Goal: Complete application form: Complete application form

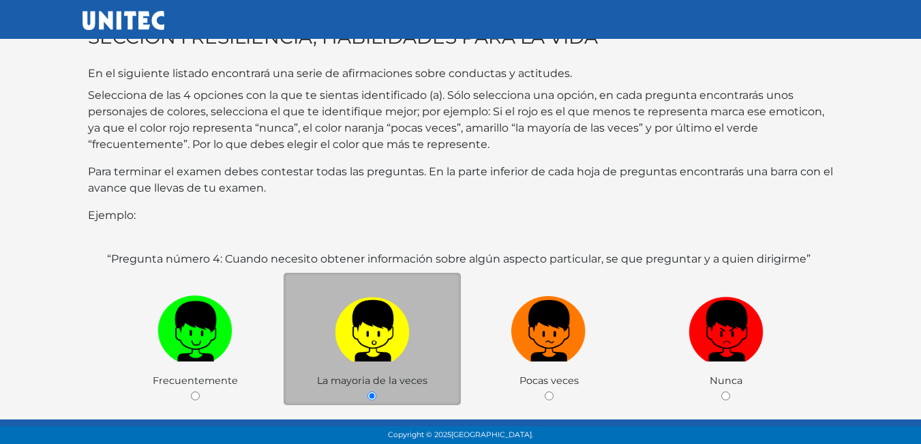
scroll to position [204, 0]
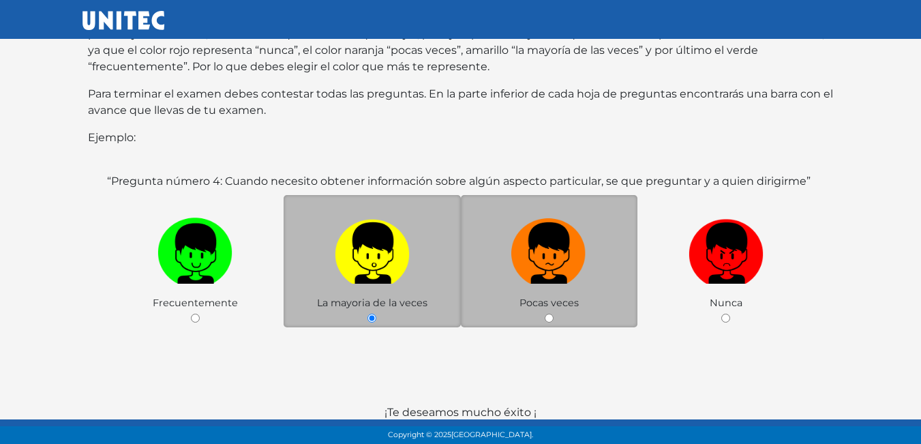
click at [545, 314] on input "radio" at bounding box center [549, 318] width 9 height 9
radio input "true"
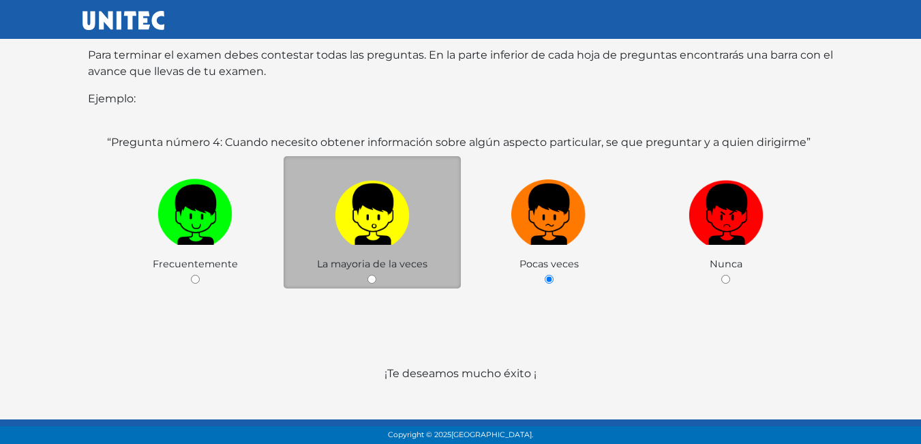
scroll to position [264, 0]
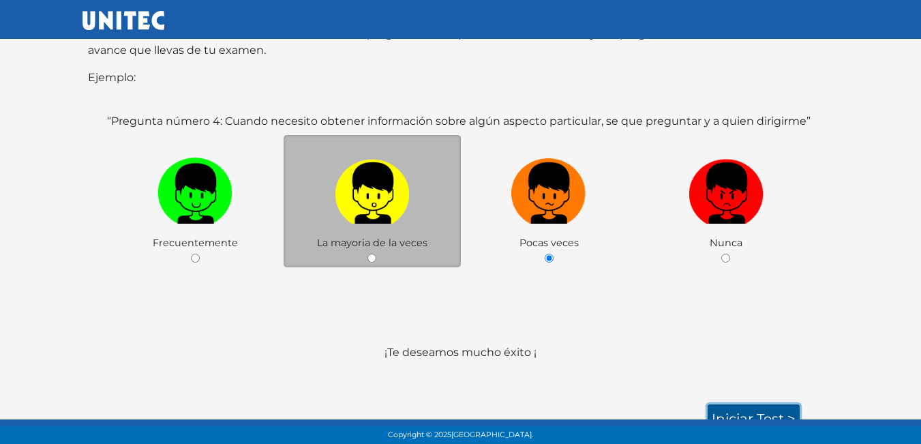
click at [750, 404] on link "Iniciar test >" at bounding box center [753, 418] width 92 height 29
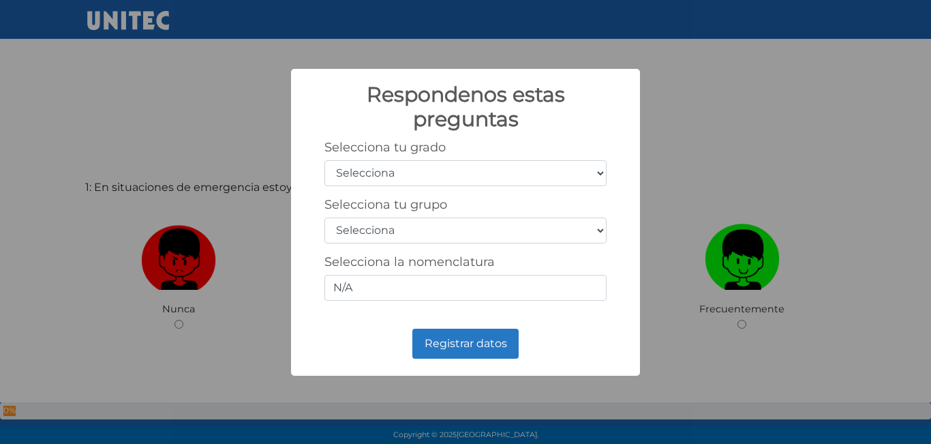
click at [504, 175] on select "Selecciona 1er grado 2do grado 3er grado 4to grado 5to grado 6to grado" at bounding box center [465, 173] width 282 height 26
select select "5"
click at [324, 160] on select "Selecciona 1er grado 2do grado 3er grado 4to grado 5to grado 6to grado" at bounding box center [465, 173] width 282 height 26
click at [410, 233] on select "Selecciona A B C D E F G H I J K L M N O P Q R S T U V W X Y Z" at bounding box center [465, 230] width 282 height 26
select select "b"
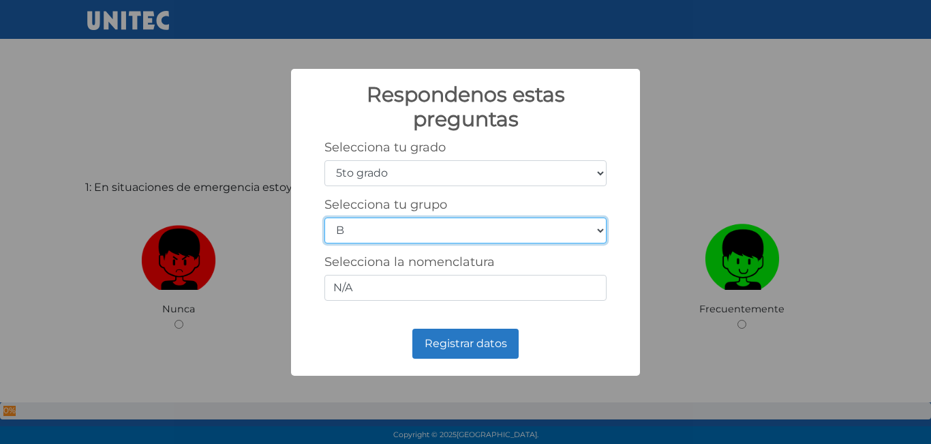
click at [324, 217] on select "Selecciona A B C D E F G H I J K L M N O P Q R S T U V W X Y Z" at bounding box center [465, 230] width 282 height 26
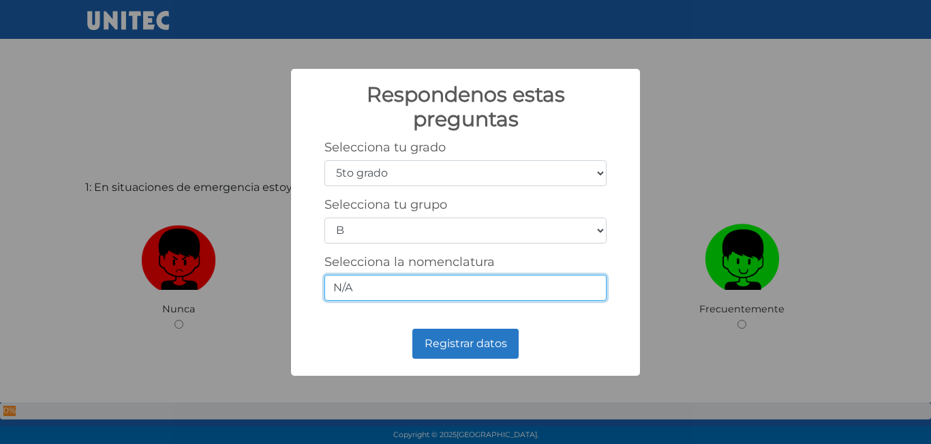
click at [376, 281] on input "N/A" at bounding box center [465, 288] width 282 height 26
click at [453, 359] on div "Registrar datos No Cancel" at bounding box center [466, 343] width 322 height 37
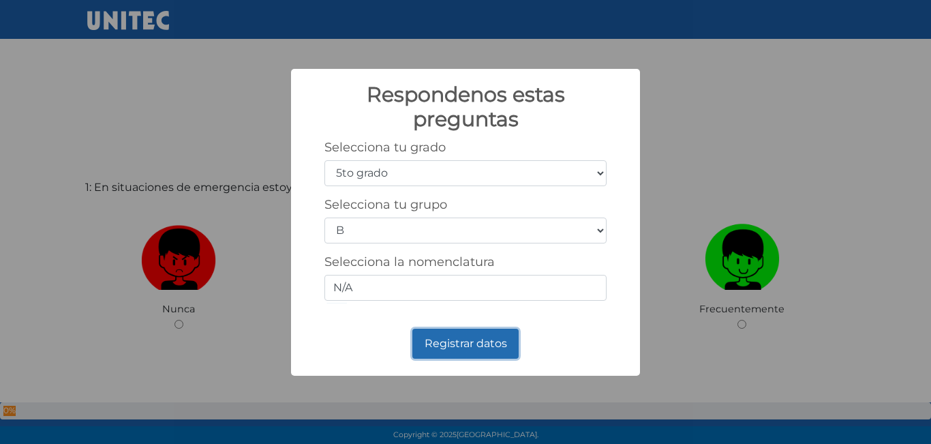
click at [457, 348] on button "Registrar datos" at bounding box center [465, 344] width 106 height 30
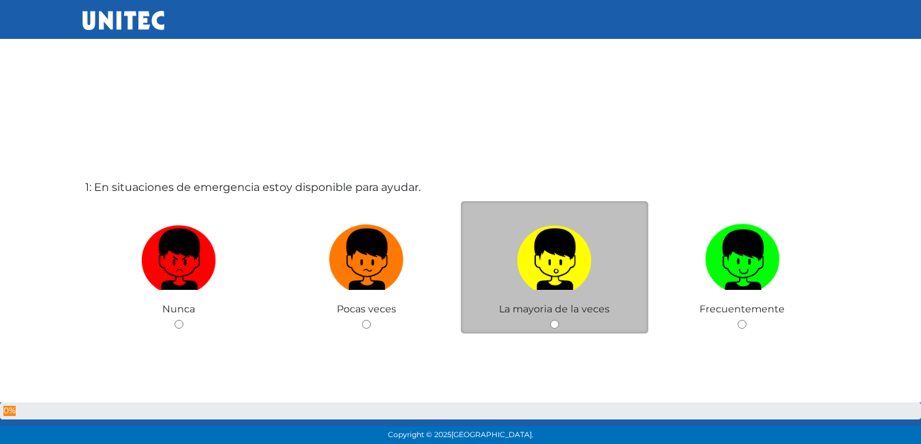
click at [555, 326] on input "radio" at bounding box center [554, 324] width 9 height 9
radio input "true"
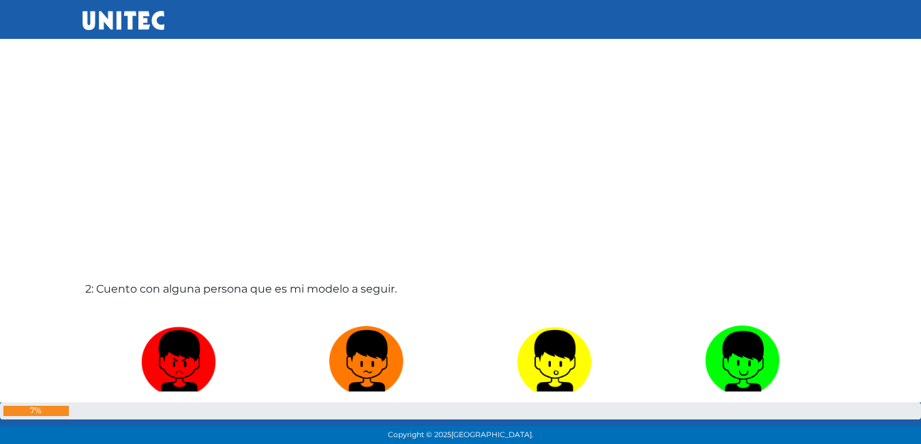
scroll to position [410, 0]
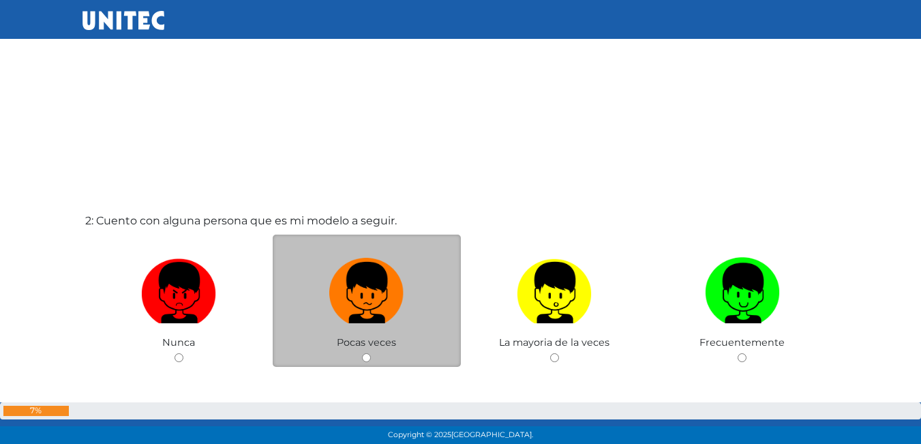
click at [363, 334] on label at bounding box center [367, 293] width 188 height 83
click at [363, 353] on input "radio" at bounding box center [366, 357] width 9 height 9
radio input "true"
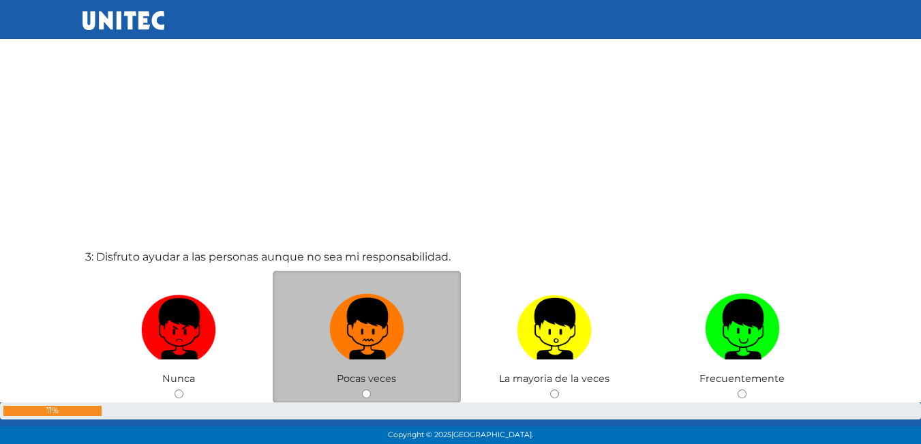
scroll to position [886, 0]
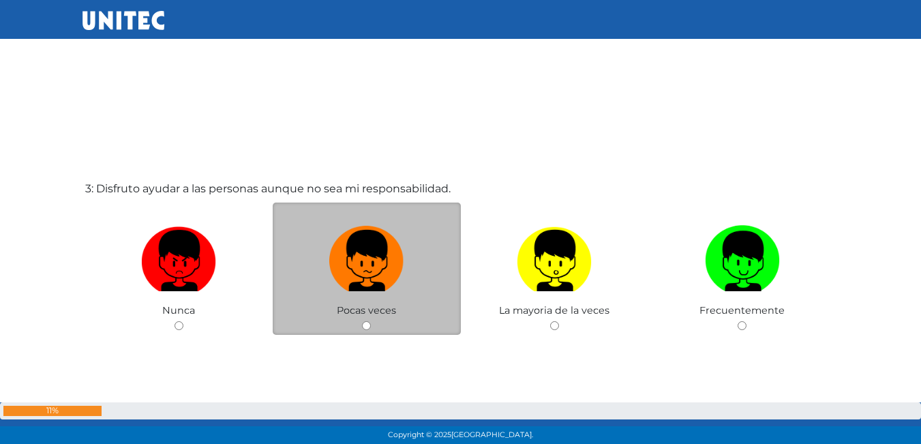
click at [399, 320] on div "Pocas veces" at bounding box center [367, 268] width 188 height 133
click at [365, 327] on input "radio" at bounding box center [366, 325] width 9 height 9
radio input "true"
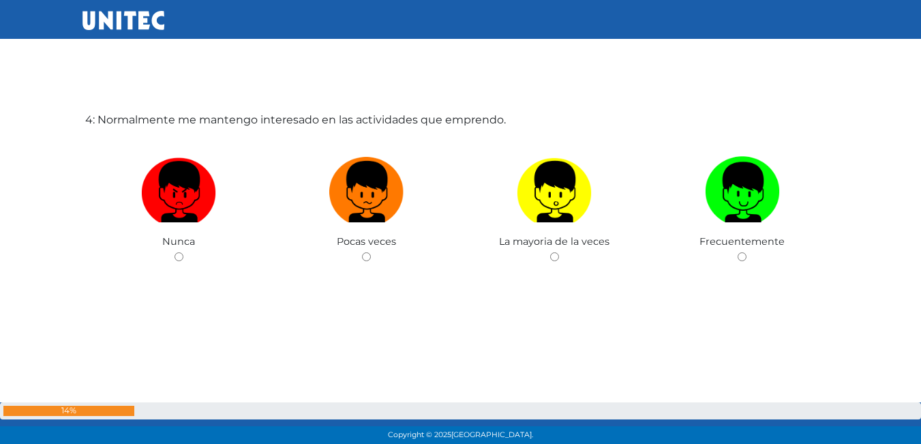
scroll to position [1399, 0]
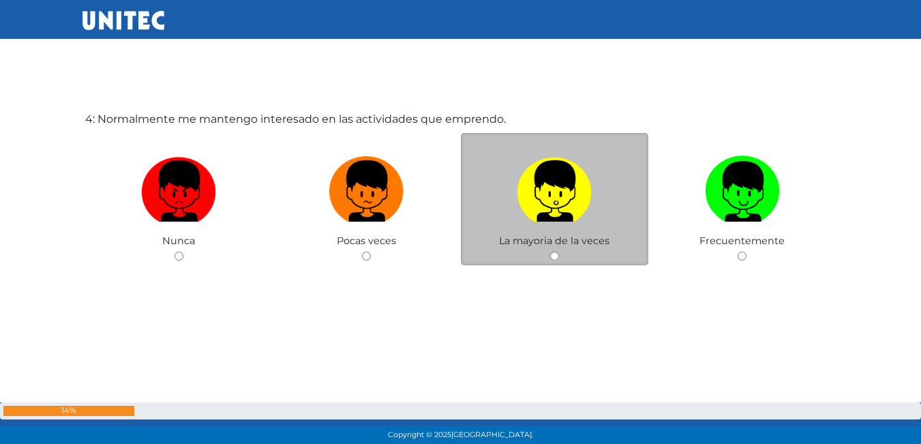
click at [526, 255] on div "La mayoria de la veces" at bounding box center [555, 199] width 188 height 133
click at [554, 248] on div "La mayoria de la veces" at bounding box center [555, 199] width 188 height 133
click at [554, 253] on input "radio" at bounding box center [554, 256] width 9 height 9
radio input "true"
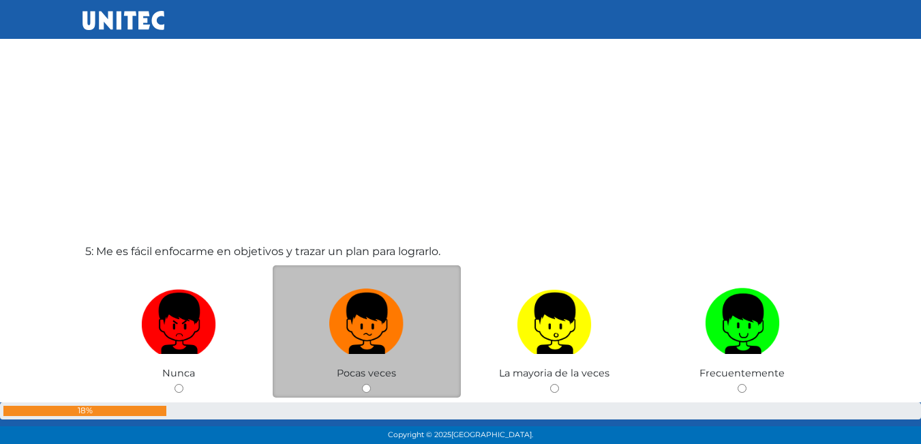
scroll to position [1735, 0]
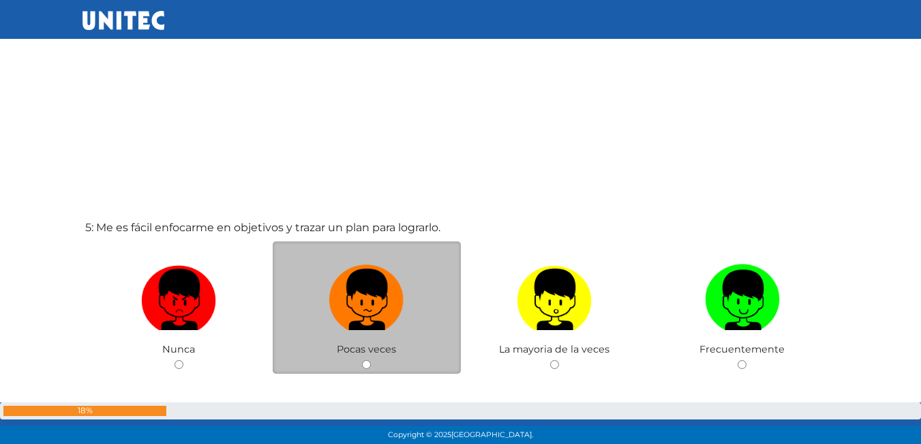
click at [364, 367] on input "radio" at bounding box center [366, 364] width 9 height 9
radio input "true"
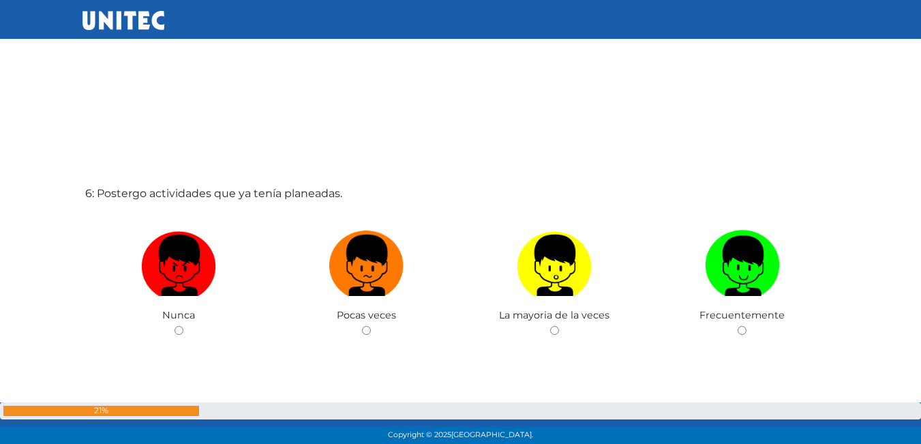
scroll to position [2235, 0]
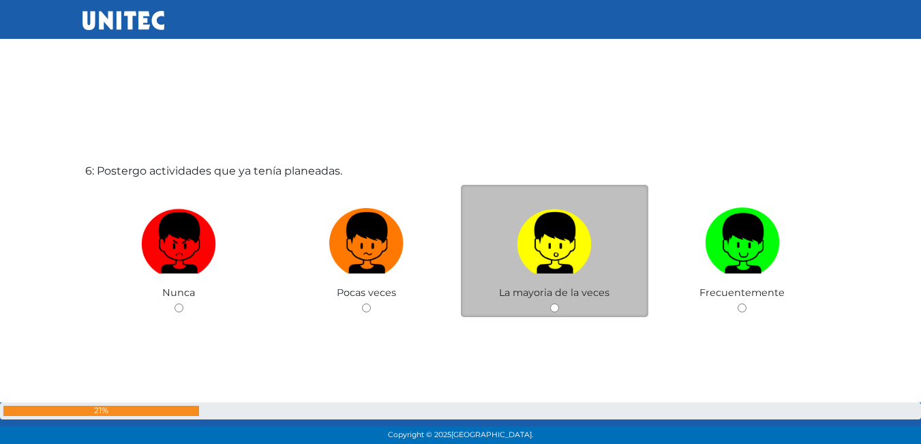
click at [555, 309] on input "radio" at bounding box center [554, 307] width 9 height 9
radio input "true"
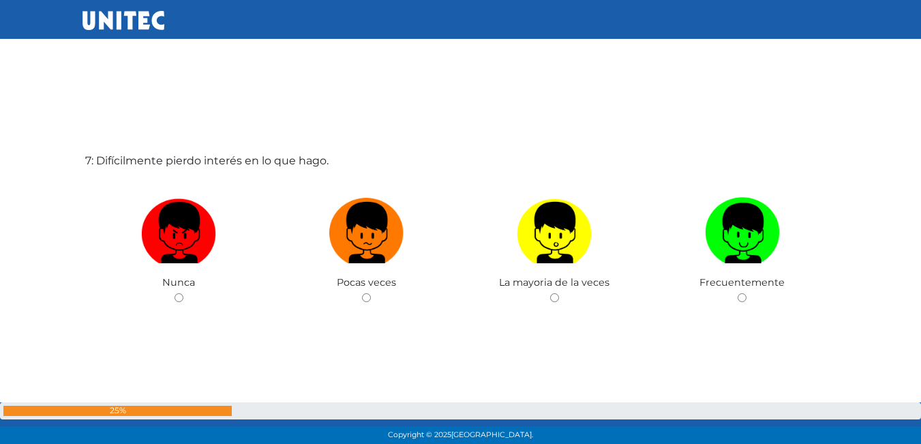
scroll to position [2713, 0]
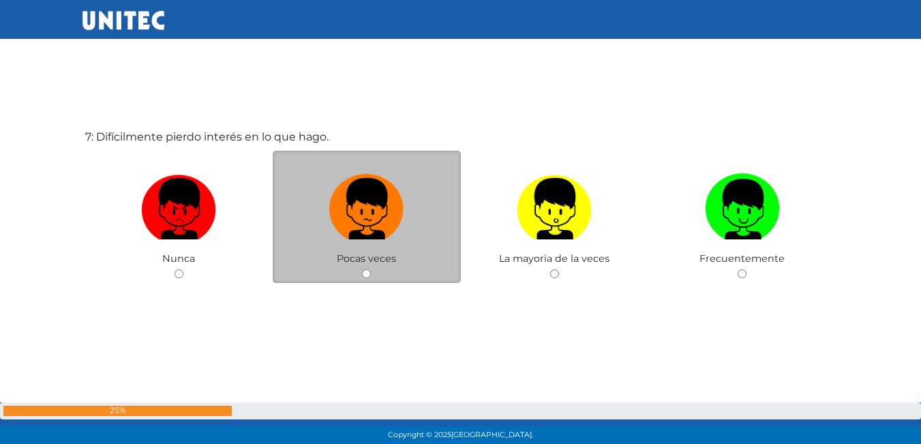
click at [375, 273] on div "Pocas veces" at bounding box center [367, 217] width 188 height 133
click at [365, 272] on input "radio" at bounding box center [366, 273] width 9 height 9
radio input "true"
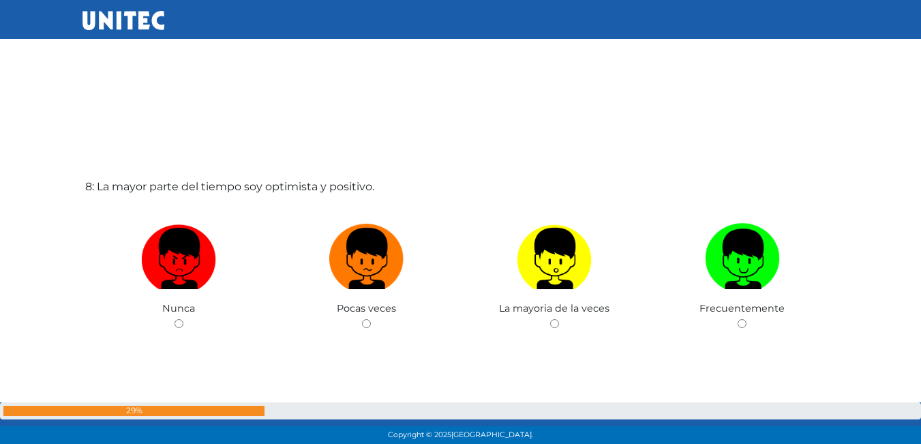
scroll to position [3107, 0]
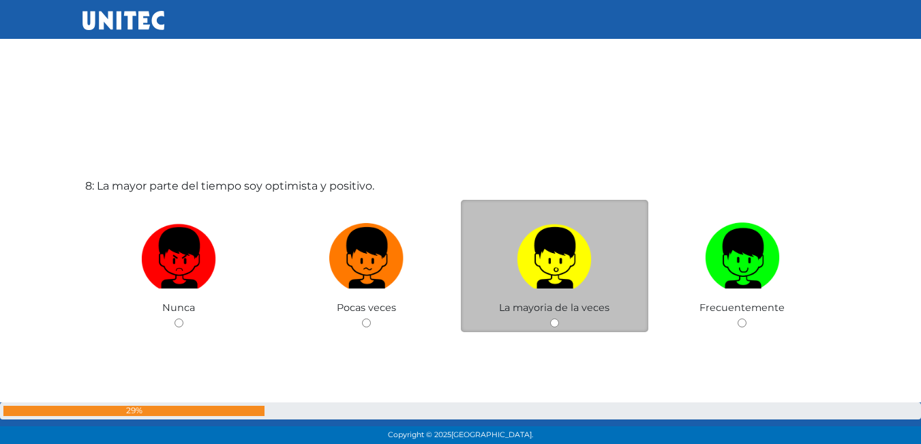
click at [555, 324] on input "radio" at bounding box center [554, 322] width 9 height 9
radio input "true"
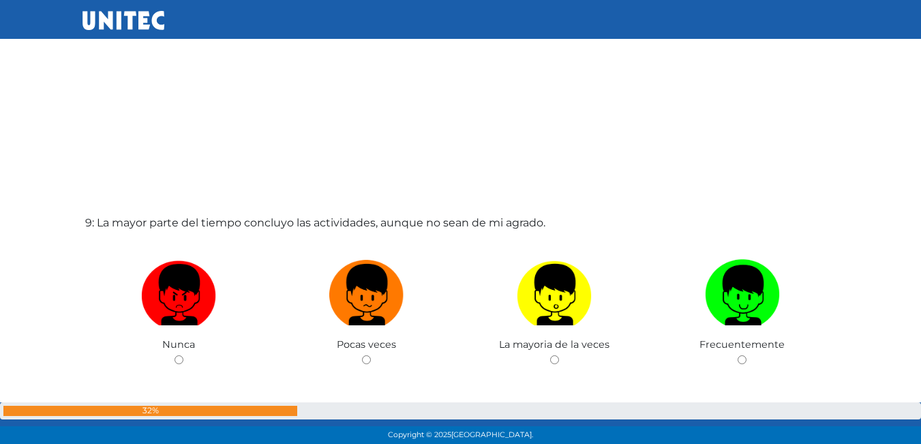
scroll to position [3618, 0]
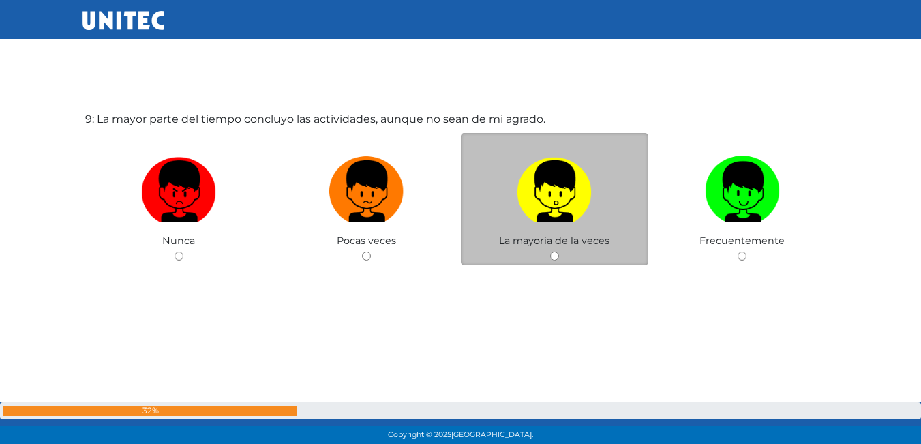
click at [555, 257] on input "radio" at bounding box center [554, 256] width 9 height 9
radio input "true"
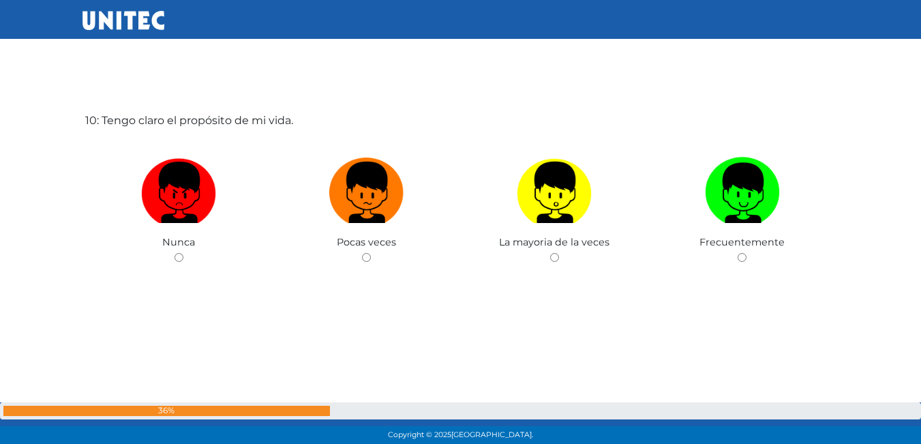
scroll to position [4062, 0]
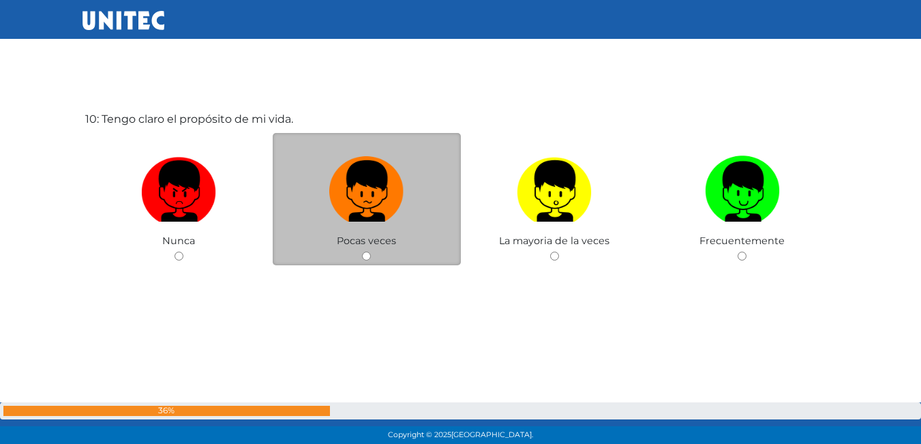
click at [369, 252] on input "radio" at bounding box center [366, 256] width 9 height 9
radio input "true"
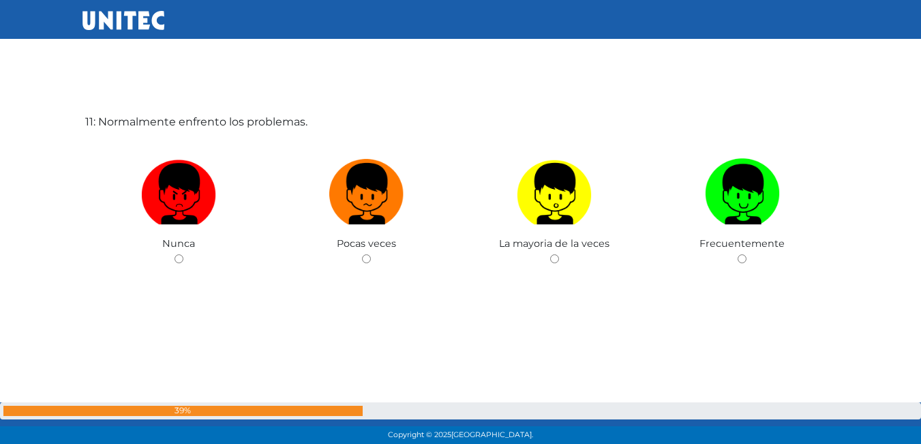
scroll to position [4505, 0]
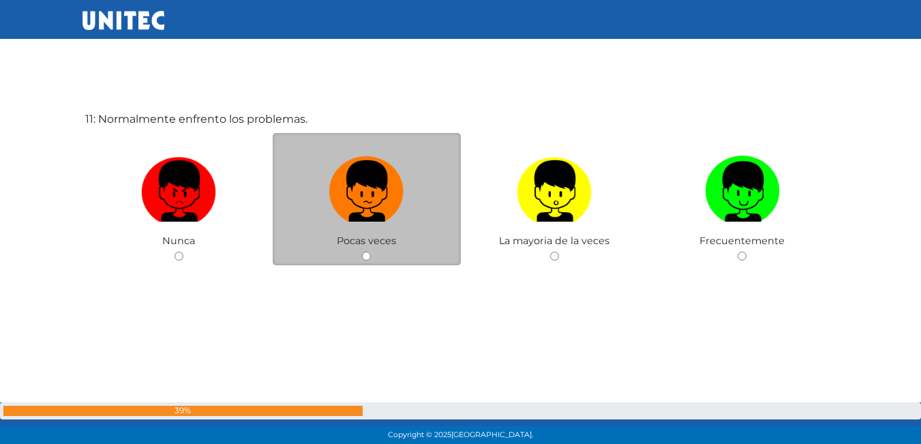
click at [365, 252] on input "radio" at bounding box center [366, 256] width 9 height 9
radio input "true"
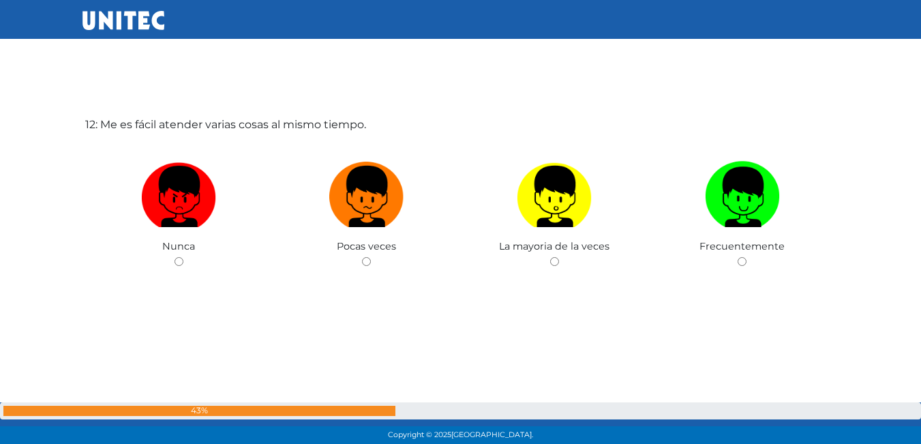
scroll to position [4949, 0]
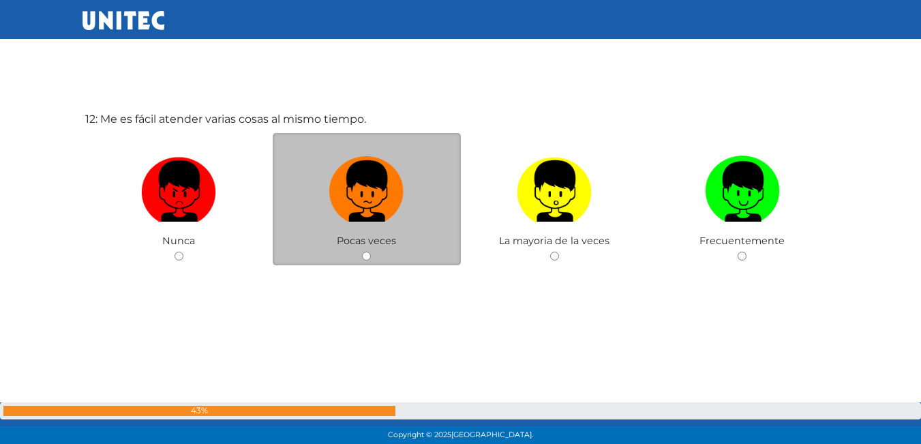
click at [367, 254] on input "radio" at bounding box center [366, 256] width 9 height 9
radio input "true"
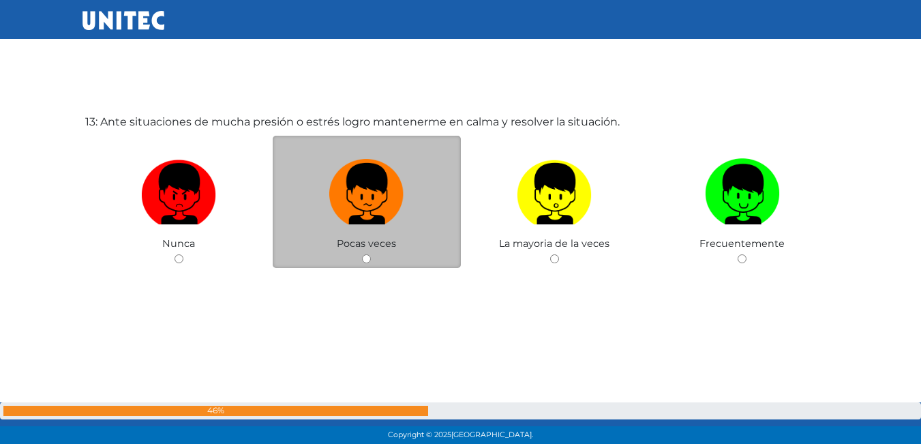
scroll to position [5393, 0]
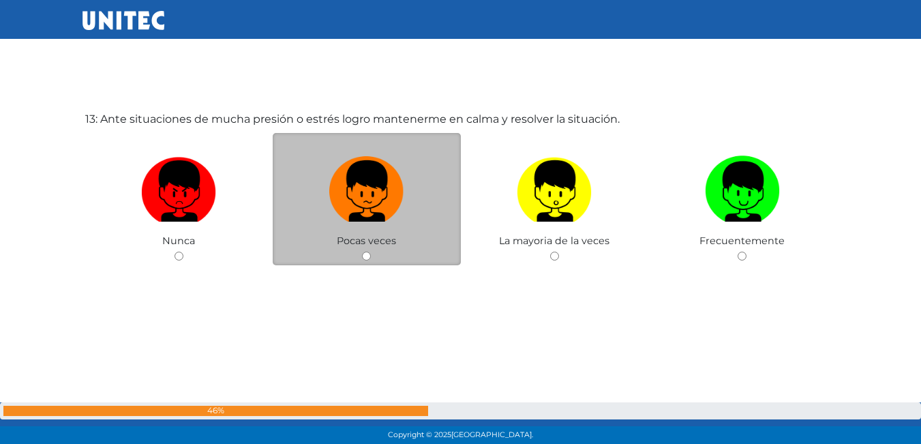
click at [368, 255] on input "radio" at bounding box center [366, 256] width 9 height 9
radio input "true"
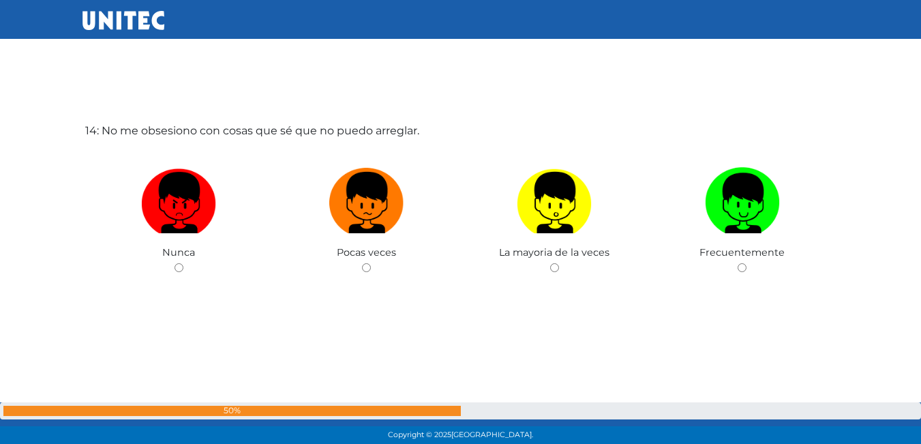
scroll to position [5804, 0]
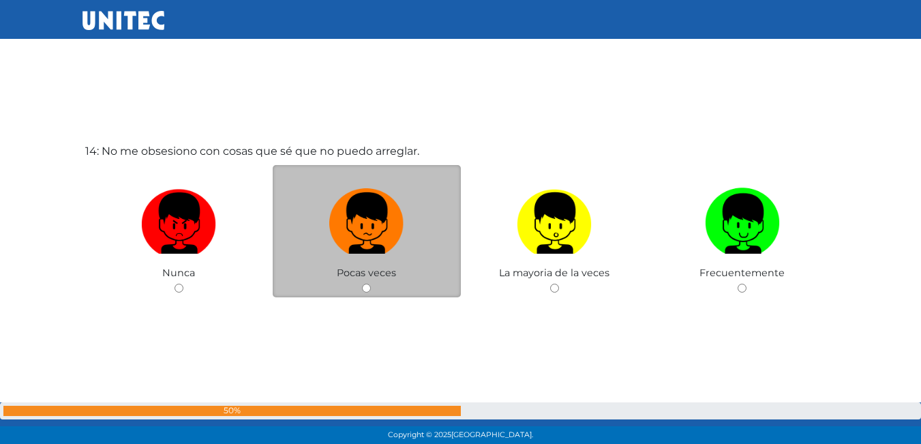
click at [365, 286] on input "radio" at bounding box center [366, 288] width 9 height 9
radio input "true"
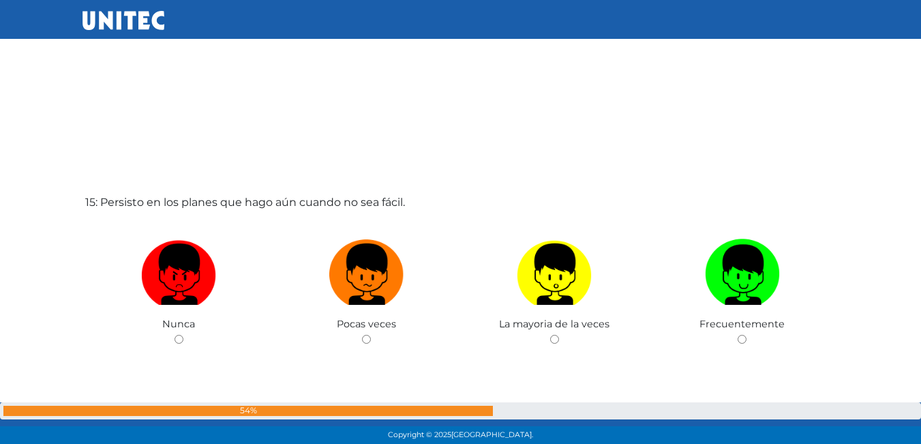
scroll to position [6215, 0]
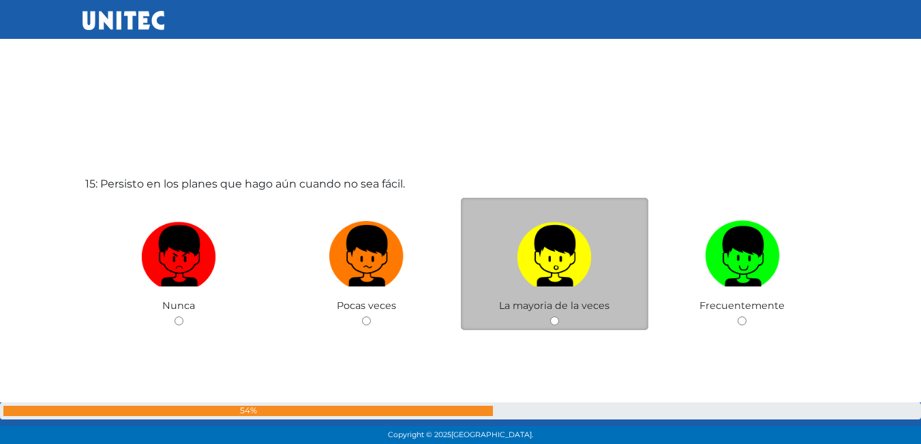
click at [557, 319] on input "radio" at bounding box center [554, 320] width 9 height 9
radio input "true"
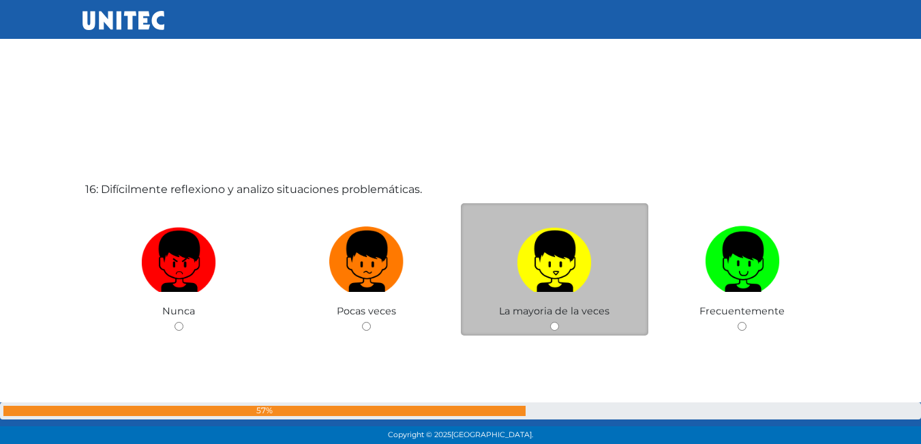
scroll to position [6724, 0]
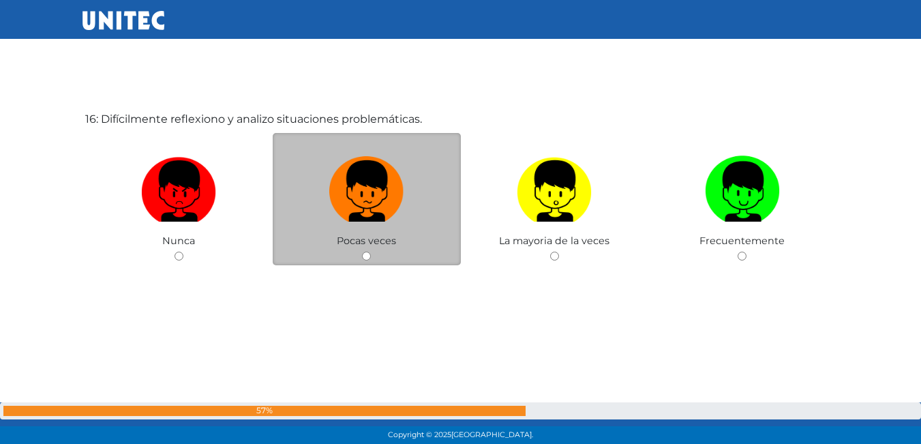
click at [363, 260] on input "radio" at bounding box center [366, 256] width 9 height 9
radio input "true"
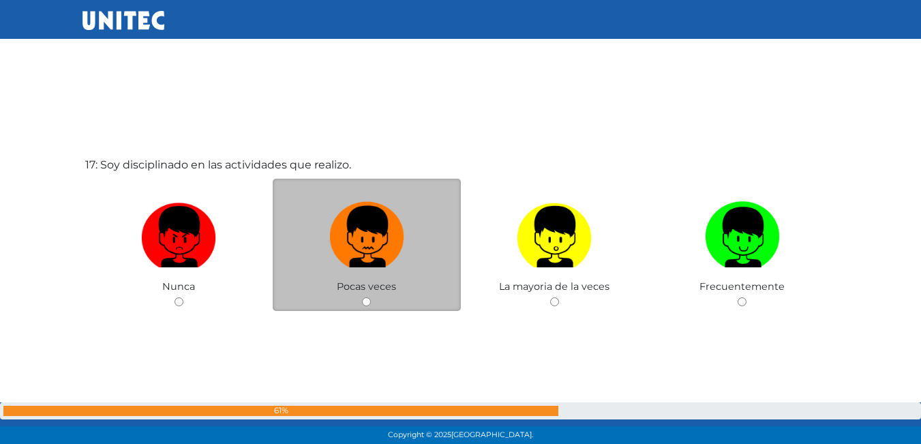
scroll to position [7099, 0]
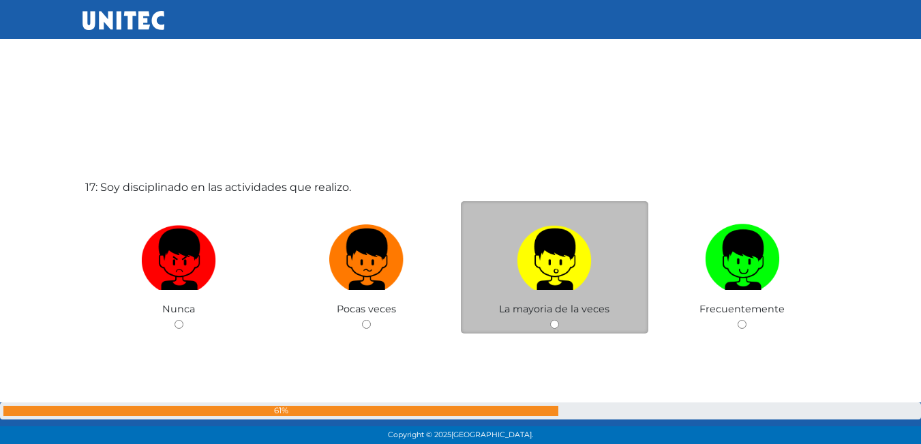
click at [549, 320] on div "La mayoria de la veces" at bounding box center [555, 267] width 188 height 133
click at [554, 323] on input "radio" at bounding box center [554, 324] width 9 height 9
radio input "true"
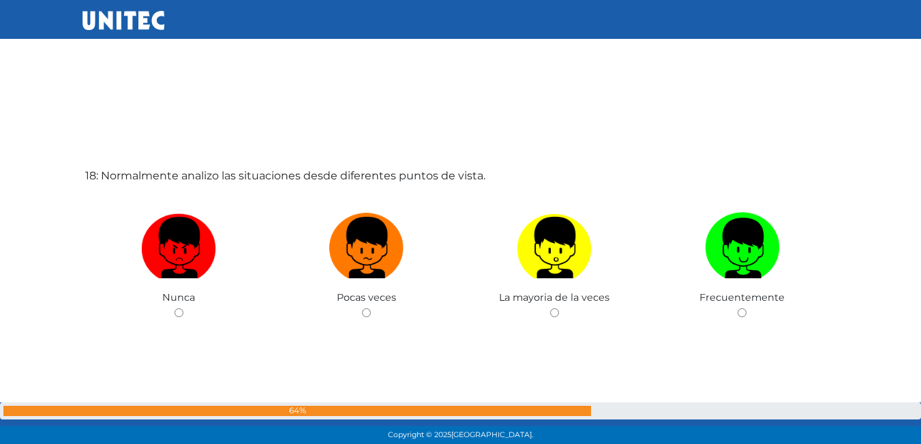
scroll to position [7577, 0]
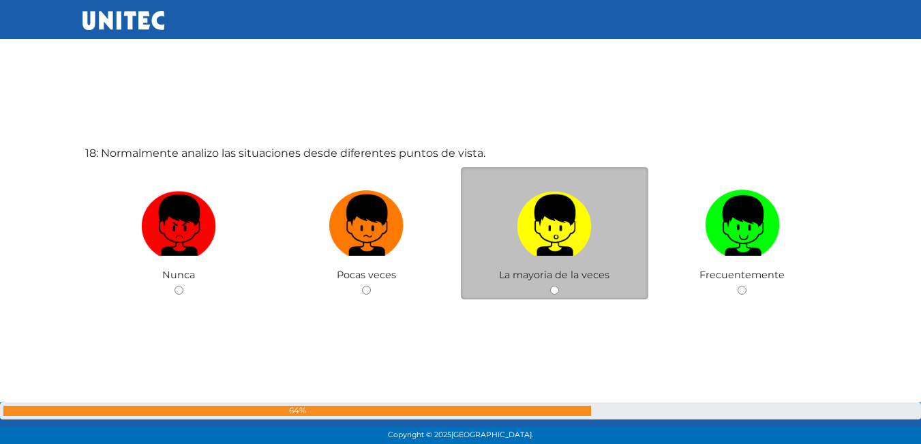
click at [553, 290] on input "radio" at bounding box center [554, 290] width 9 height 9
radio input "true"
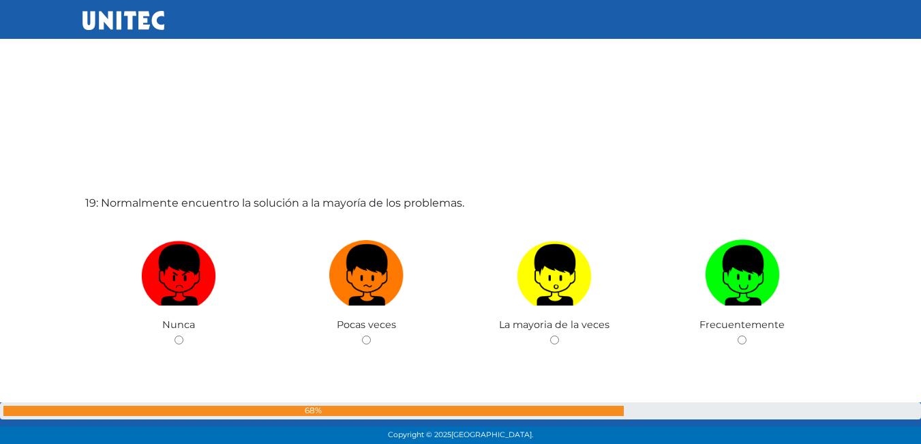
scroll to position [7987, 0]
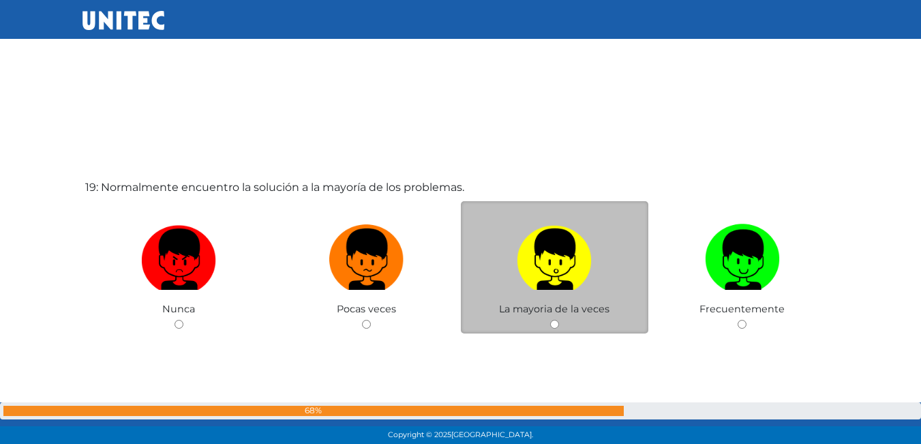
click at [555, 324] on input "radio" at bounding box center [554, 324] width 9 height 9
radio input "true"
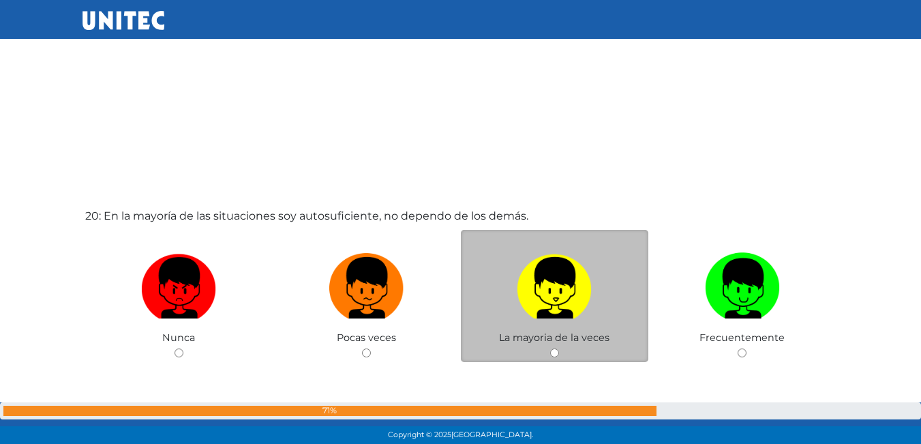
scroll to position [8426, 0]
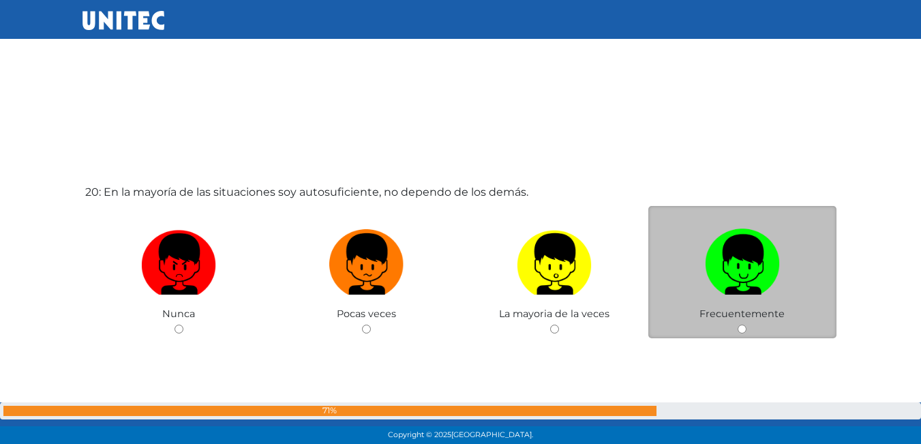
click at [742, 331] on input "radio" at bounding box center [741, 328] width 9 height 9
radio input "true"
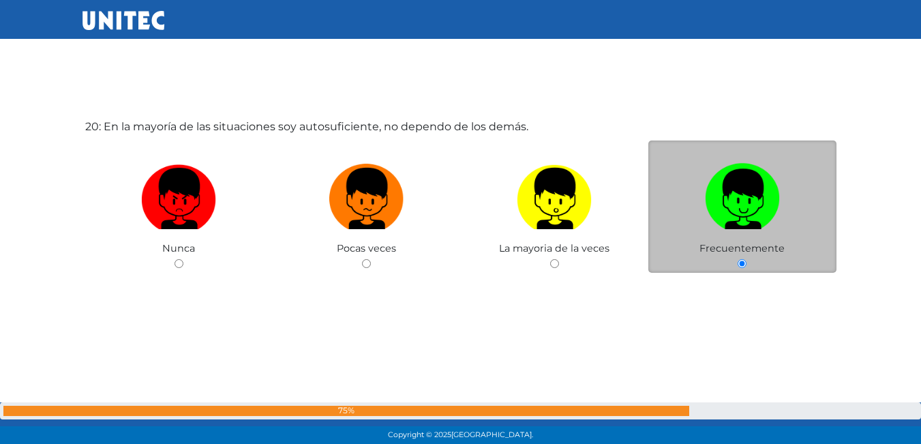
scroll to position [8494, 0]
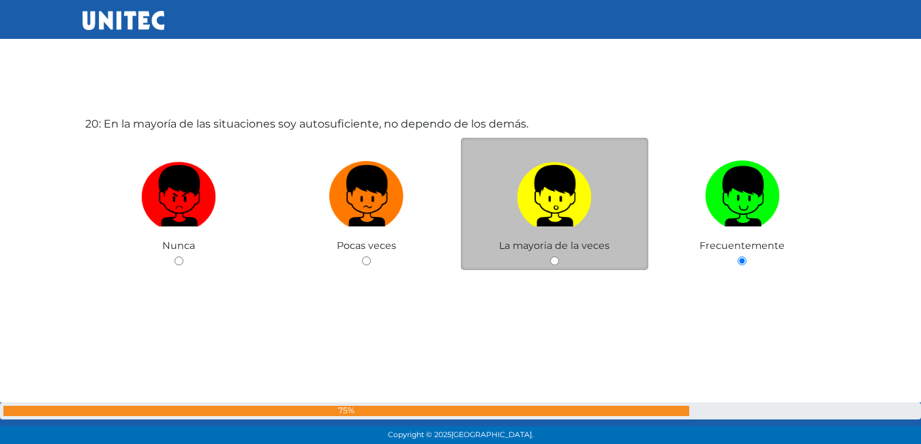
click at [553, 264] on input "radio" at bounding box center [554, 260] width 9 height 9
radio input "true"
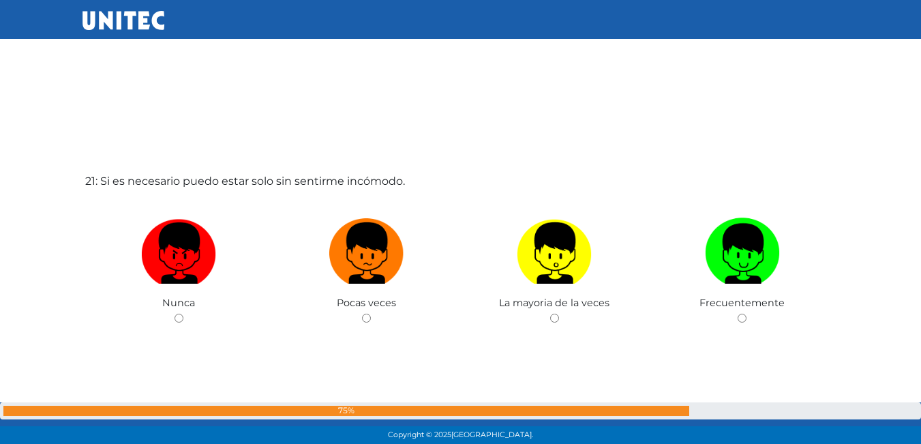
scroll to position [8942, 0]
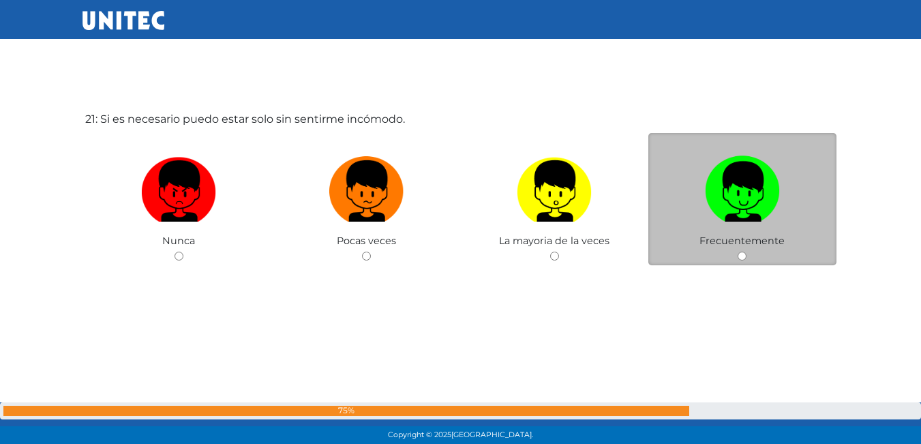
click at [746, 256] on input "radio" at bounding box center [741, 256] width 9 height 9
radio input "true"
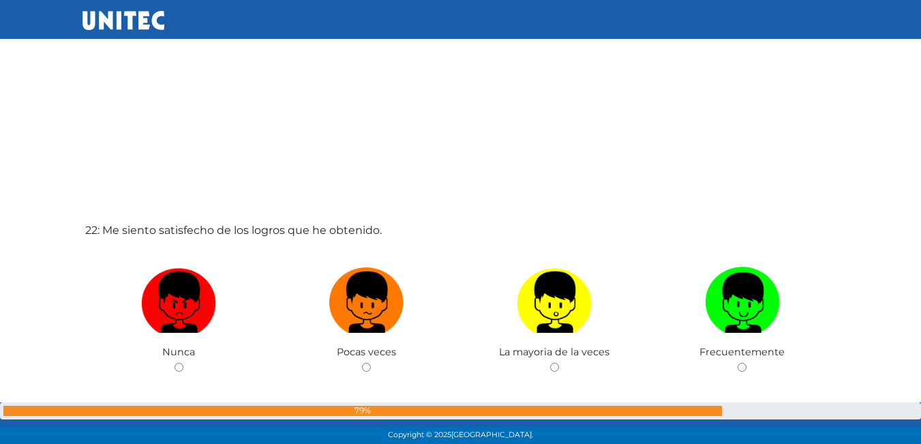
scroll to position [9295, 0]
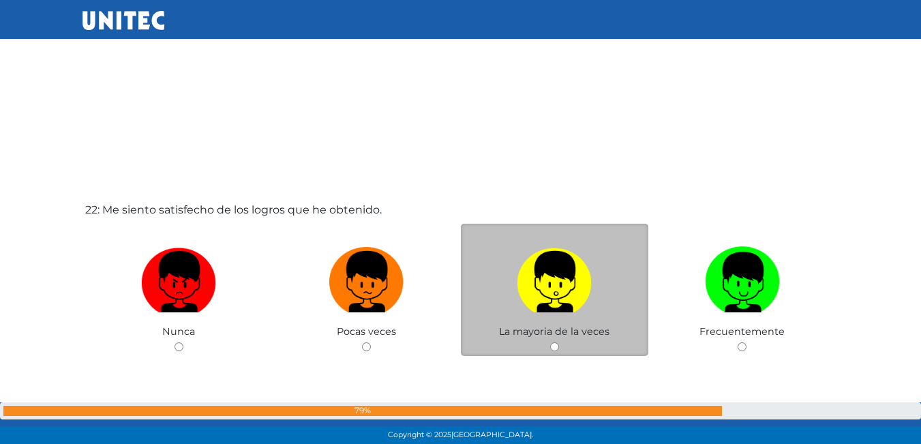
click at [551, 346] on input "radio" at bounding box center [554, 346] width 9 height 9
radio input "true"
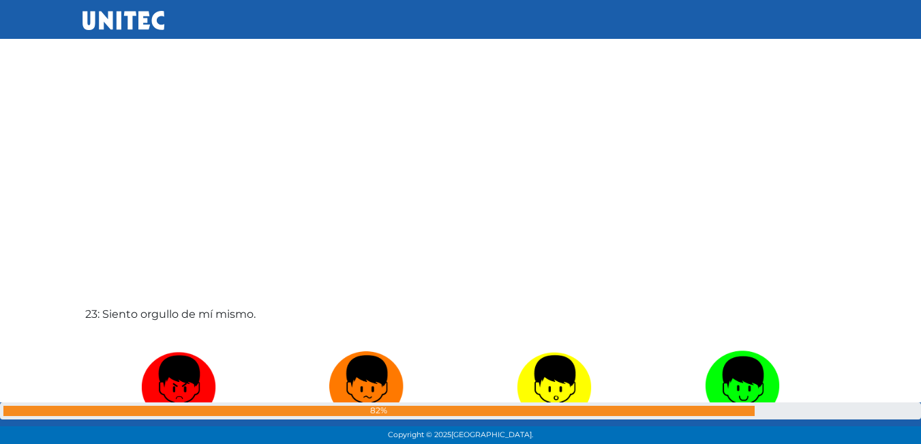
scroll to position [9771, 0]
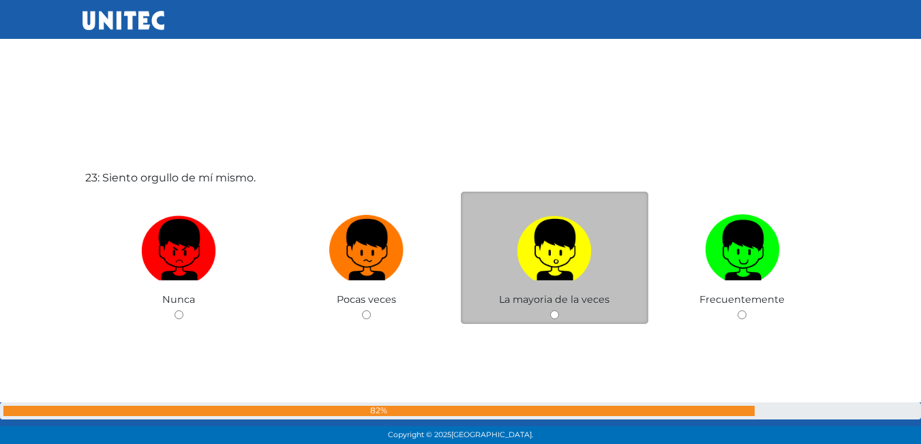
click at [554, 316] on input "radio" at bounding box center [554, 314] width 9 height 9
radio input "true"
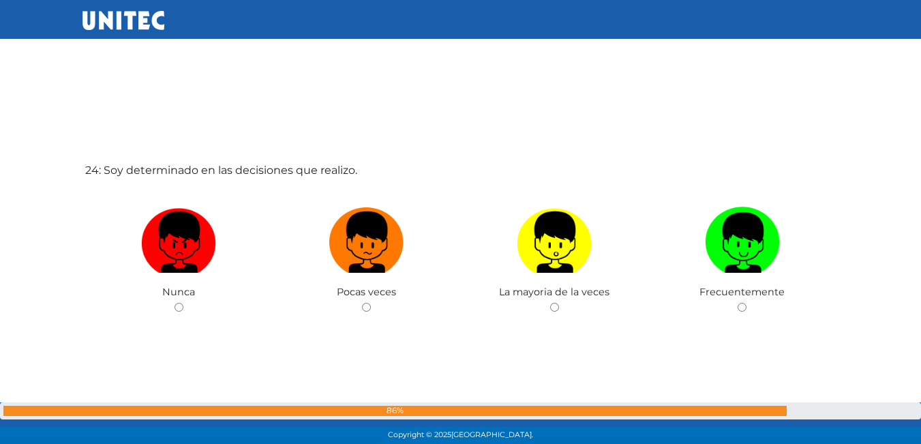
scroll to position [10274, 0]
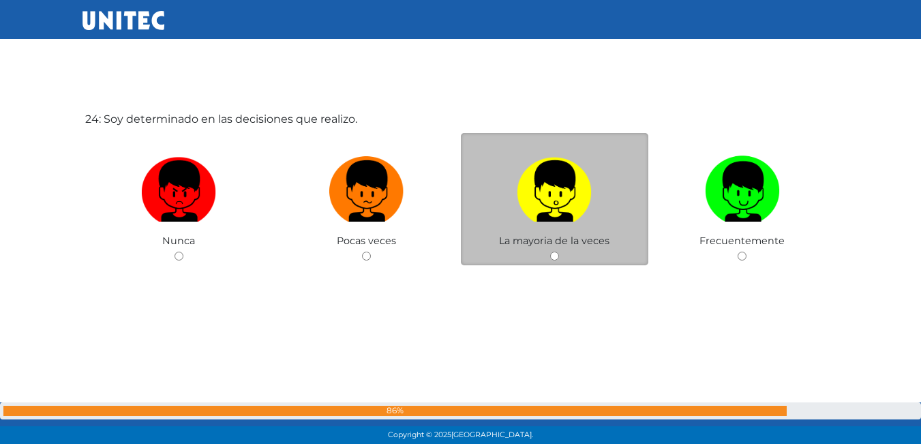
click at [558, 255] on input "radio" at bounding box center [554, 256] width 9 height 9
radio input "true"
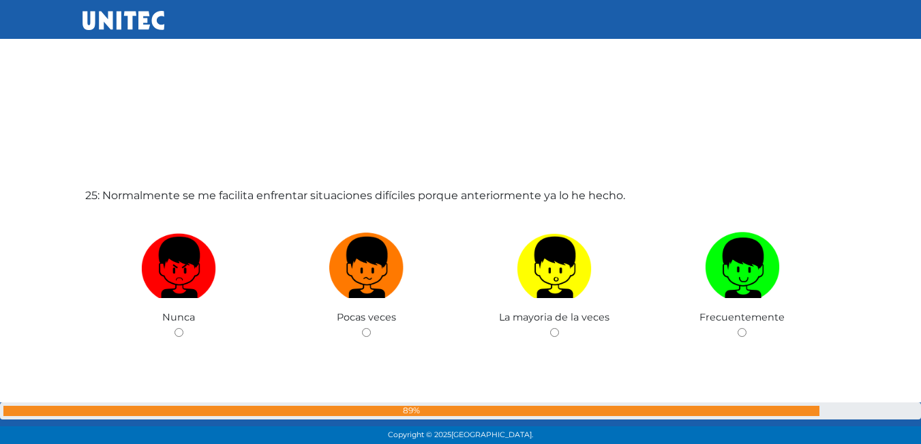
scroll to position [10640, 0]
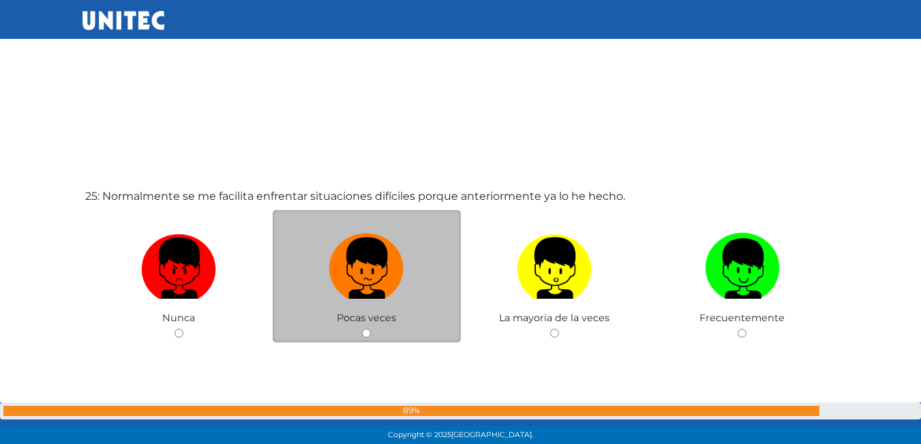
click at [363, 332] on input "radio" at bounding box center [366, 333] width 9 height 9
radio input "true"
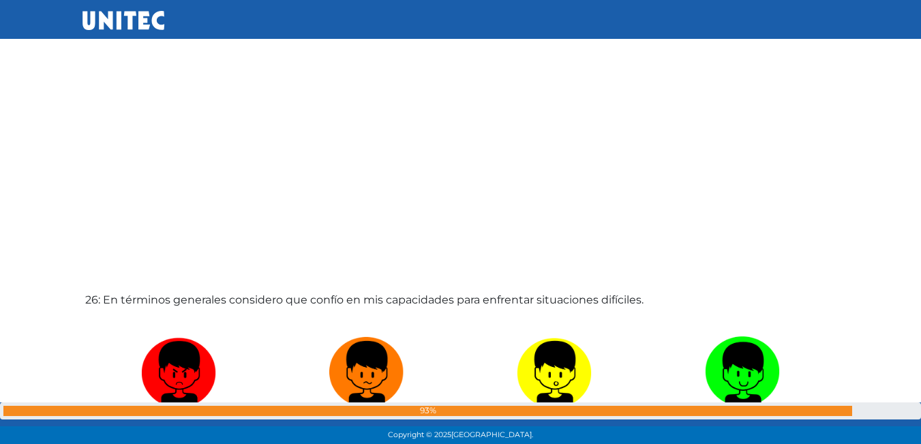
scroll to position [11117, 0]
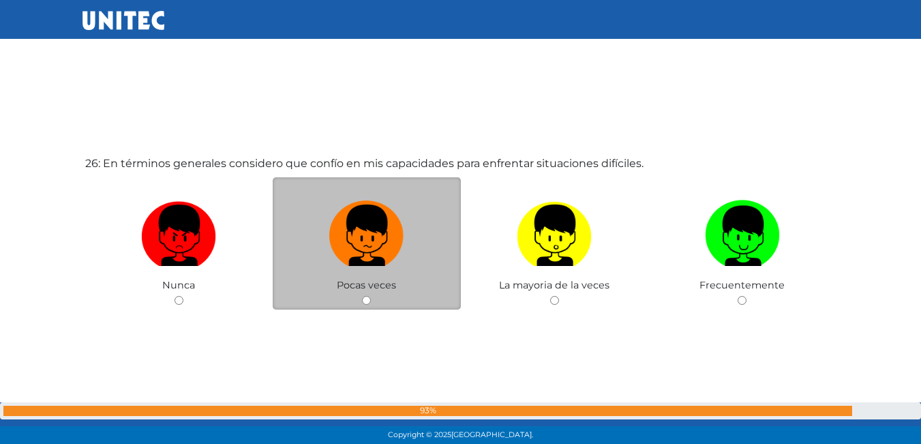
click at [365, 301] on input "radio" at bounding box center [366, 300] width 9 height 9
radio input "true"
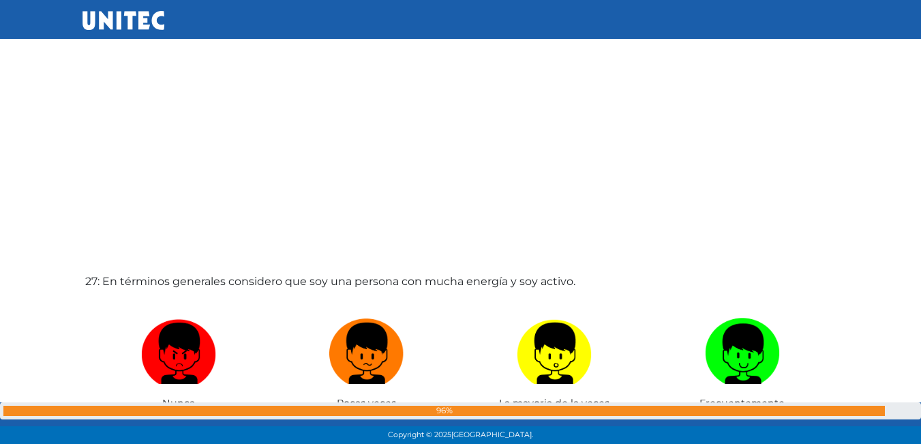
scroll to position [11526, 0]
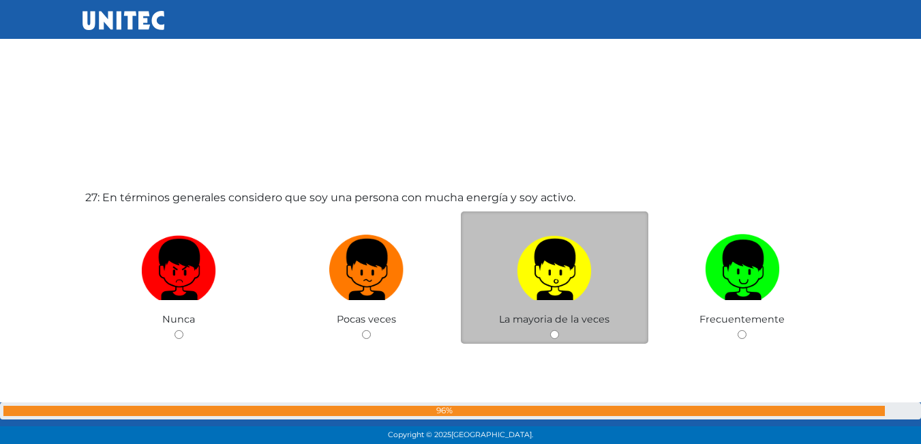
click at [553, 331] on input "radio" at bounding box center [554, 334] width 9 height 9
radio input "true"
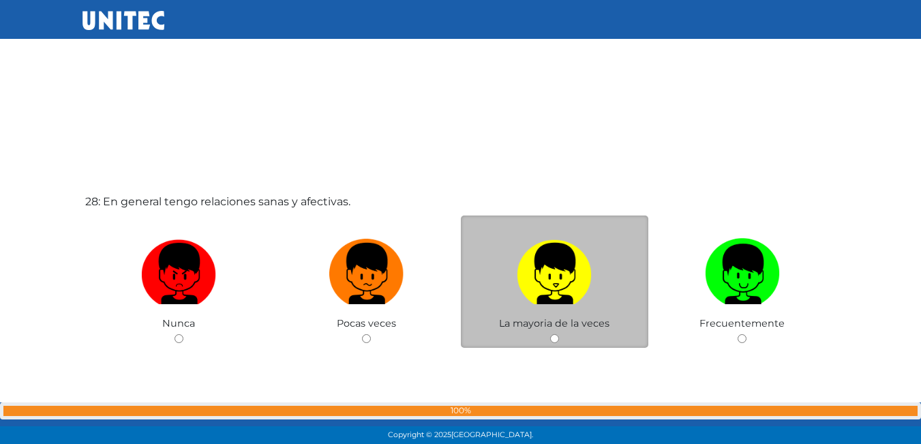
scroll to position [11990, 0]
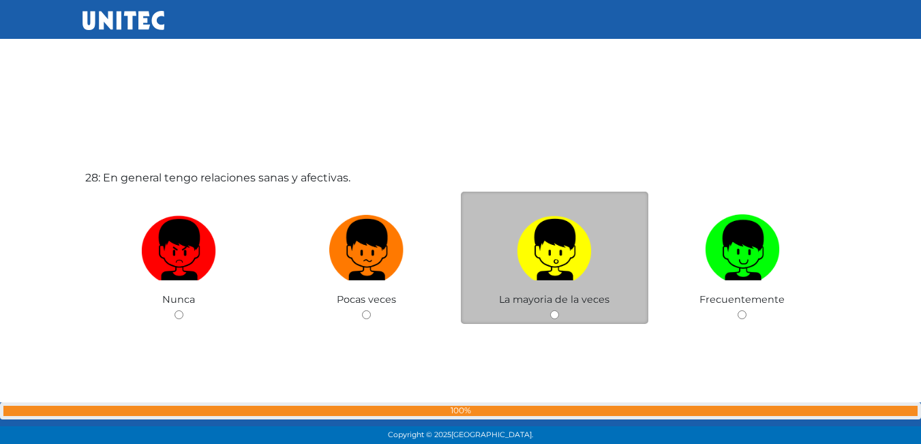
click at [555, 313] on input "radio" at bounding box center [554, 314] width 9 height 9
radio input "true"
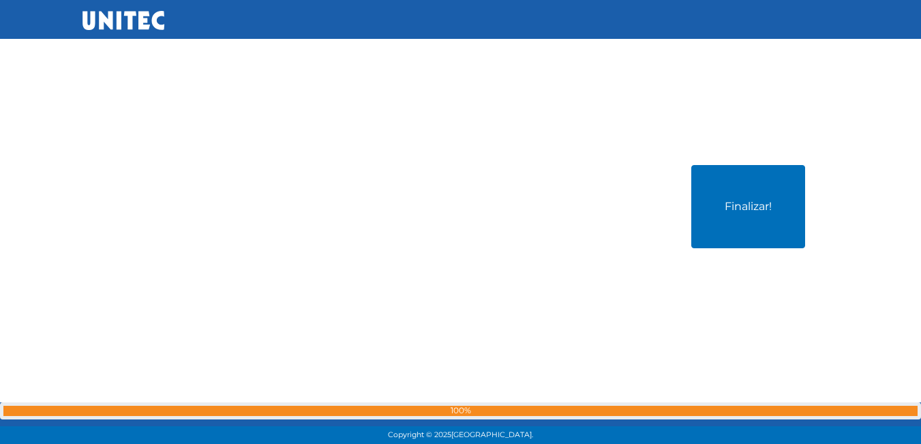
scroll to position [12447, 0]
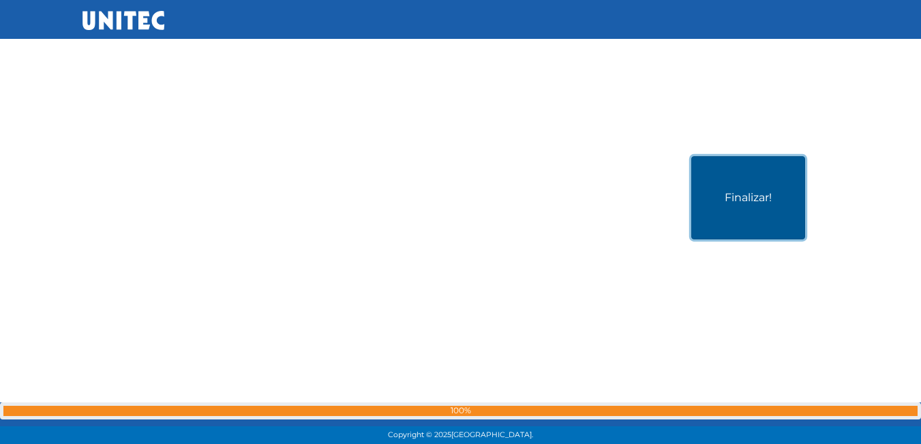
click at [762, 219] on button "Finalizar!" at bounding box center [748, 197] width 114 height 83
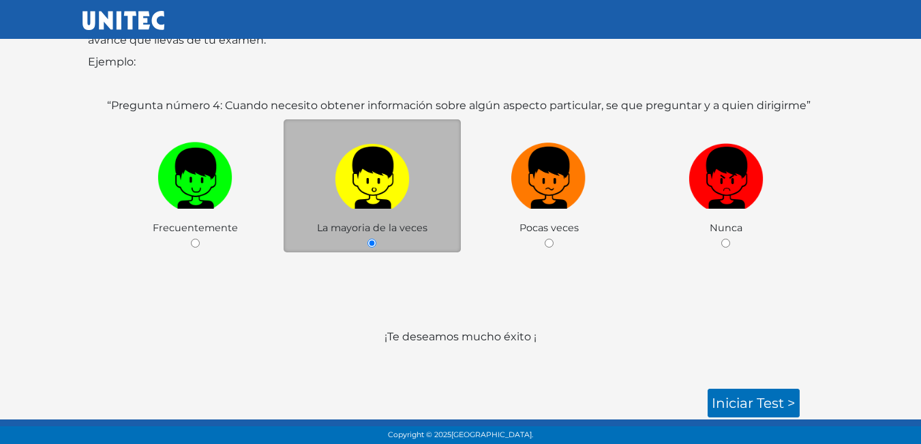
scroll to position [203, 0]
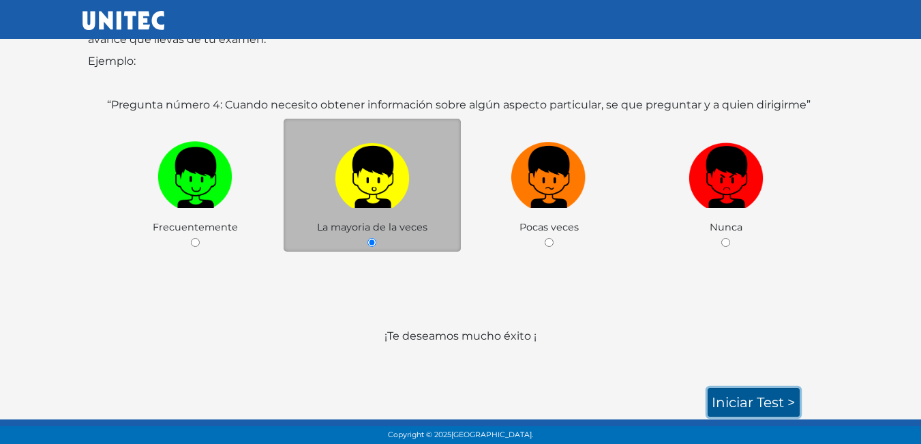
click at [742, 396] on link "Iniciar test >" at bounding box center [753, 402] width 92 height 29
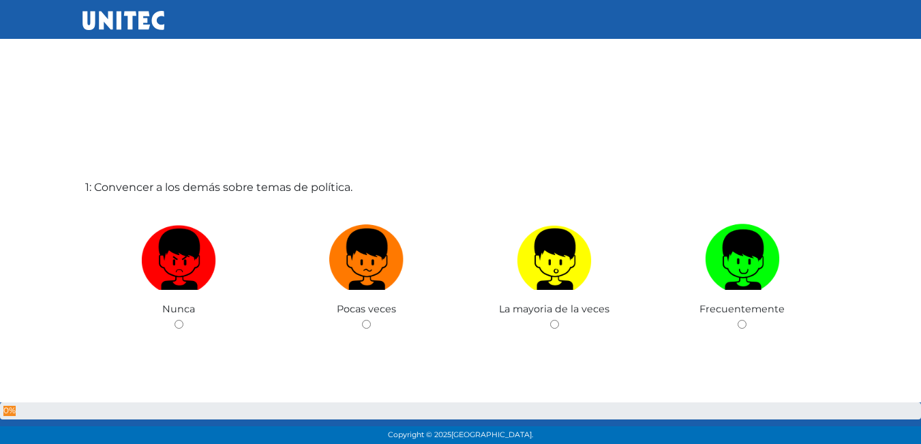
scroll to position [68, 0]
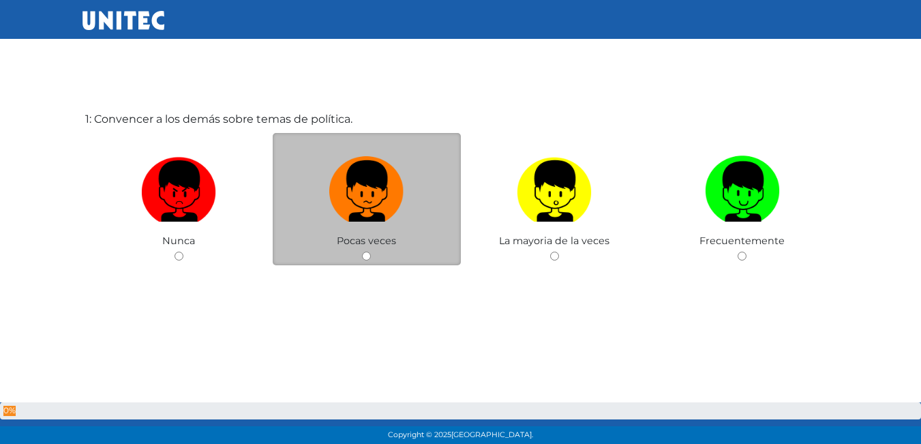
click at [362, 256] on input "radio" at bounding box center [366, 256] width 9 height 9
radio input "true"
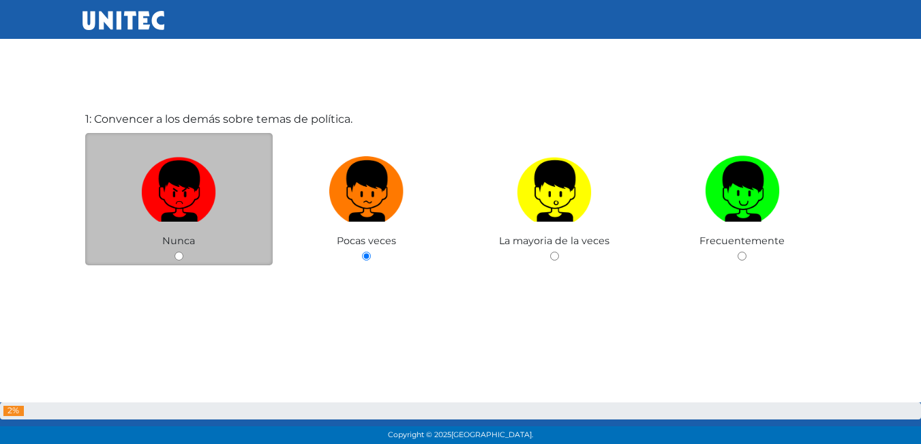
click at [177, 259] on input "radio" at bounding box center [178, 256] width 9 height 9
radio input "true"
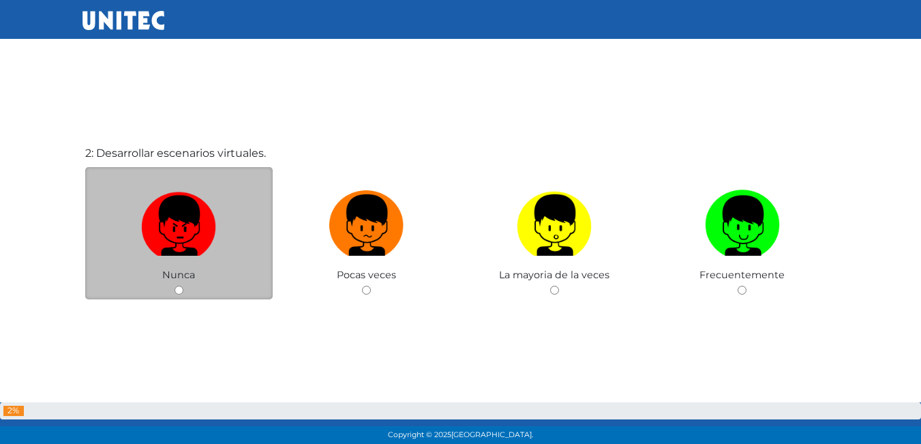
scroll to position [512, 0]
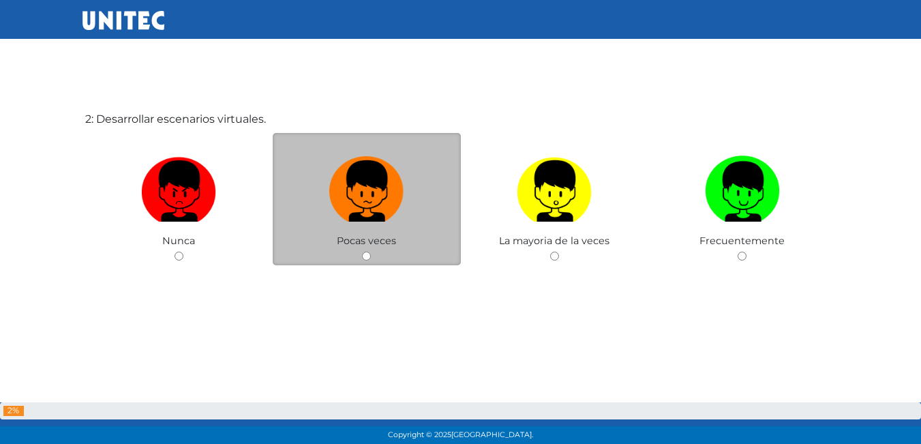
click at [365, 260] on input "radio" at bounding box center [366, 256] width 9 height 9
radio input "true"
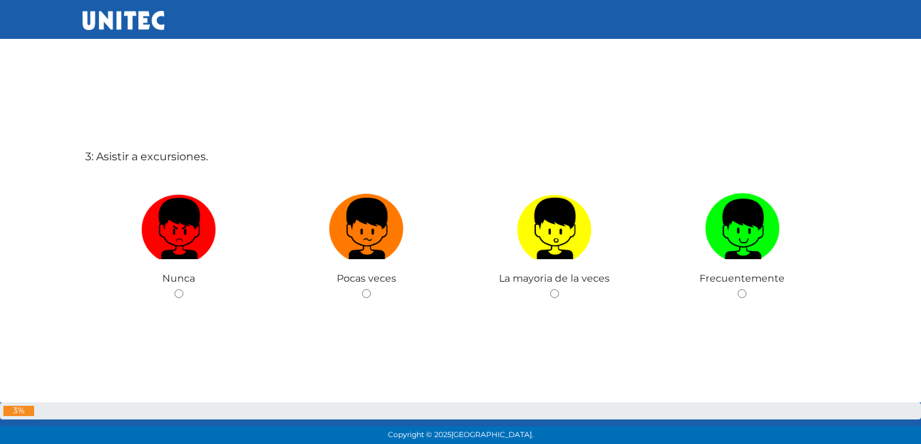
scroll to position [956, 0]
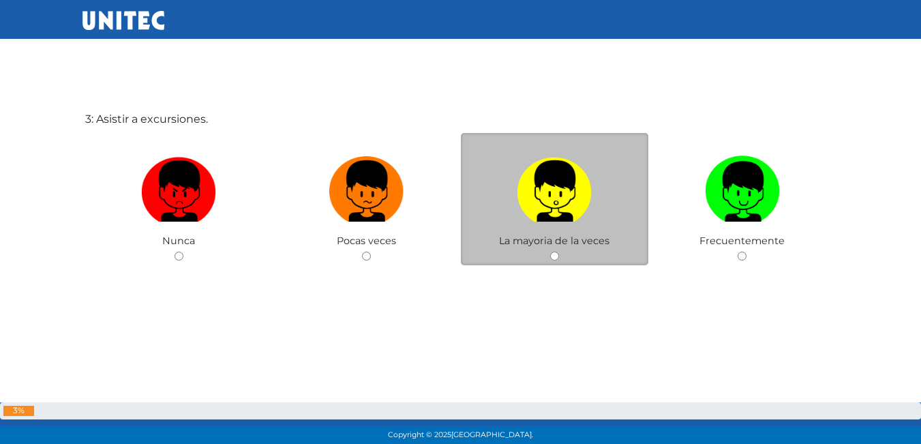
click at [555, 258] on input "radio" at bounding box center [554, 256] width 9 height 9
radio input "true"
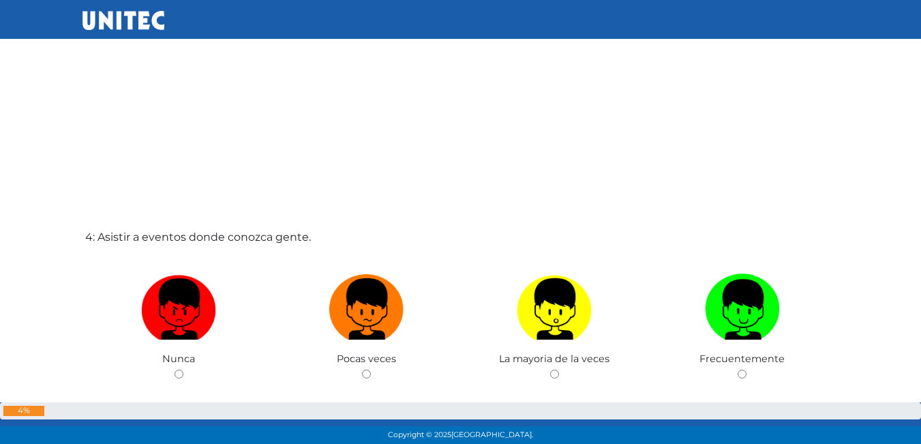
scroll to position [1350, 0]
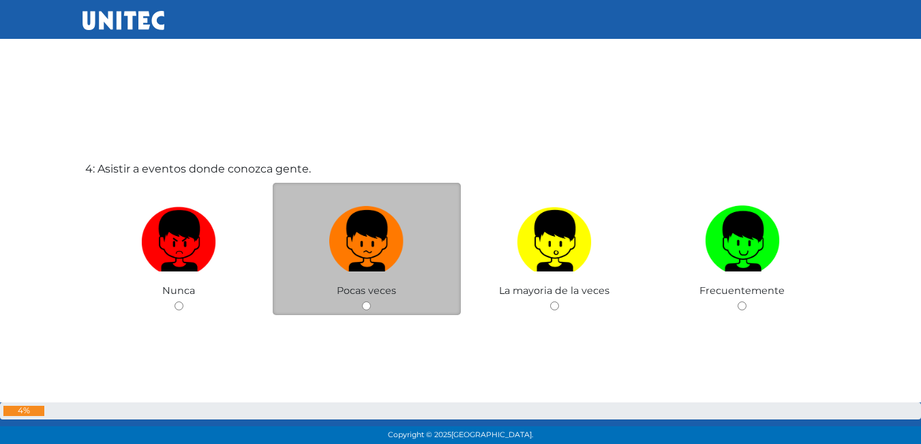
click at [365, 302] on input "radio" at bounding box center [366, 305] width 9 height 9
radio input "true"
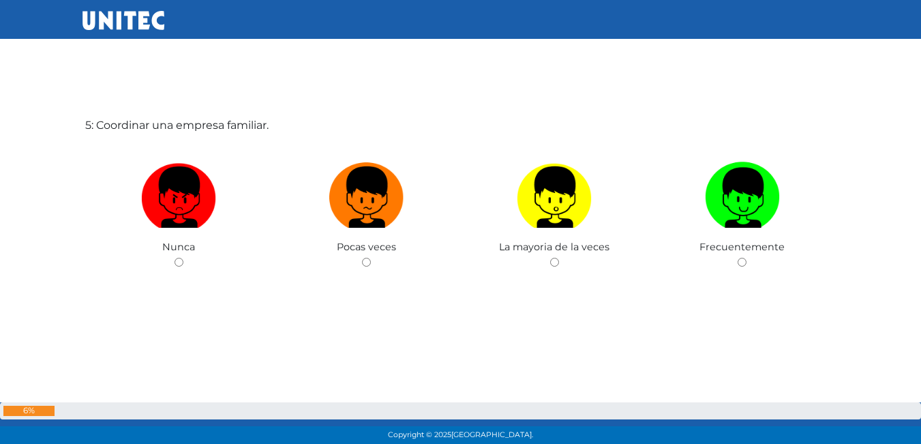
scroll to position [1843, 0]
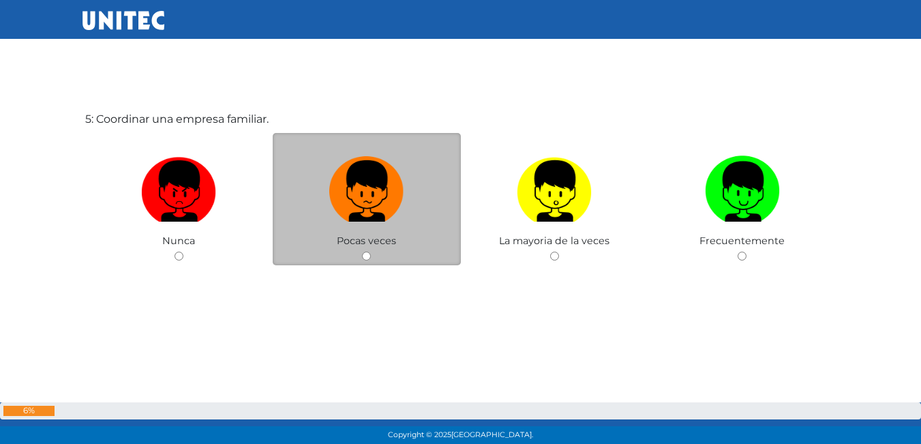
click at [363, 256] on input "radio" at bounding box center [366, 256] width 9 height 9
radio input "true"
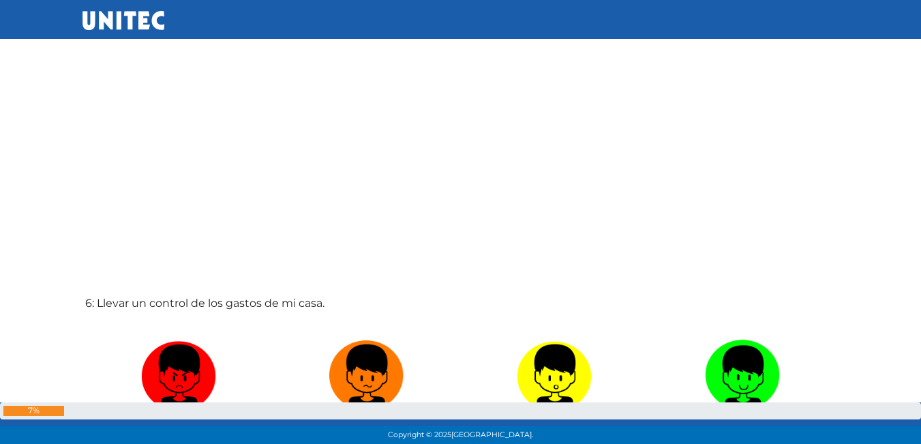
scroll to position [2178, 0]
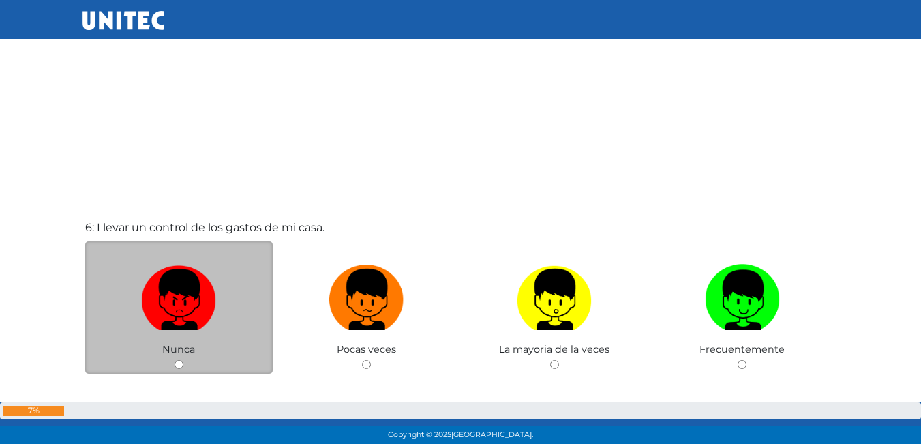
click at [179, 363] on input "radio" at bounding box center [178, 364] width 9 height 9
radio input "true"
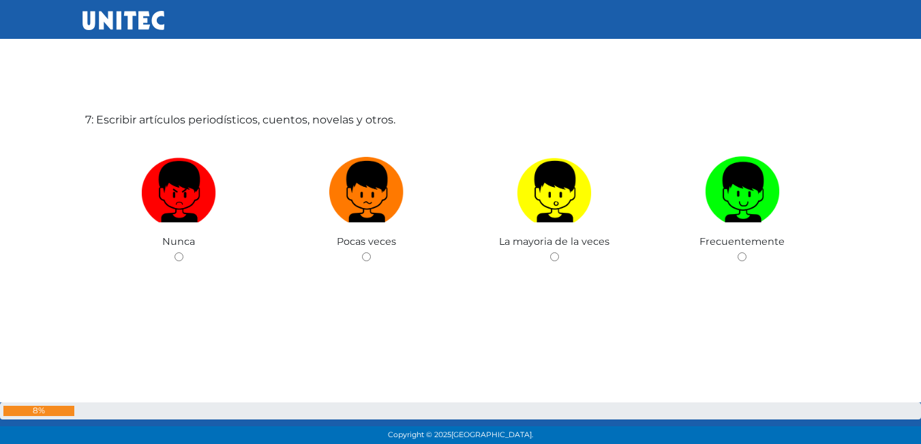
scroll to position [2730, 0]
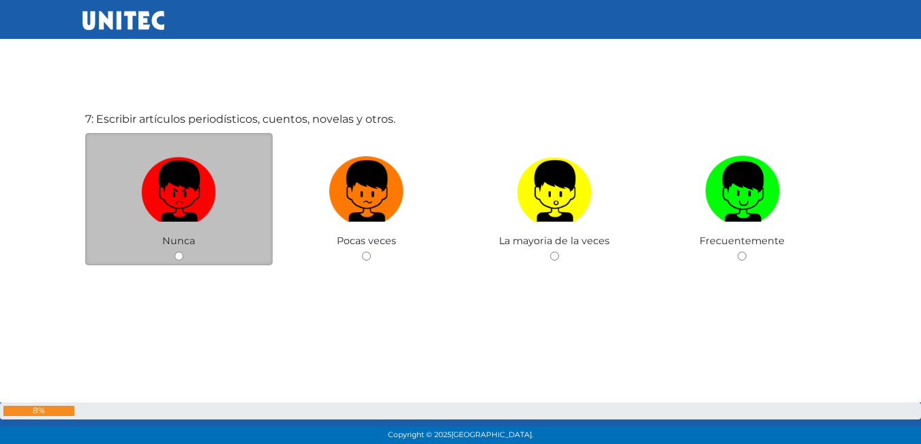
click at [183, 256] on input "radio" at bounding box center [178, 256] width 9 height 9
radio input "true"
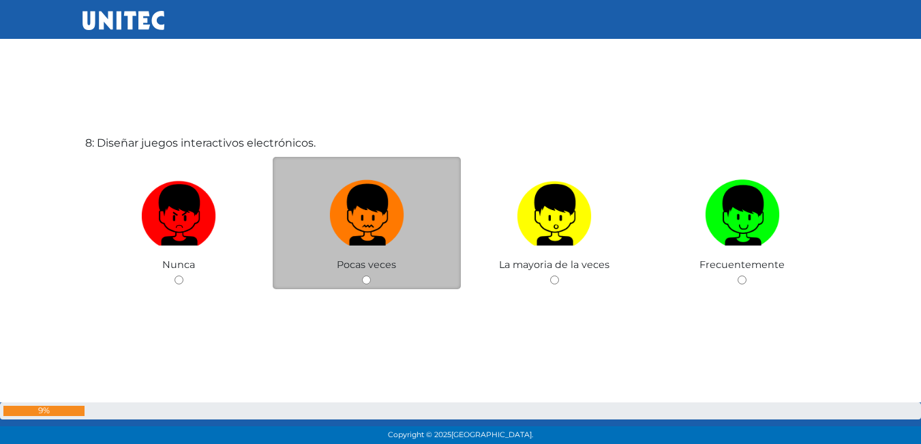
scroll to position [3174, 0]
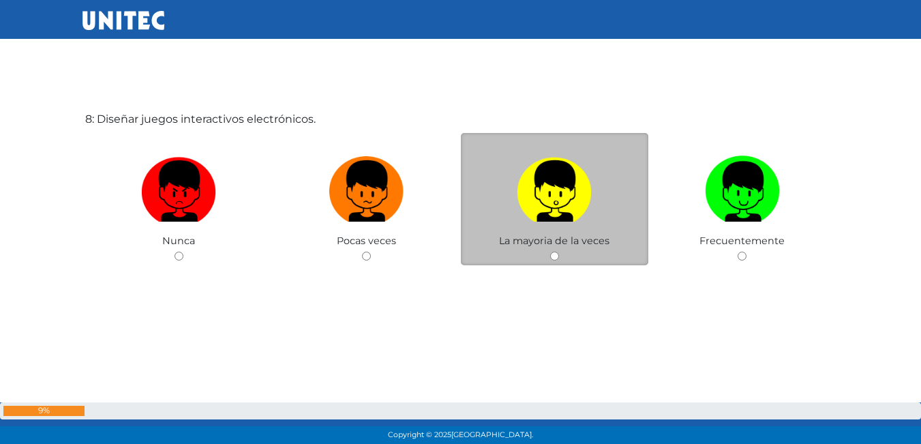
click at [555, 256] on input "radio" at bounding box center [554, 256] width 9 height 9
radio input "true"
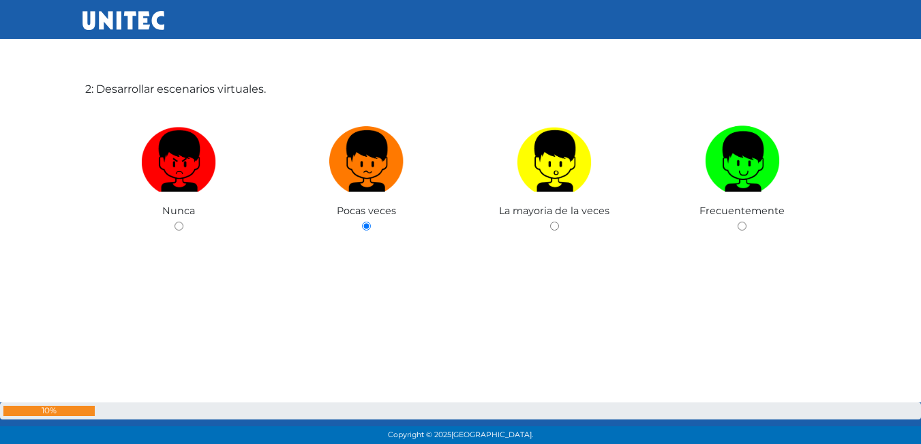
scroll to position [413, 0]
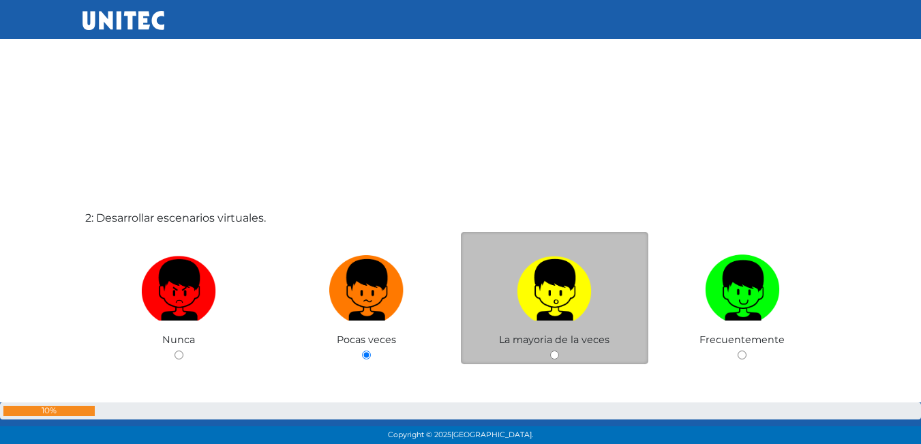
click at [554, 353] on input "radio" at bounding box center [554, 354] width 9 height 9
radio input "true"
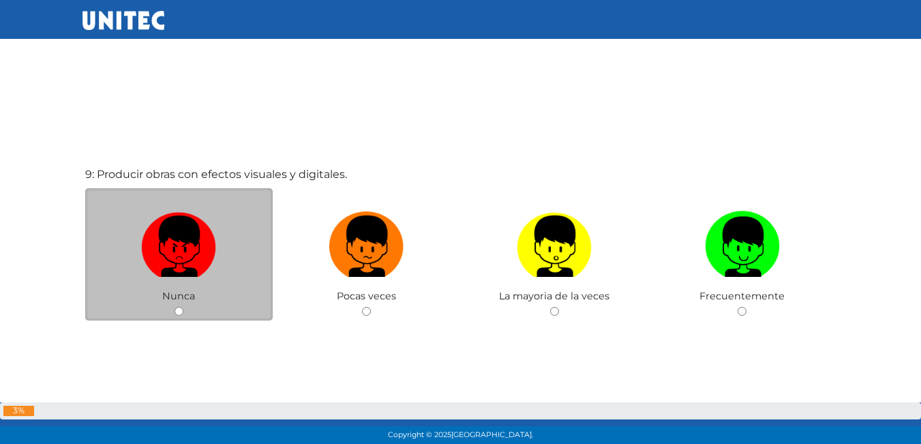
scroll to position [3587, 0]
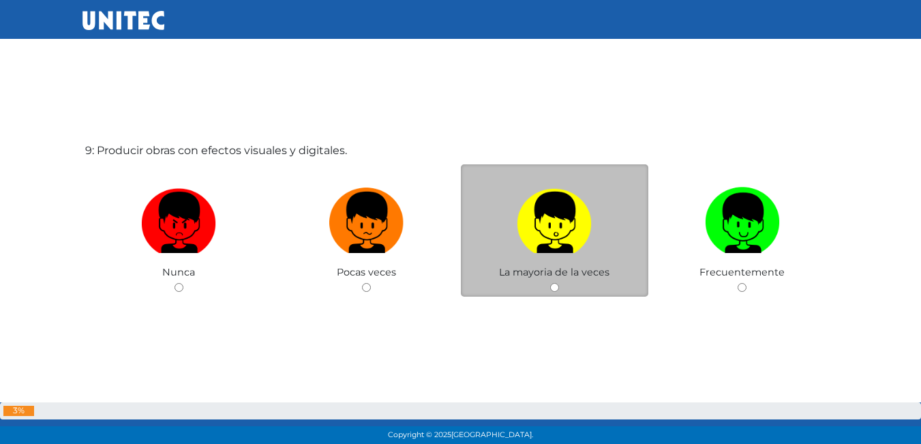
click at [551, 284] on input "radio" at bounding box center [554, 287] width 9 height 9
radio input "true"
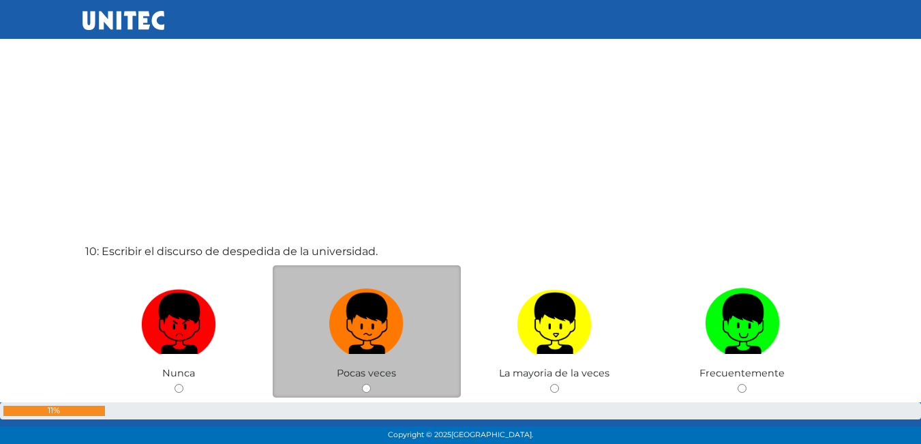
scroll to position [3998, 0]
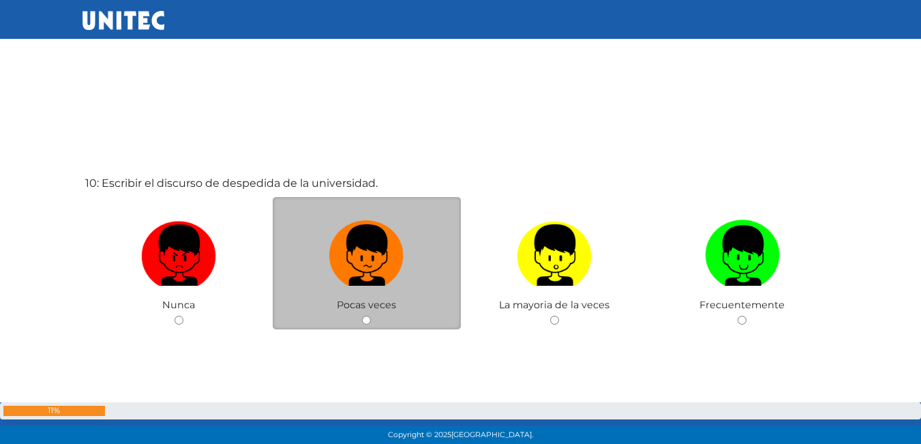
click at [368, 322] on input "radio" at bounding box center [366, 320] width 9 height 9
radio input "true"
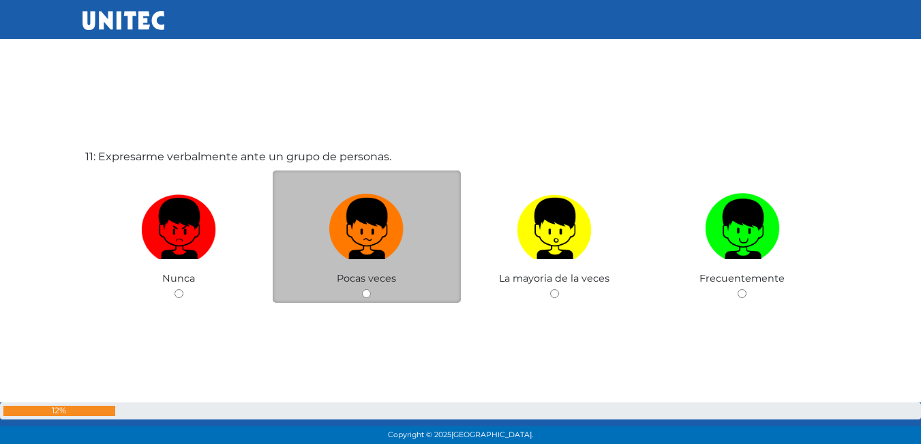
scroll to position [4437, 0]
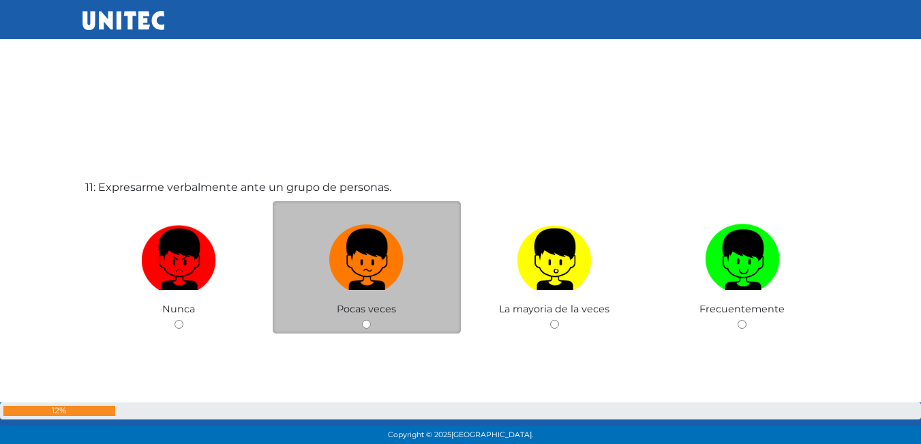
click at [368, 321] on input "radio" at bounding box center [366, 324] width 9 height 9
radio input "true"
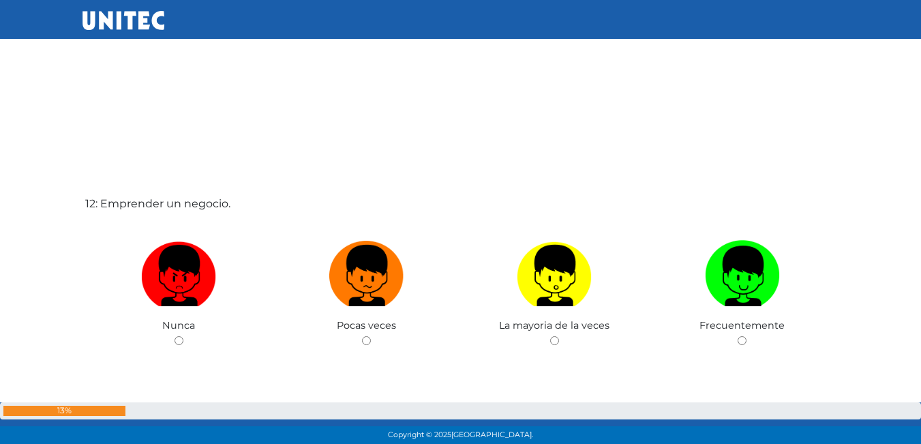
scroll to position [4881, 0]
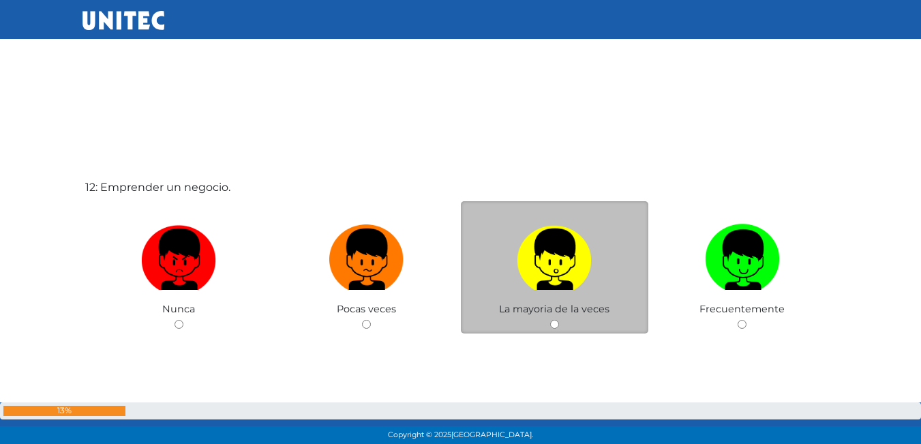
click at [554, 329] on div "La mayoria de la veces" at bounding box center [555, 267] width 188 height 133
click at [554, 322] on input "radio" at bounding box center [554, 324] width 9 height 9
radio input "true"
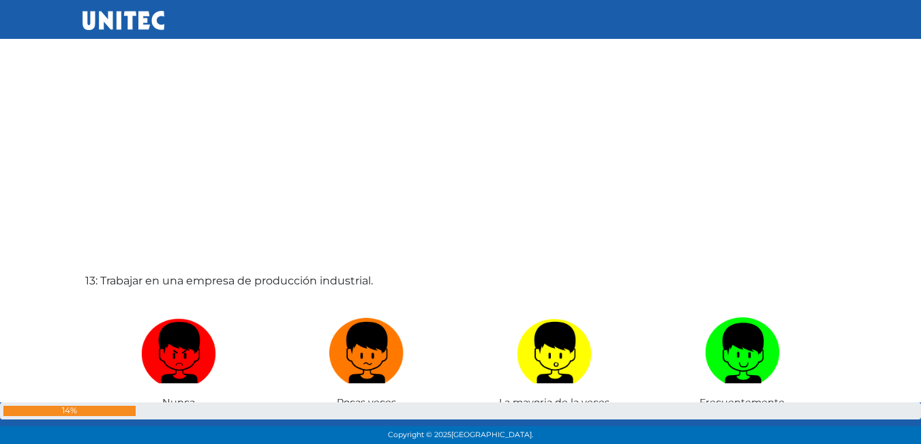
scroll to position [5290, 0]
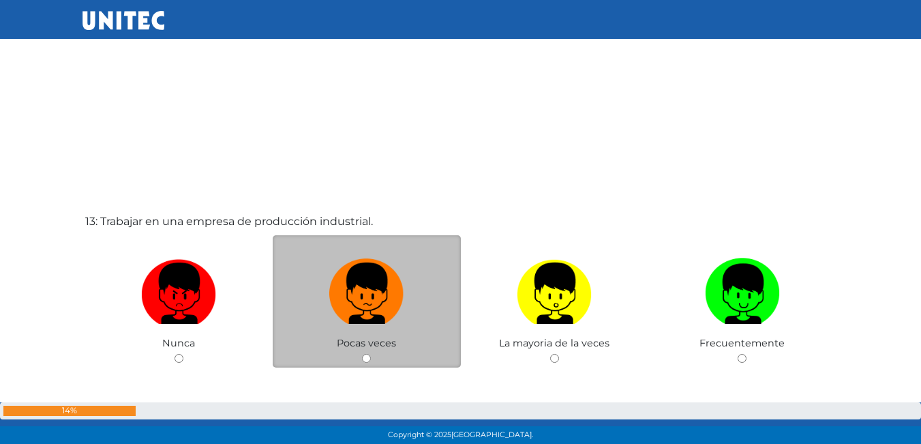
click at [365, 355] on input "radio" at bounding box center [366, 358] width 9 height 9
radio input "true"
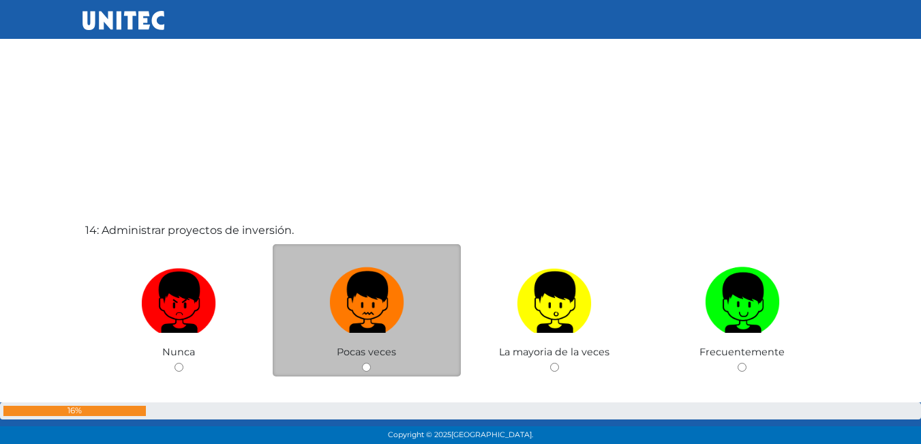
scroll to position [5741, 0]
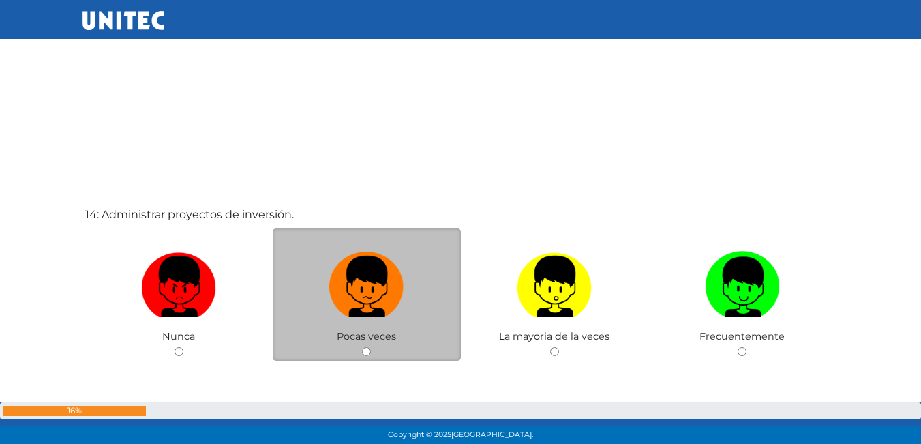
click at [363, 349] on input "radio" at bounding box center [366, 351] width 9 height 9
radio input "true"
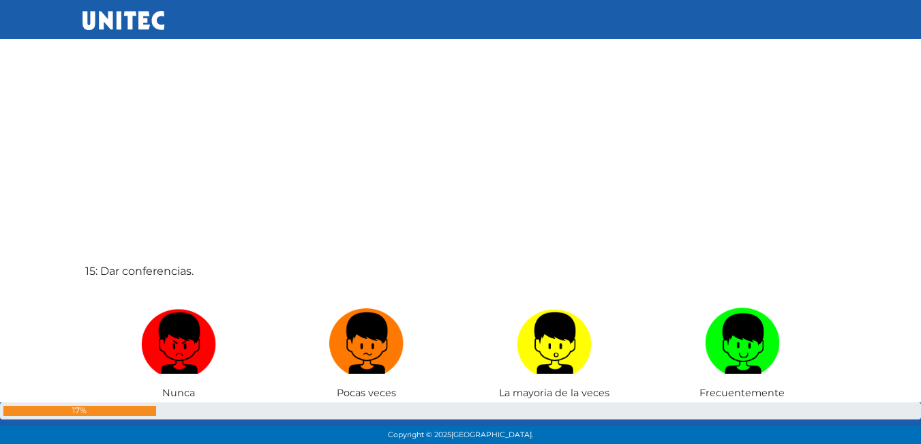
scroll to position [6212, 0]
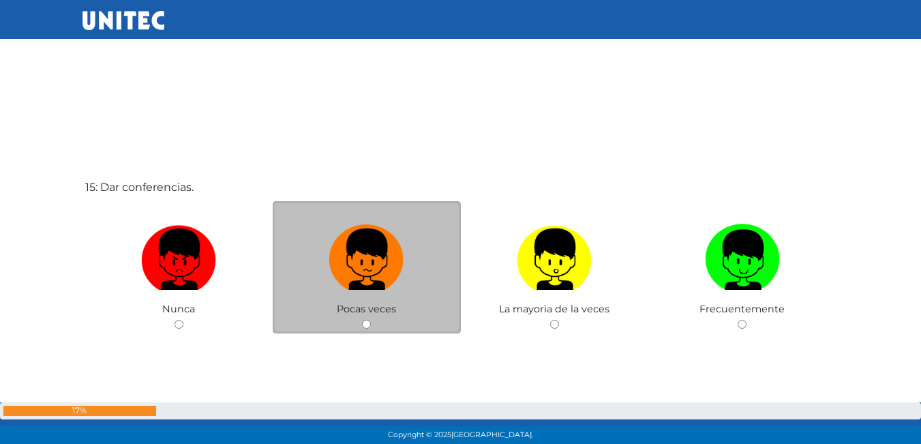
click at [367, 325] on input "radio" at bounding box center [366, 324] width 9 height 9
radio input "true"
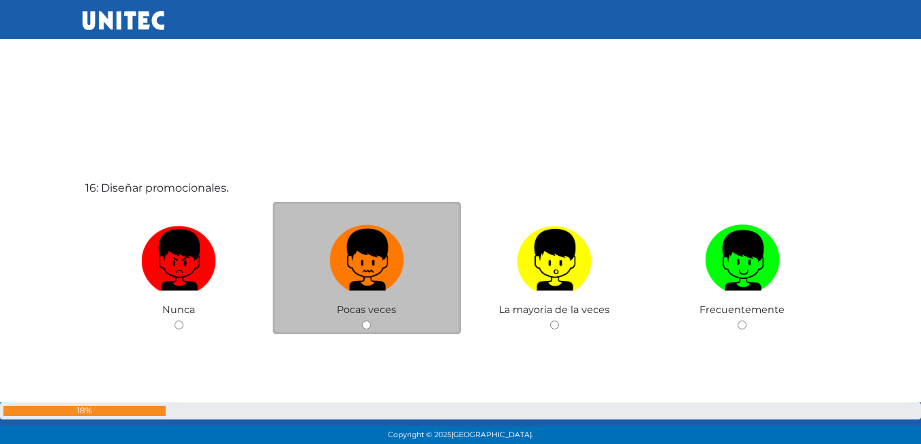
scroll to position [6656, 0]
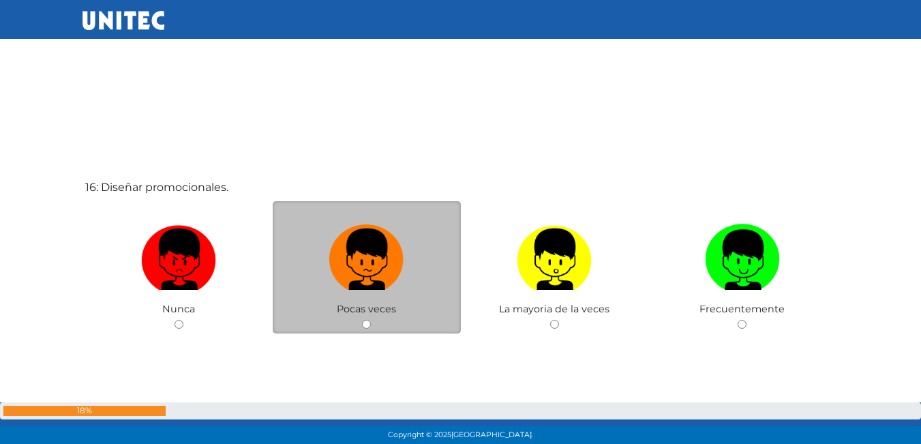
click at [365, 330] on div "Pocas veces" at bounding box center [367, 267] width 188 height 133
click at [366, 323] on input "radio" at bounding box center [366, 324] width 9 height 9
radio input "true"
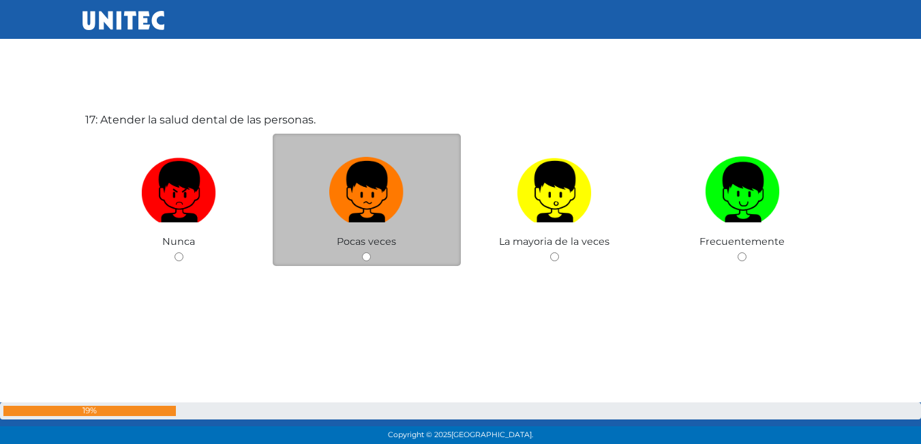
scroll to position [7190, 0]
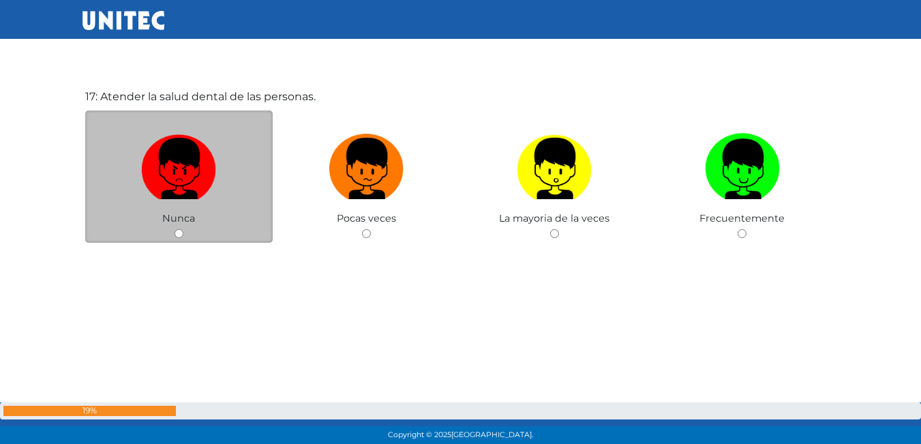
click at [180, 232] on input "radio" at bounding box center [178, 233] width 9 height 9
radio input "true"
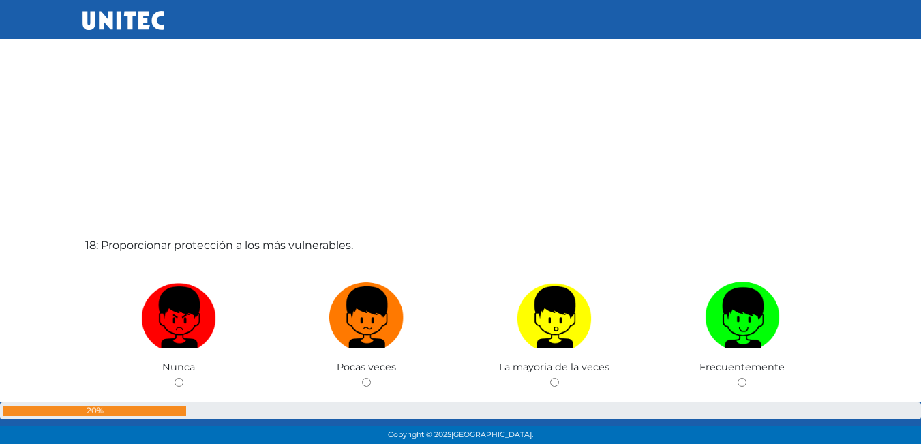
scroll to position [7562, 0]
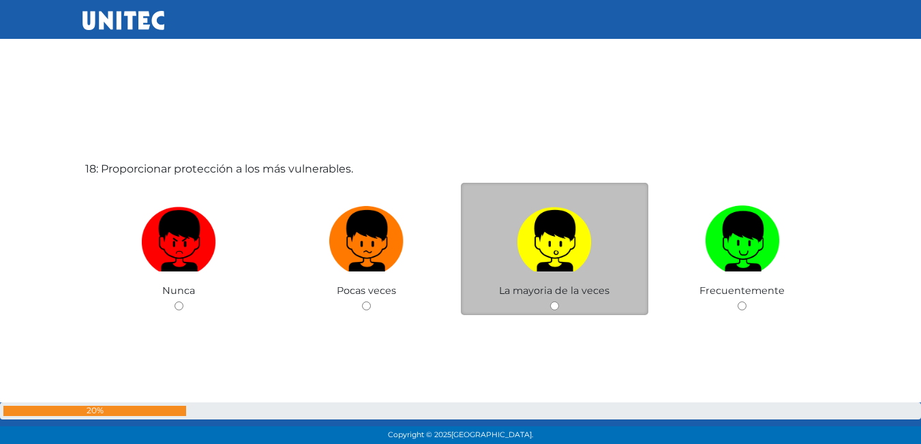
click at [551, 302] on input "radio" at bounding box center [554, 305] width 9 height 9
radio input "true"
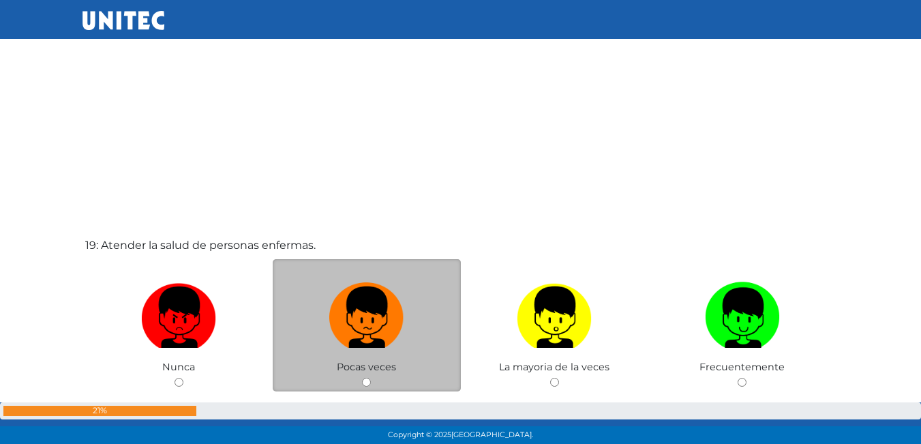
scroll to position [7972, 0]
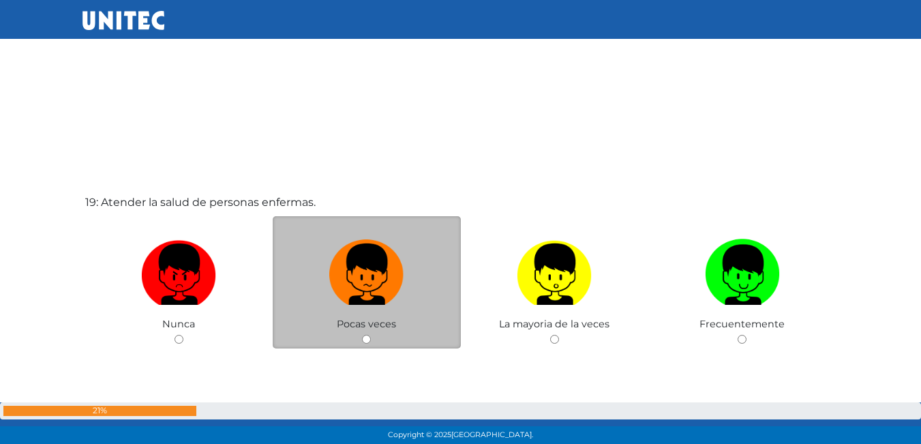
click at [367, 338] on input "radio" at bounding box center [366, 339] width 9 height 9
radio input "true"
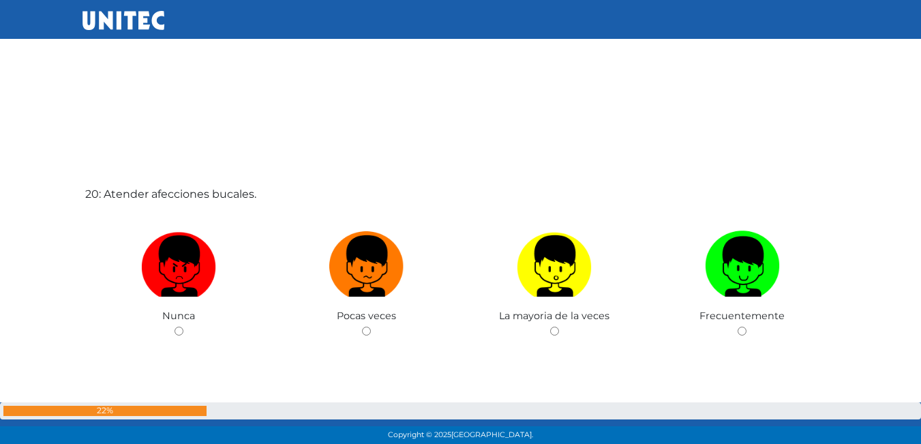
scroll to position [8448, 0]
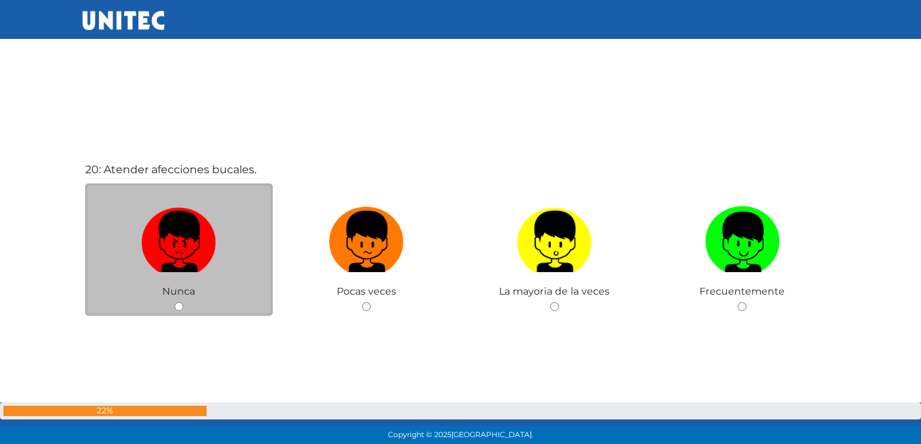
click at [179, 305] on input "radio" at bounding box center [178, 306] width 9 height 9
radio input "true"
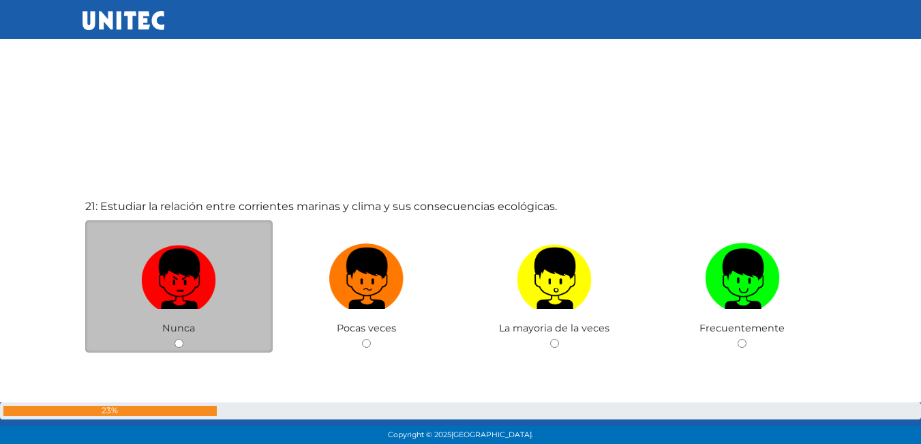
scroll to position [8833, 0]
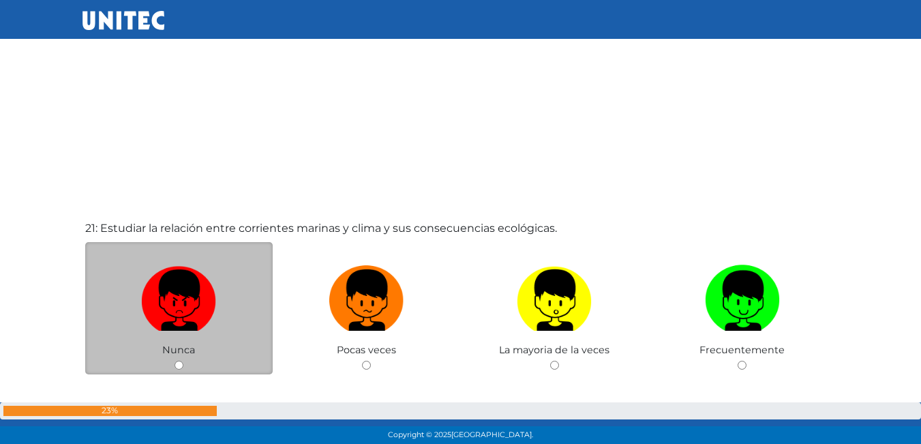
click at [181, 361] on input "radio" at bounding box center [178, 365] width 9 height 9
radio input "true"
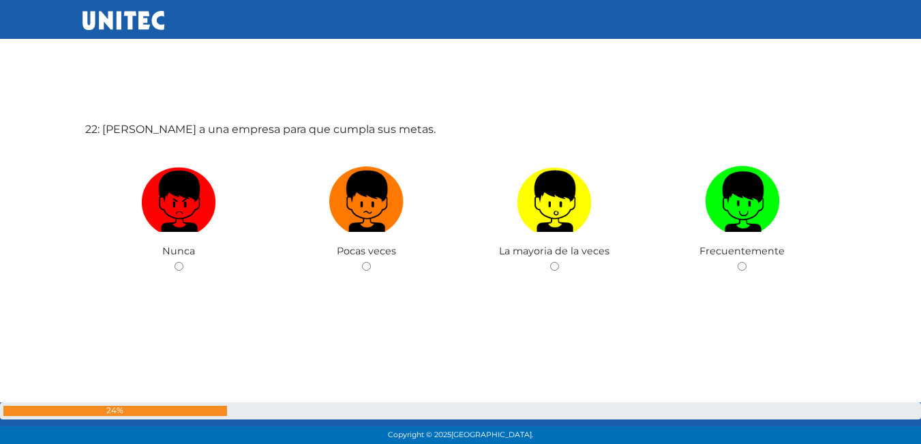
scroll to position [9386, 0]
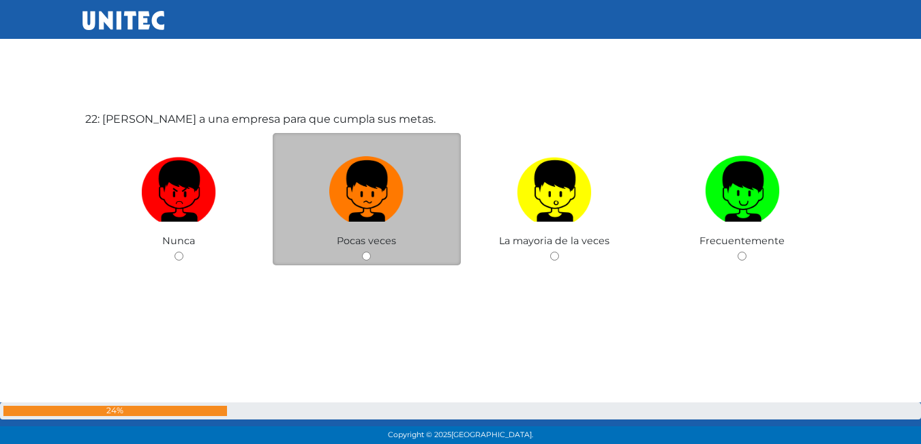
click at [367, 257] on input "radio" at bounding box center [366, 256] width 9 height 9
radio input "true"
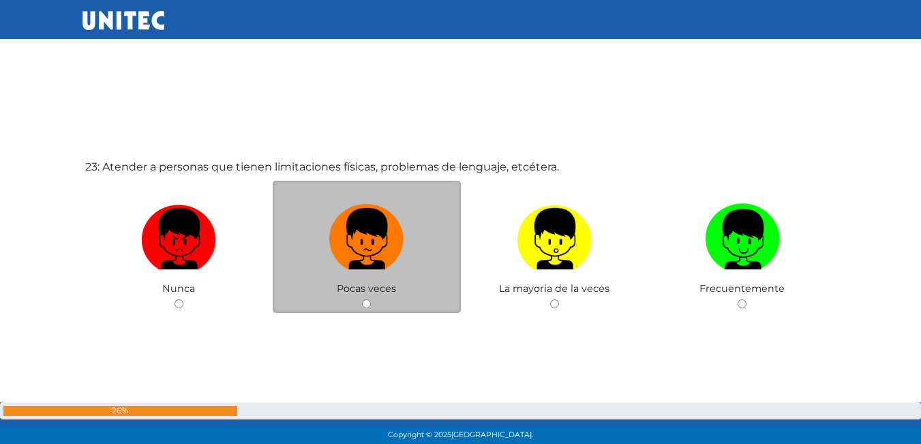
scroll to position [9830, 0]
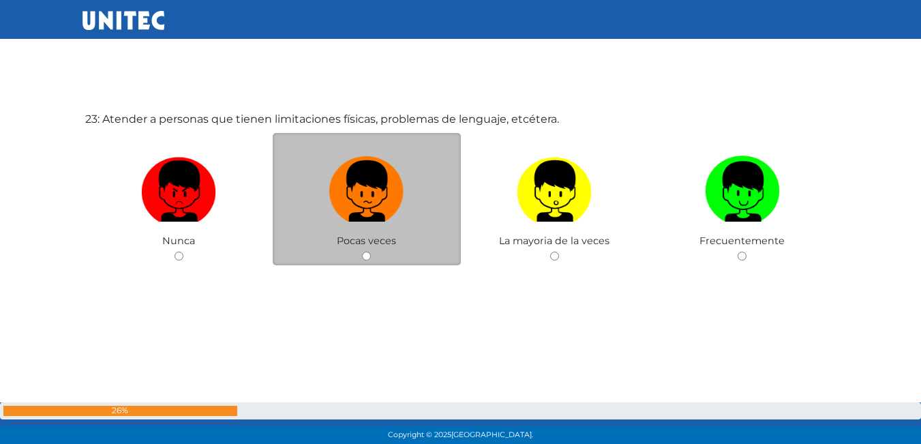
click at [371, 256] on input "radio" at bounding box center [366, 256] width 9 height 9
radio input "true"
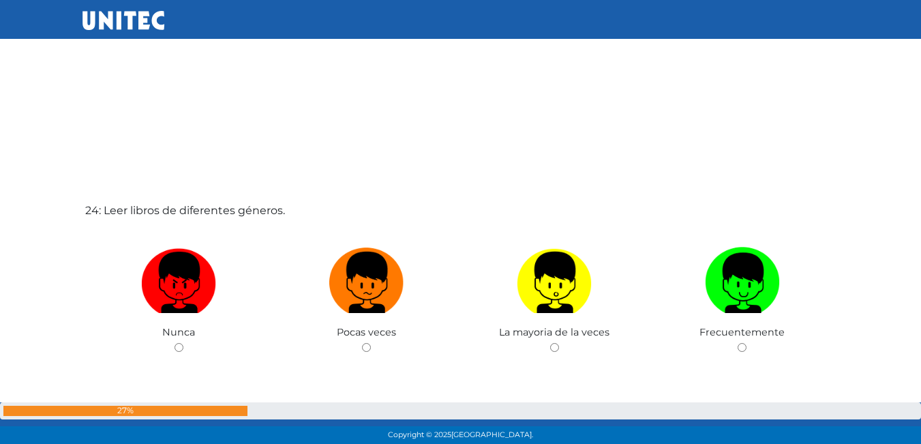
scroll to position [10303, 0]
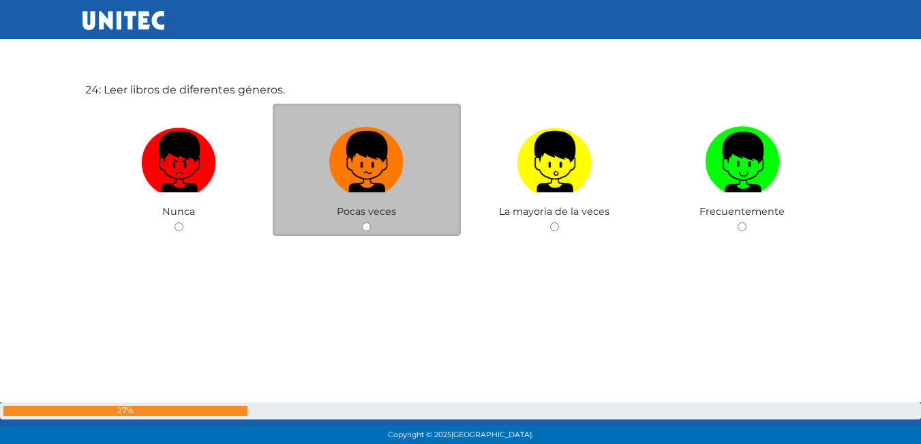
click at [365, 227] on input "radio" at bounding box center [366, 226] width 9 height 9
radio input "true"
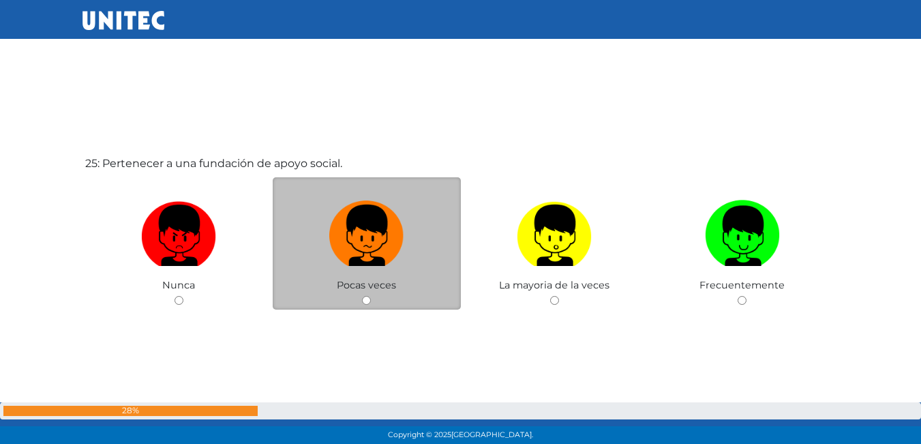
scroll to position [10649, 0]
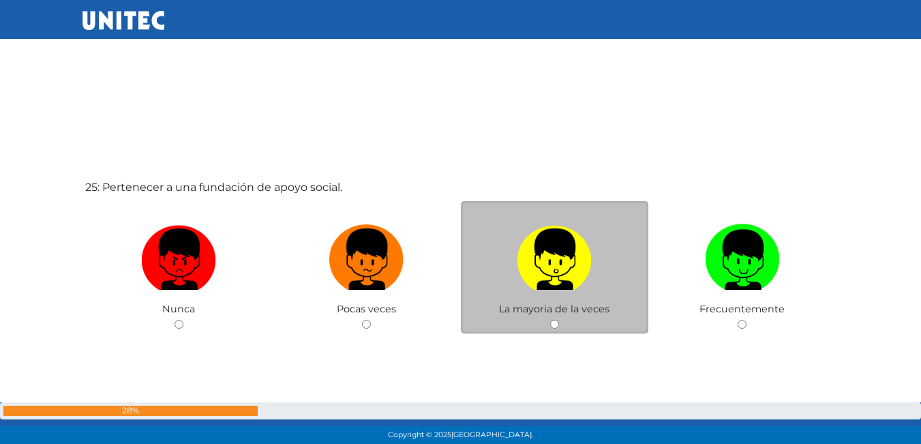
click at [552, 325] on input "radio" at bounding box center [554, 324] width 9 height 9
radio input "true"
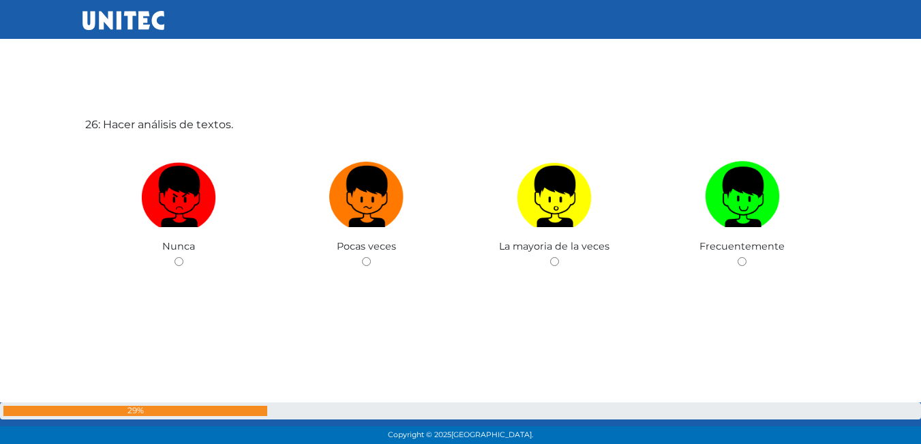
scroll to position [11161, 0]
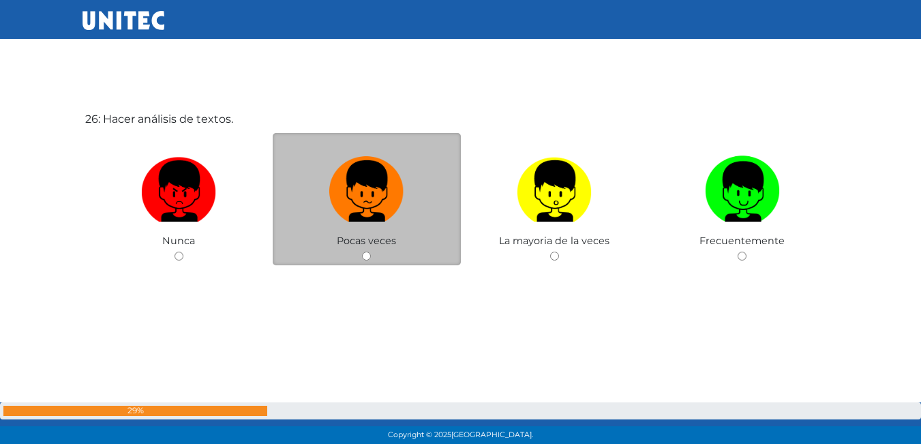
click at [364, 259] on input "radio" at bounding box center [366, 256] width 9 height 9
radio input "true"
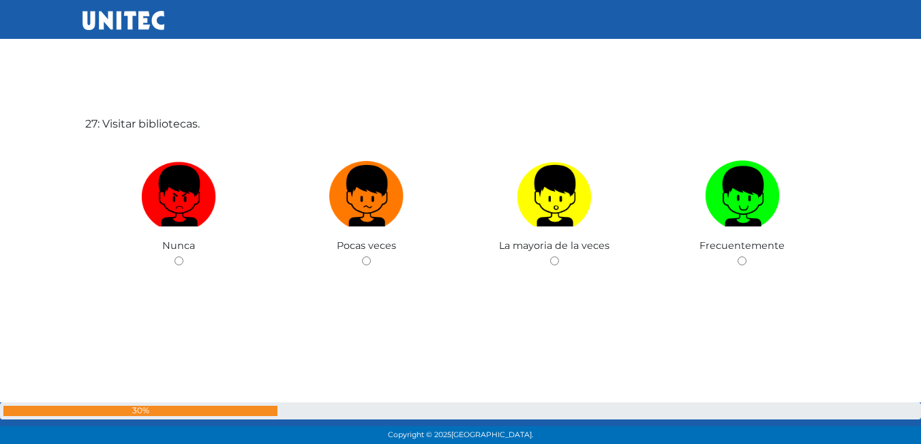
scroll to position [11605, 0]
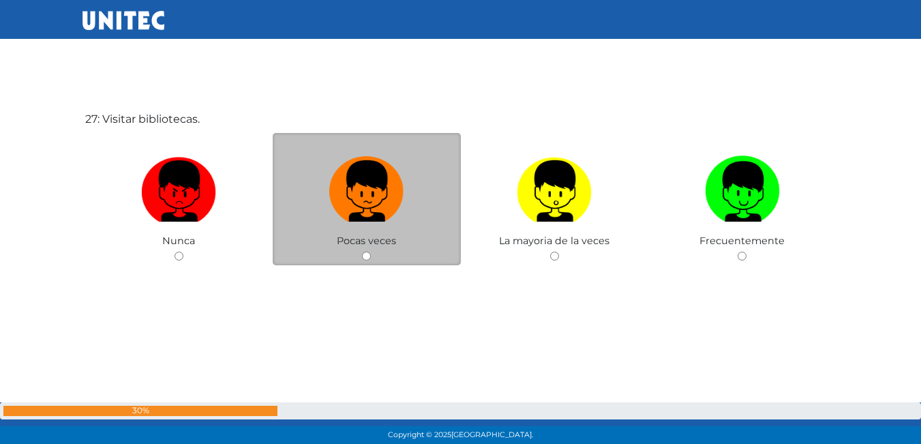
click at [367, 258] on input "radio" at bounding box center [366, 256] width 9 height 9
radio input "true"
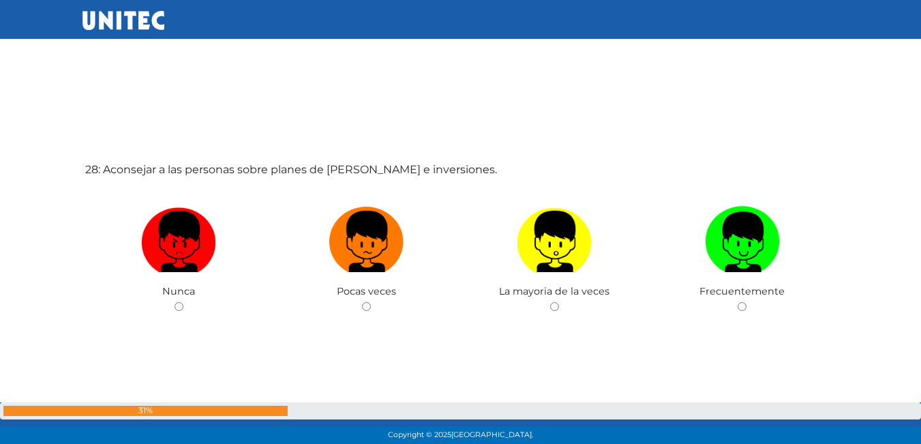
scroll to position [12016, 0]
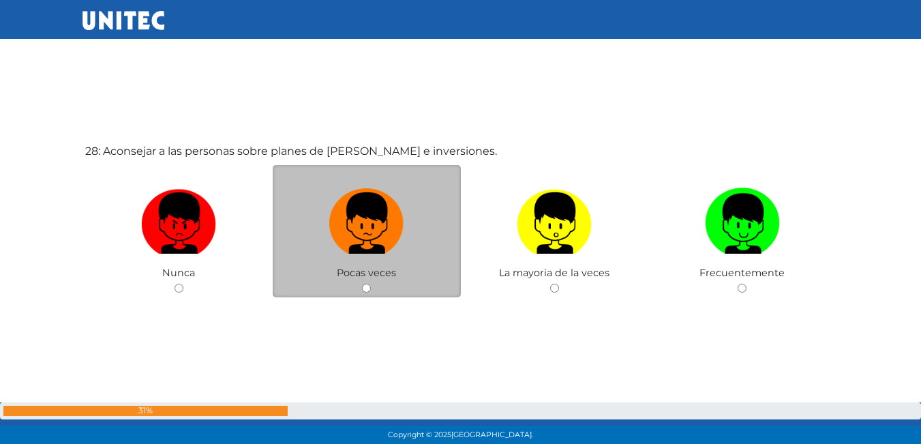
click at [365, 288] on input "radio" at bounding box center [366, 288] width 9 height 9
radio input "true"
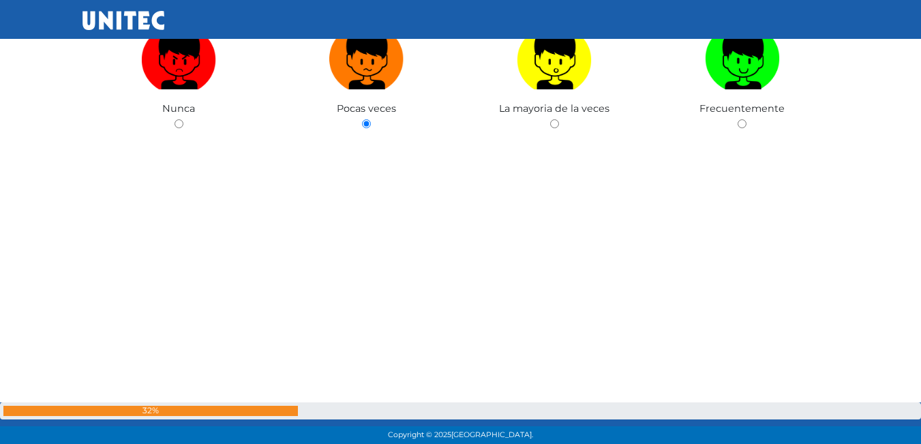
scroll to position [12083, 0]
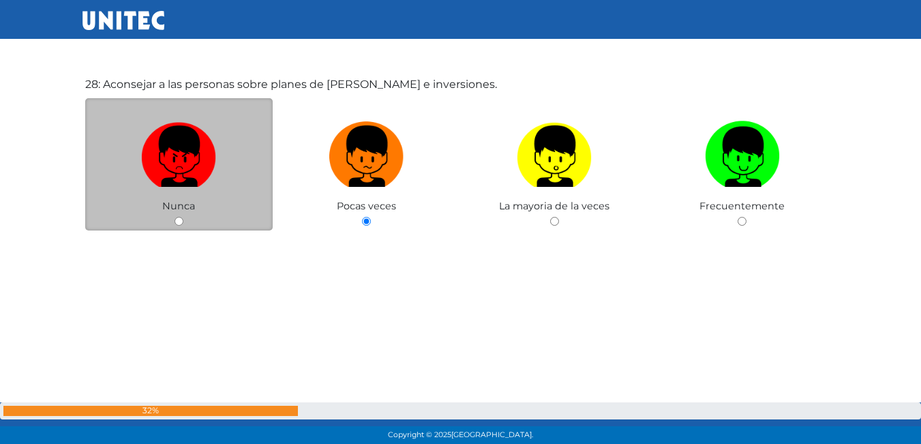
click at [175, 222] on input "radio" at bounding box center [178, 221] width 9 height 9
radio input "true"
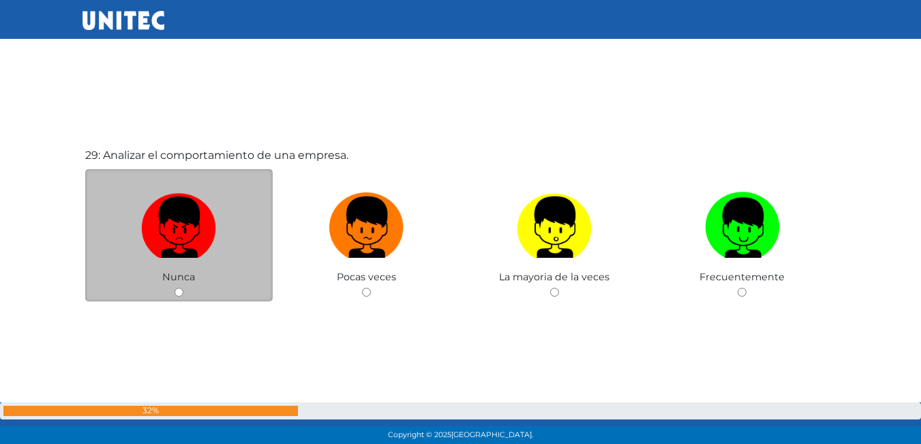
scroll to position [12424, 0]
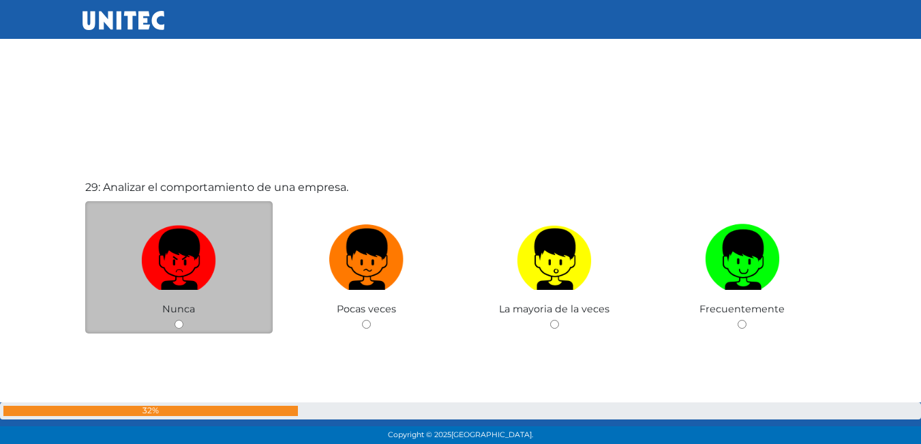
click at [174, 320] on input "radio" at bounding box center [178, 324] width 9 height 9
radio input "true"
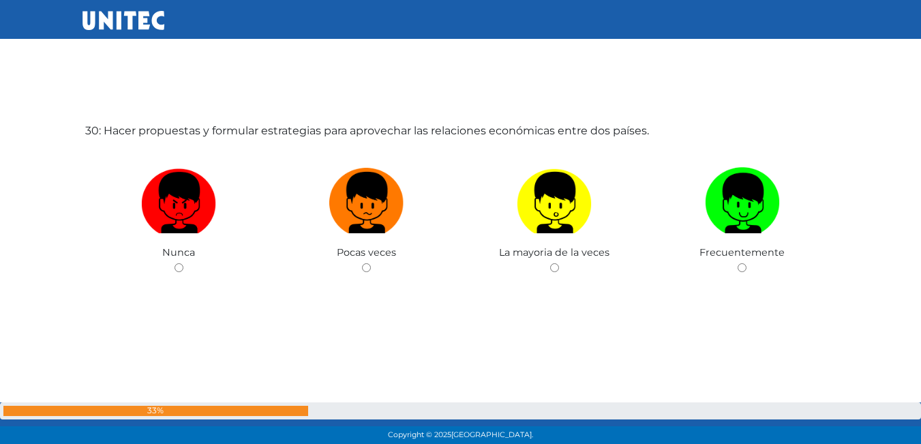
scroll to position [12936, 0]
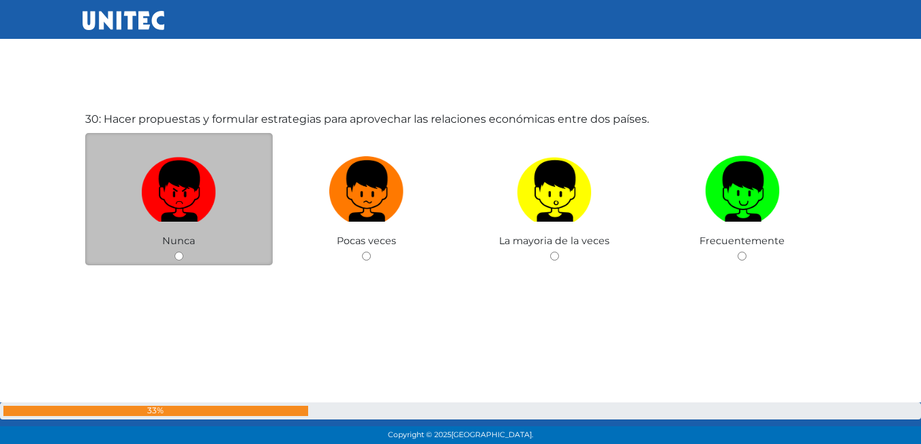
click at [181, 255] on input "radio" at bounding box center [178, 256] width 9 height 9
radio input "true"
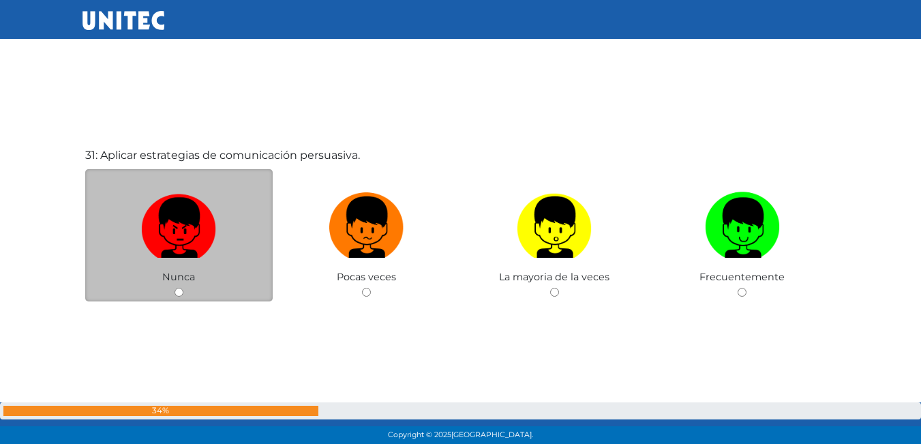
scroll to position [13380, 0]
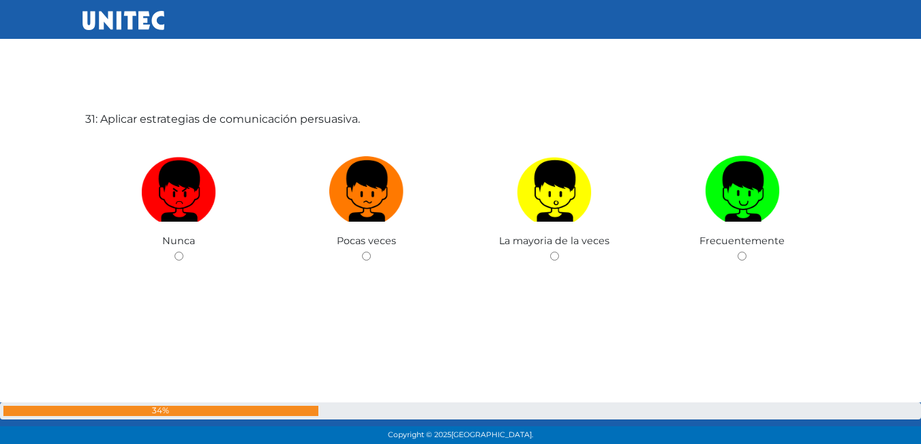
click at [357, 361] on div "31: Aplicar estrategias de comunicación persuasiva. Nunca Pocas veces La mayori…" at bounding box center [460, 222] width 757 height 444
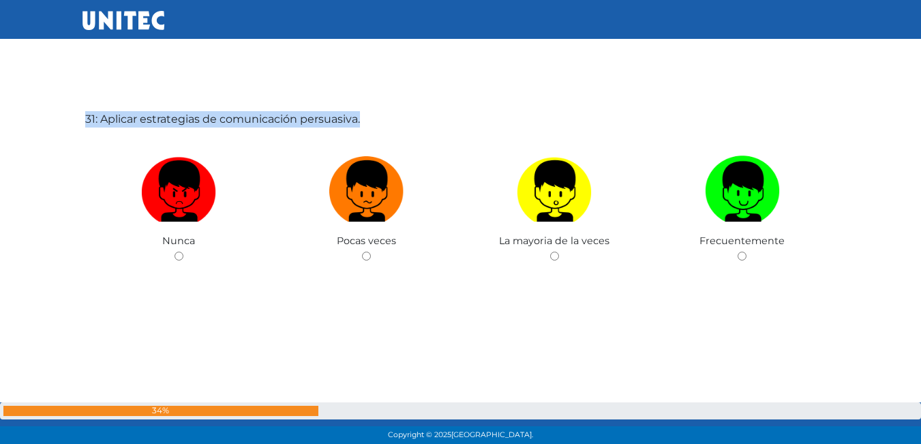
click at [357, 361] on div "31: Aplicar estrategias de comunicación persuasiva. Nunca Pocas veces La mayori…" at bounding box center [460, 222] width 757 height 444
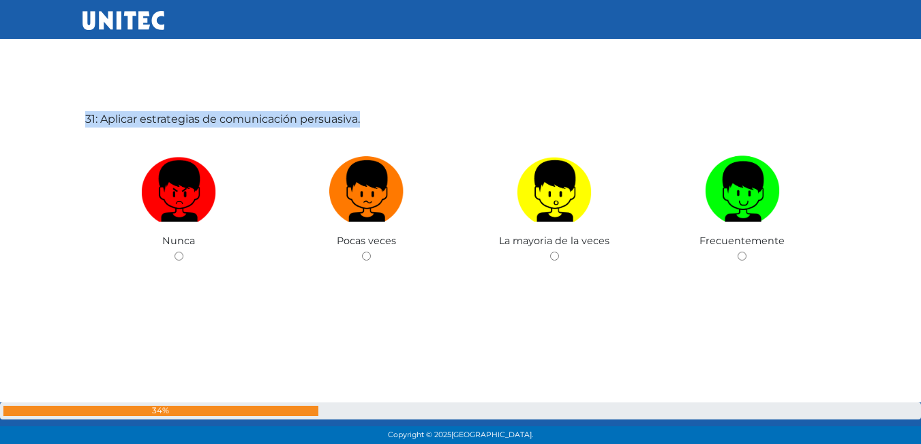
click at [357, 361] on div "31: Aplicar estrategias de comunicación persuasiva. Nunca Pocas veces La mayori…" at bounding box center [460, 222] width 757 height 444
click at [435, 130] on div "31: Aplicar estrategias de comunicación persuasiva. Nunca Pocas veces La mayori…" at bounding box center [460, 222] width 757 height 444
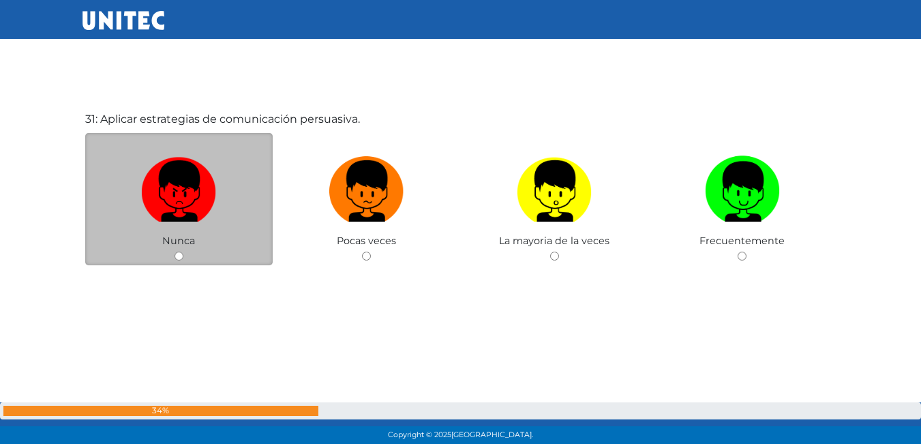
click at [178, 247] on div "Nunca" at bounding box center [179, 199] width 188 height 133
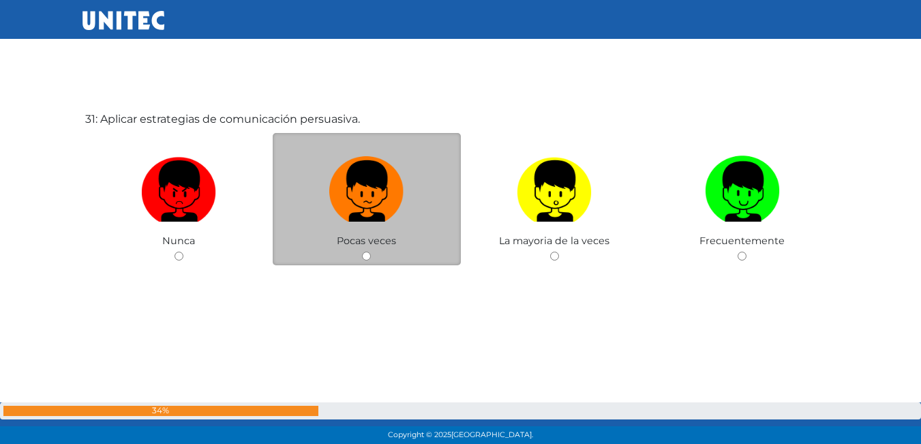
click at [363, 255] on input "radio" at bounding box center [366, 256] width 9 height 9
radio input "true"
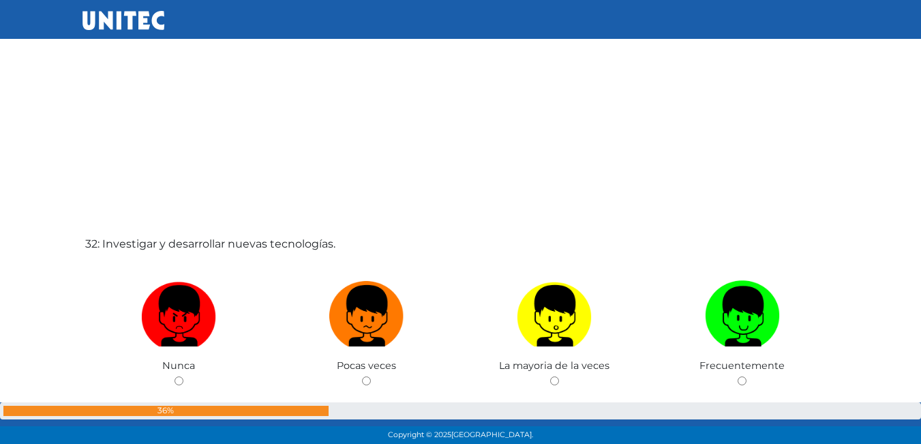
scroll to position [13700, 0]
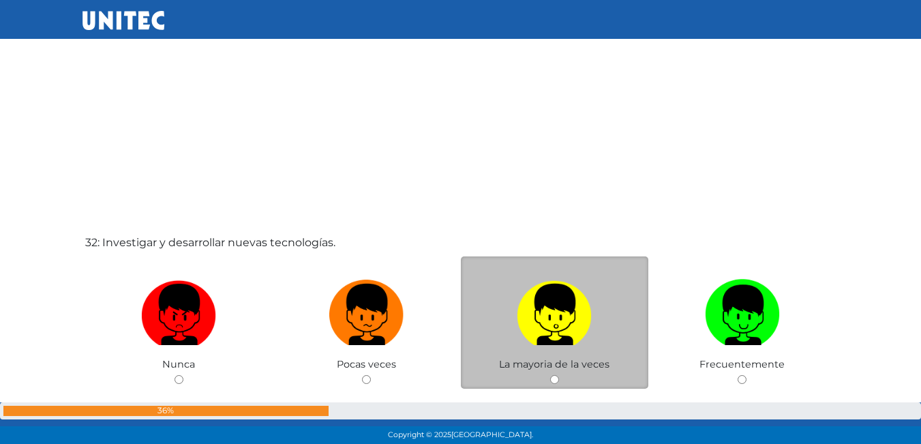
click at [550, 377] on input "radio" at bounding box center [554, 379] width 9 height 9
radio input "true"
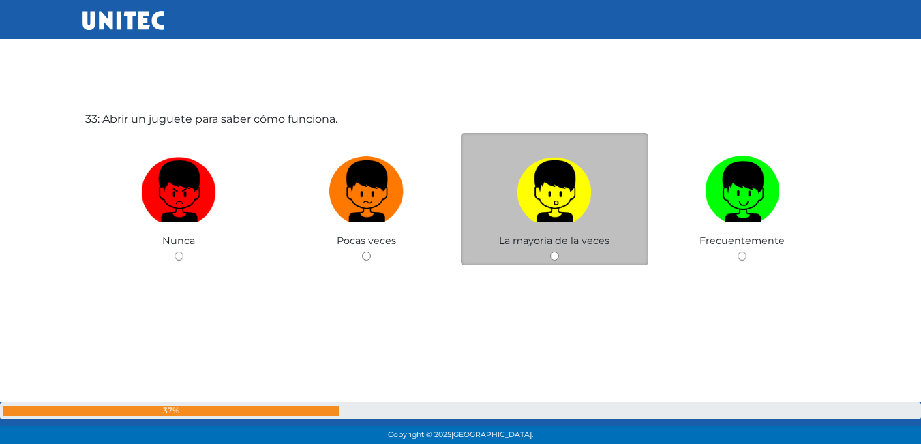
scroll to position [14199, 0]
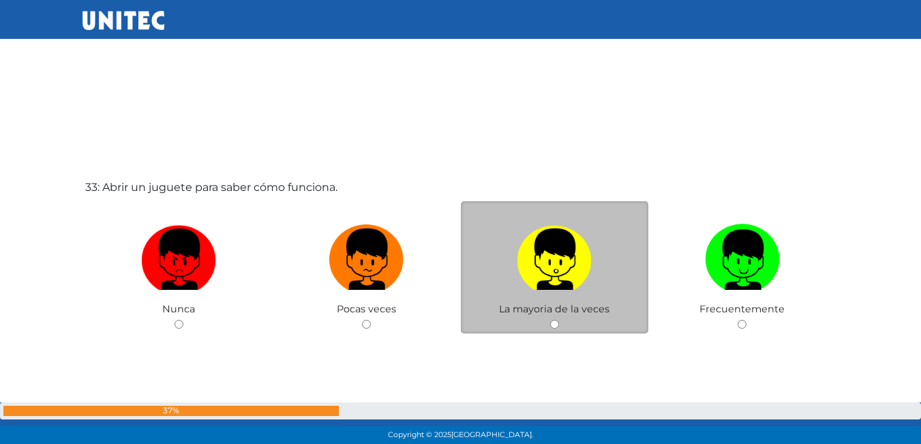
click at [555, 328] on input "radio" at bounding box center [554, 324] width 9 height 9
radio input "true"
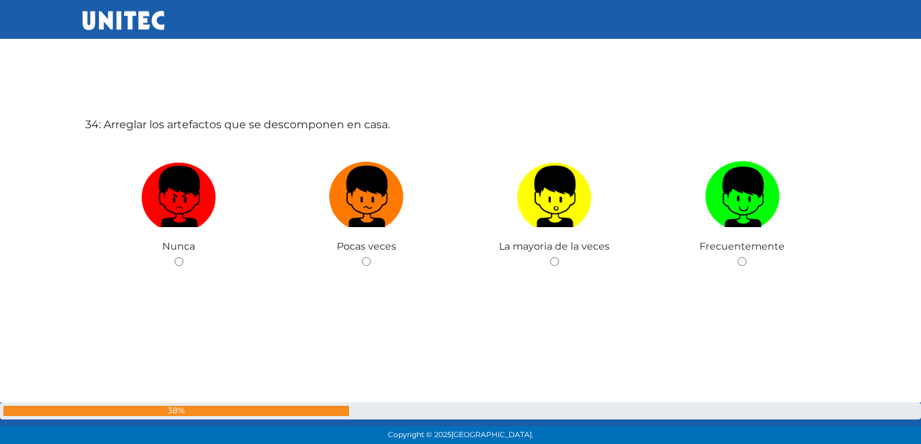
scroll to position [14711, 0]
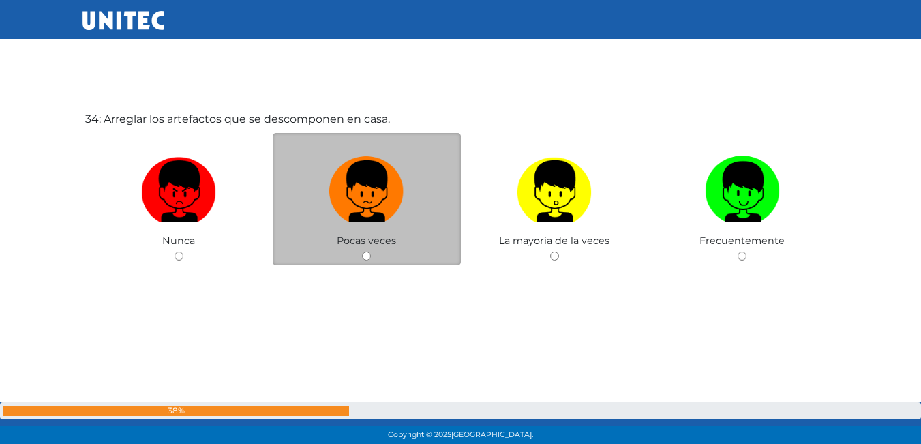
click at [367, 254] on input "radio" at bounding box center [366, 256] width 9 height 9
radio input "true"
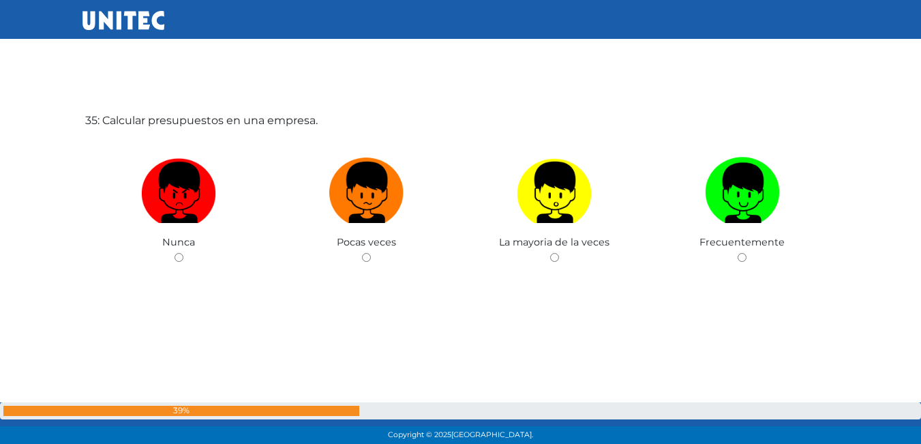
scroll to position [15154, 0]
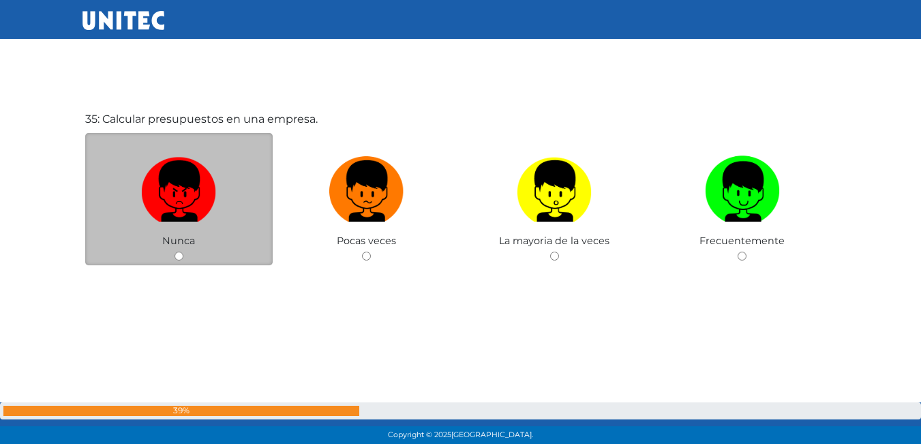
click at [174, 256] on input "radio" at bounding box center [178, 256] width 9 height 9
radio input "true"
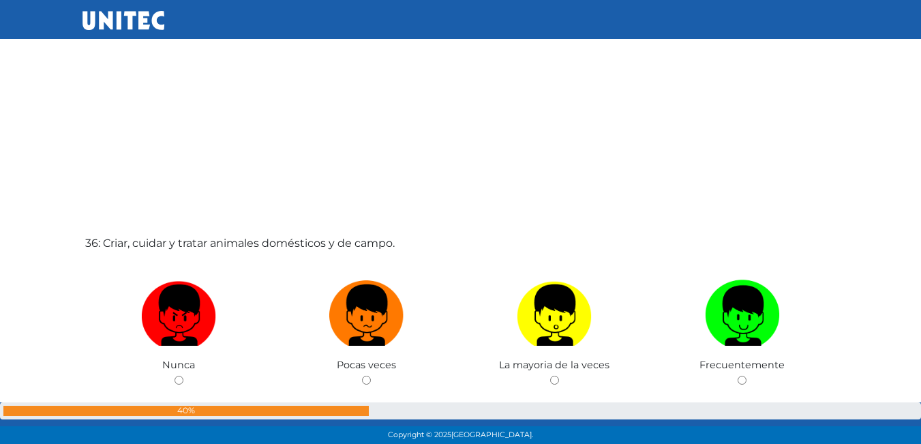
scroll to position [15498, 0]
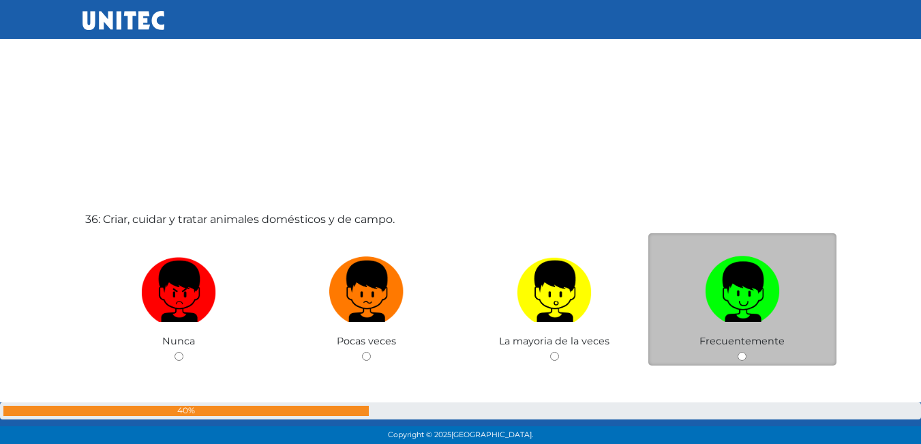
click at [740, 352] on input "radio" at bounding box center [741, 356] width 9 height 9
radio input "true"
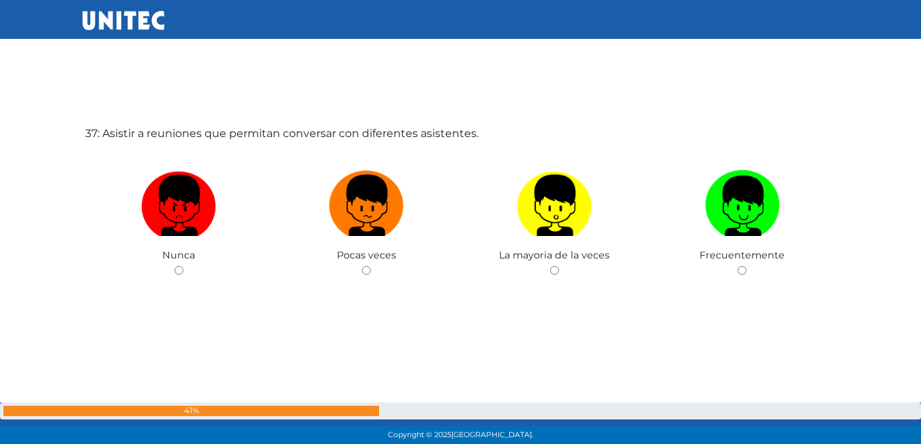
scroll to position [16042, 0]
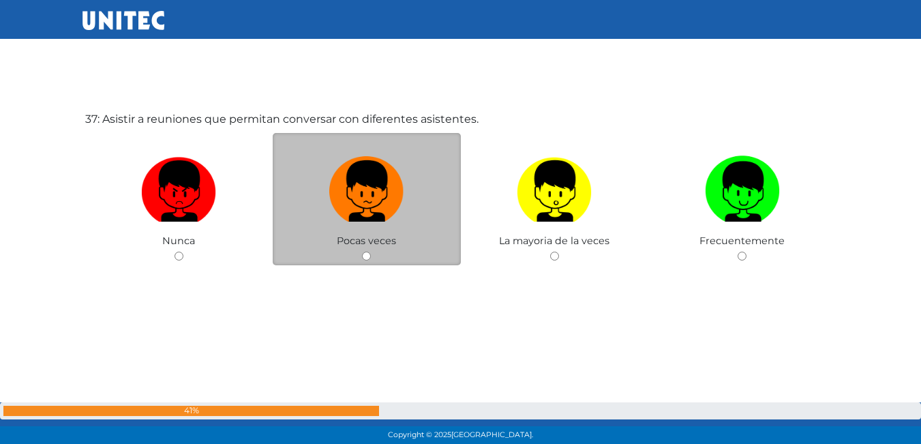
click at [368, 257] on input "radio" at bounding box center [366, 256] width 9 height 9
radio input "true"
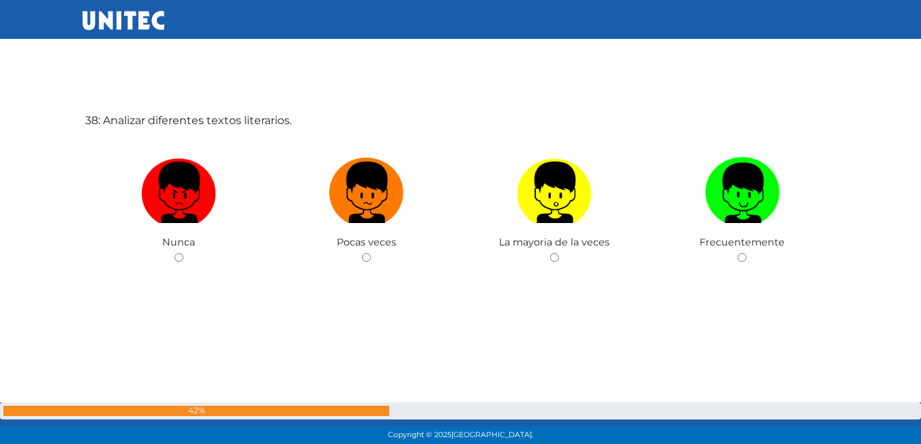
scroll to position [16486, 0]
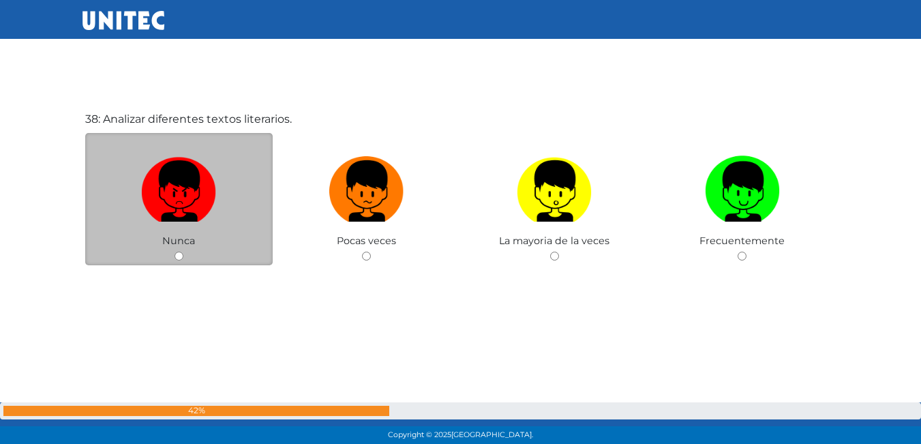
click at [179, 256] on input "radio" at bounding box center [178, 256] width 9 height 9
radio input "true"
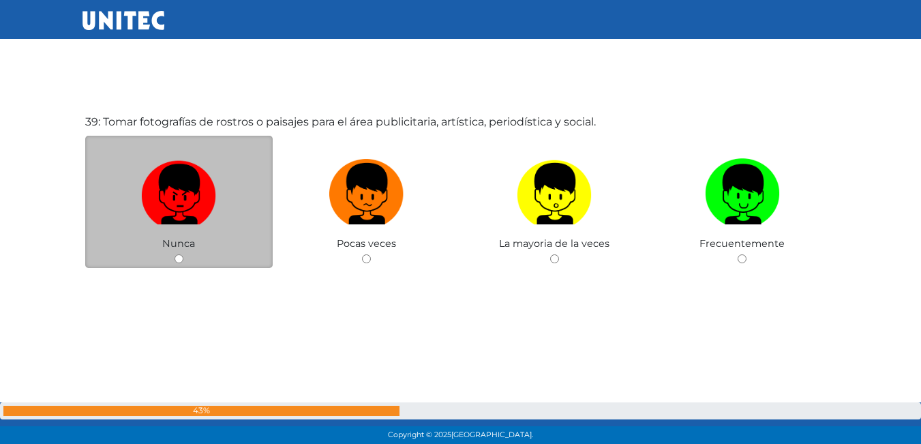
scroll to position [16929, 0]
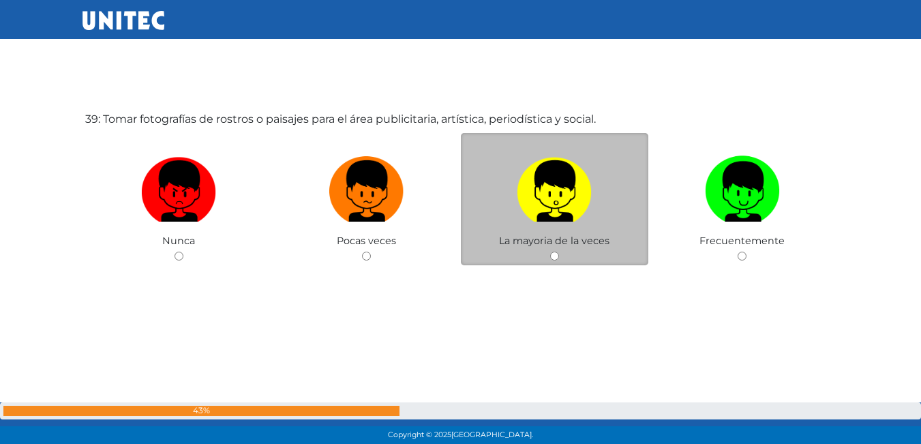
click at [552, 254] on input "radio" at bounding box center [554, 256] width 9 height 9
radio input "true"
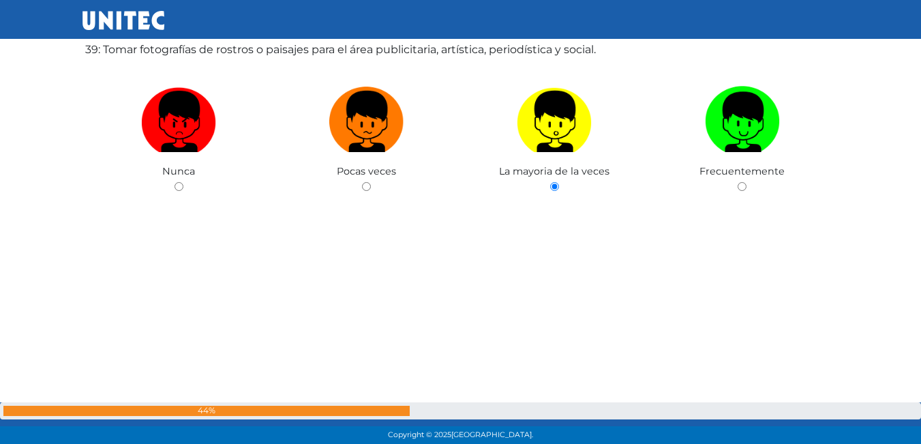
scroll to position [17271, 0]
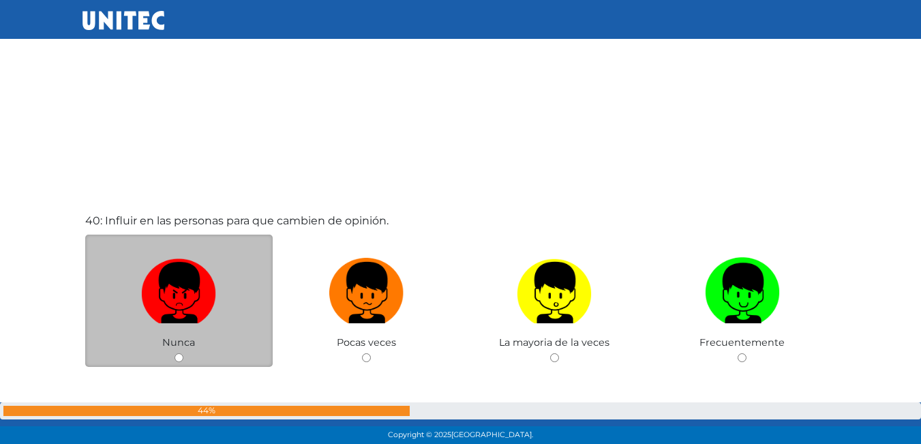
click at [180, 358] on input "radio" at bounding box center [178, 357] width 9 height 9
radio input "true"
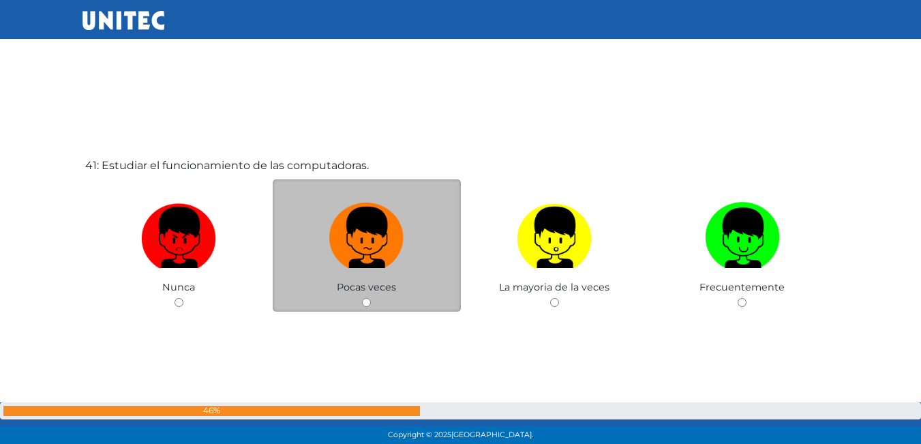
scroll to position [17748, 0]
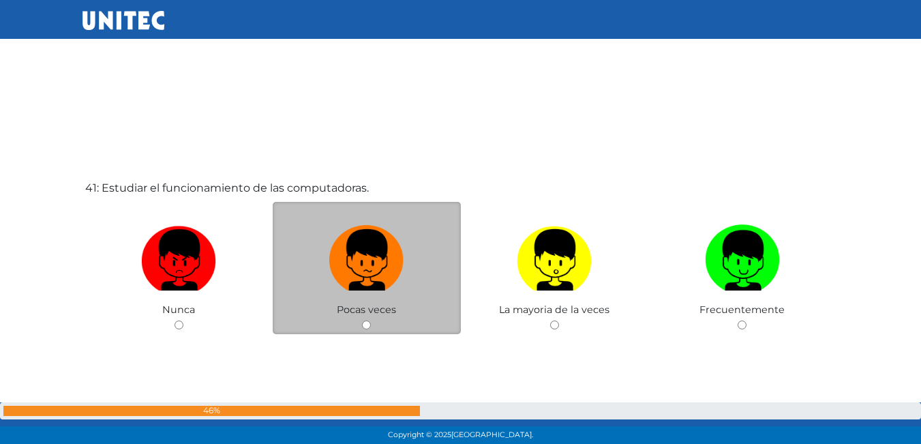
click at [363, 322] on input "radio" at bounding box center [366, 324] width 9 height 9
radio input "true"
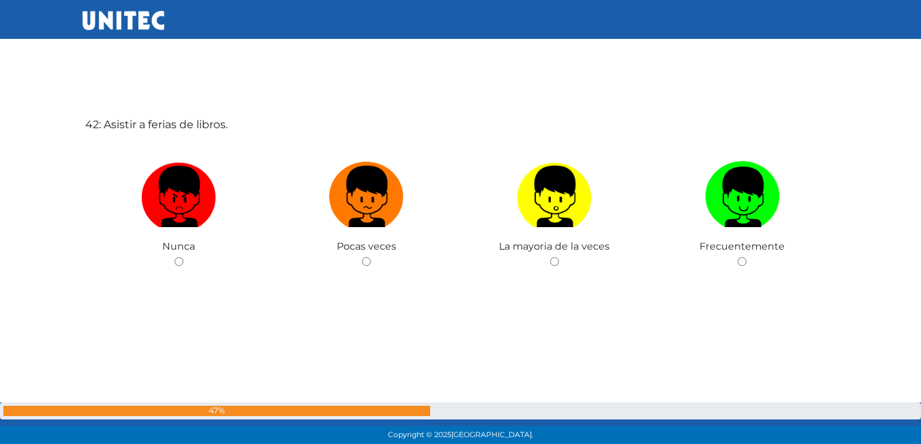
scroll to position [18260, 0]
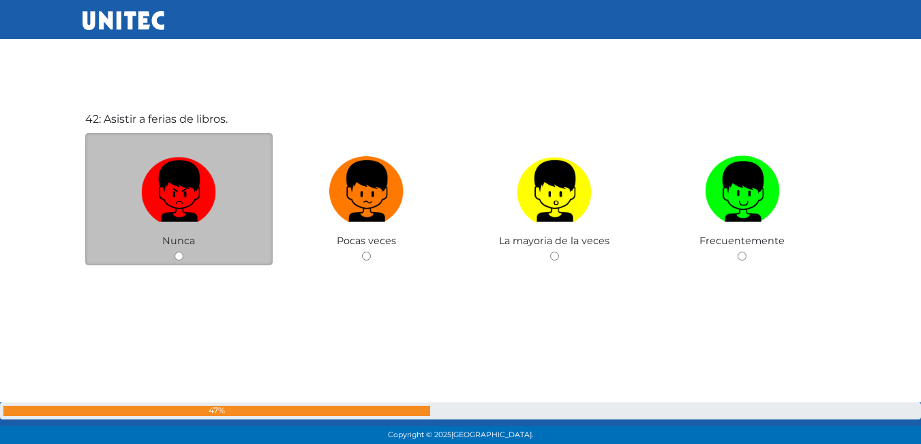
click at [174, 254] on input "radio" at bounding box center [178, 256] width 9 height 9
radio input "true"
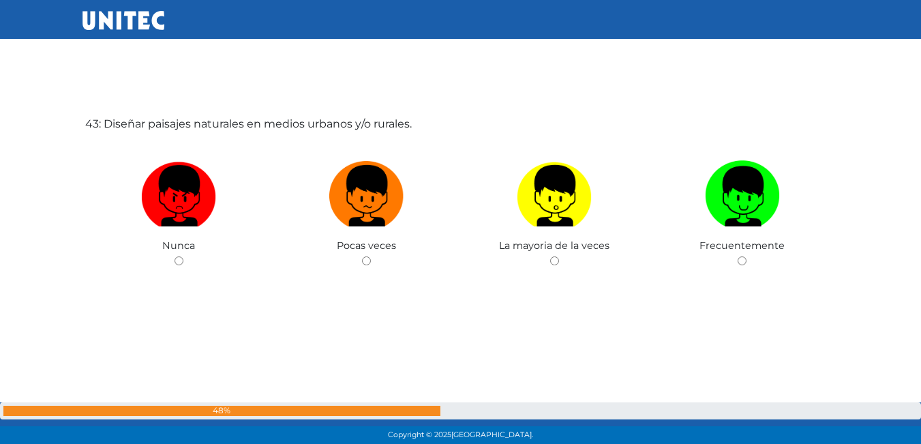
scroll to position [18704, 0]
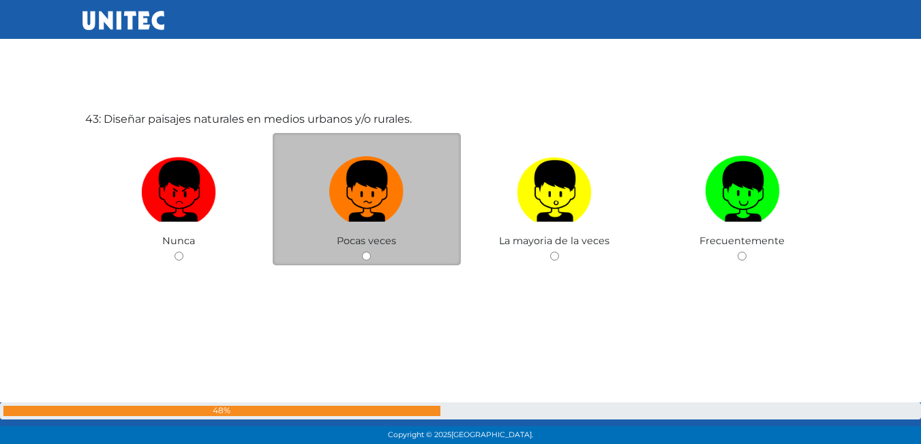
click at [364, 262] on div "Pocas veces" at bounding box center [367, 199] width 188 height 133
click at [364, 258] on input "radio" at bounding box center [366, 256] width 9 height 9
radio input "true"
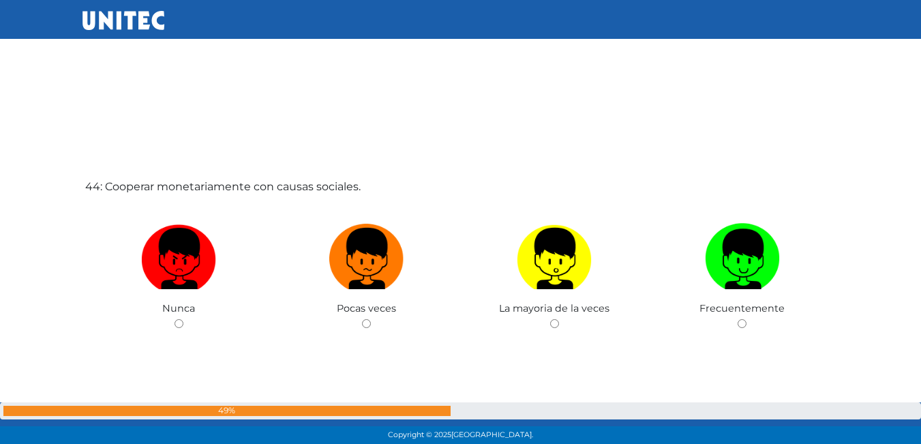
scroll to position [19115, 0]
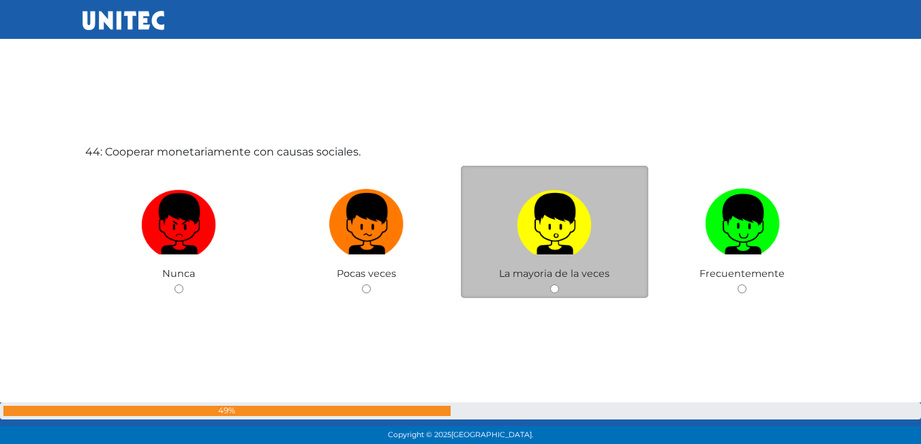
click at [551, 285] on input "radio" at bounding box center [554, 288] width 9 height 9
radio input "true"
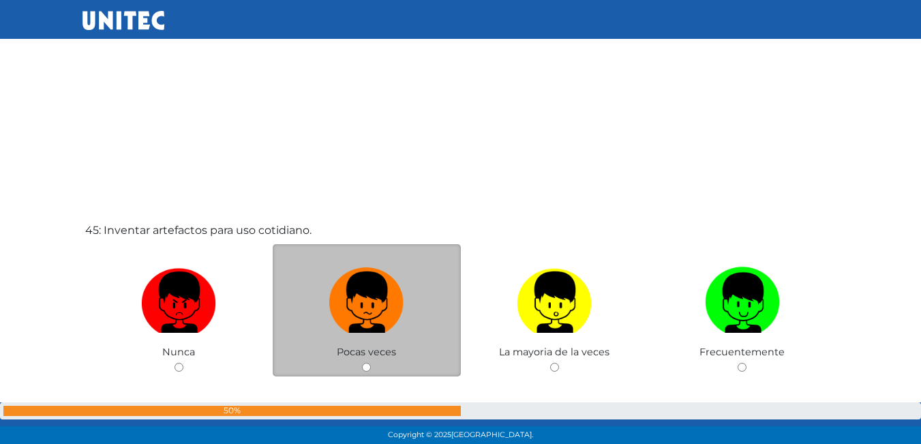
scroll to position [19457, 0]
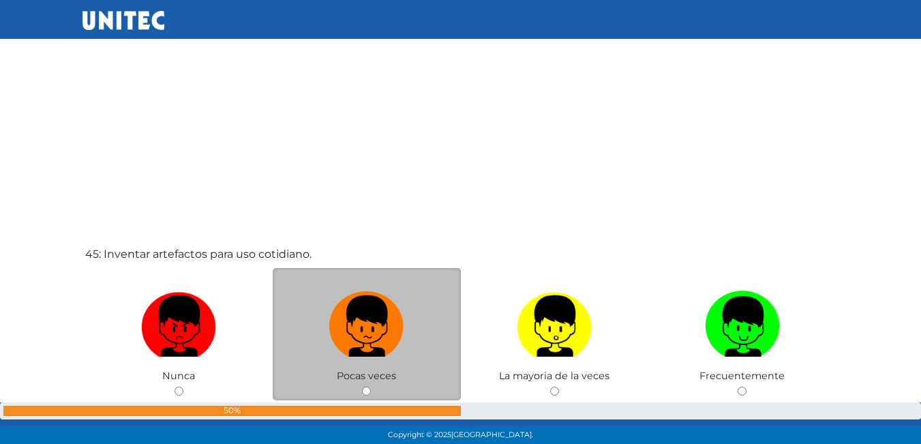
click at [365, 392] on input "radio" at bounding box center [366, 390] width 9 height 9
radio input "true"
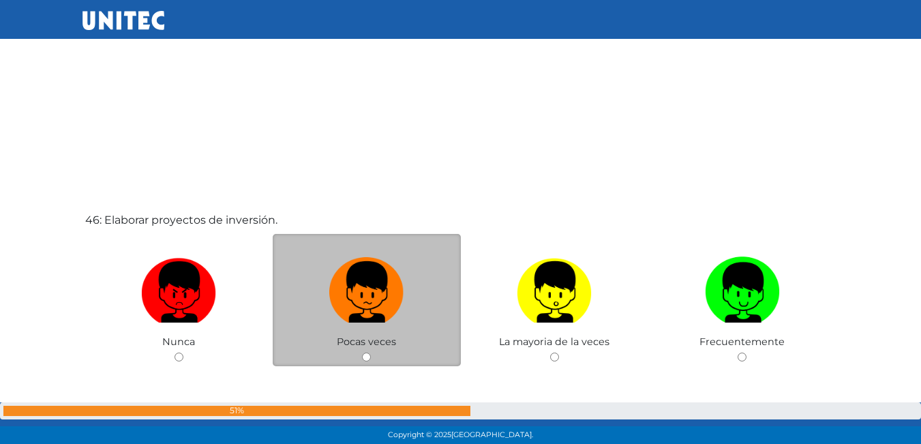
scroll to position [19966, 0]
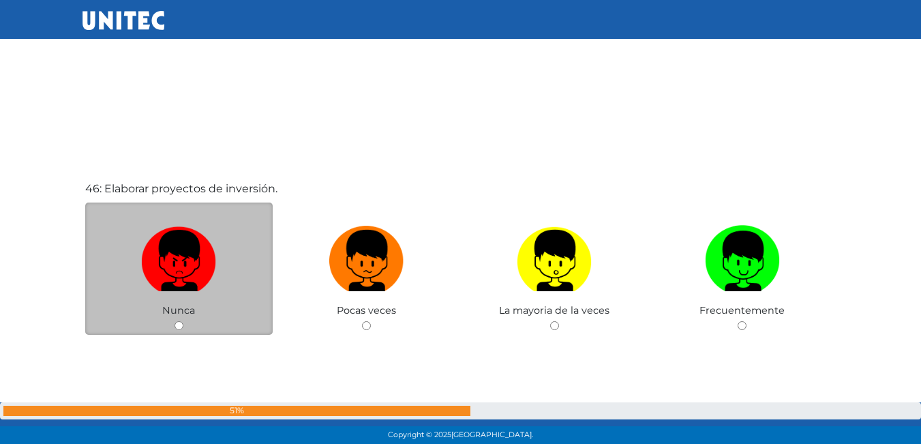
click at [179, 324] on input "radio" at bounding box center [178, 325] width 9 height 9
radio input "true"
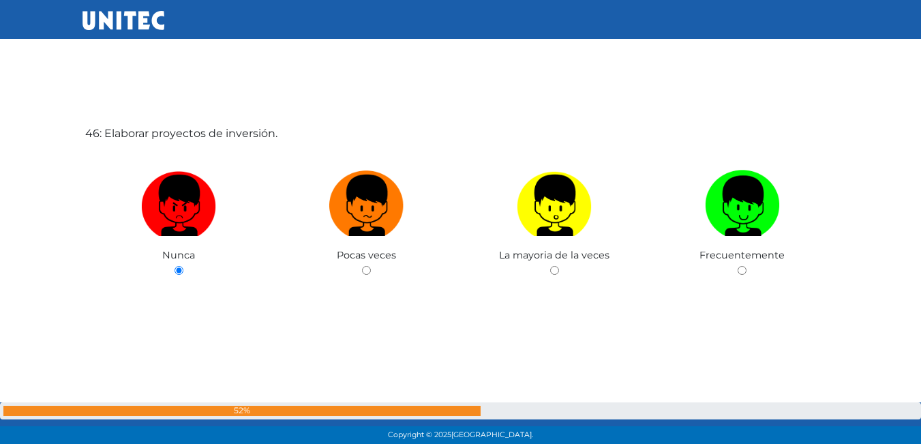
scroll to position [20033, 0]
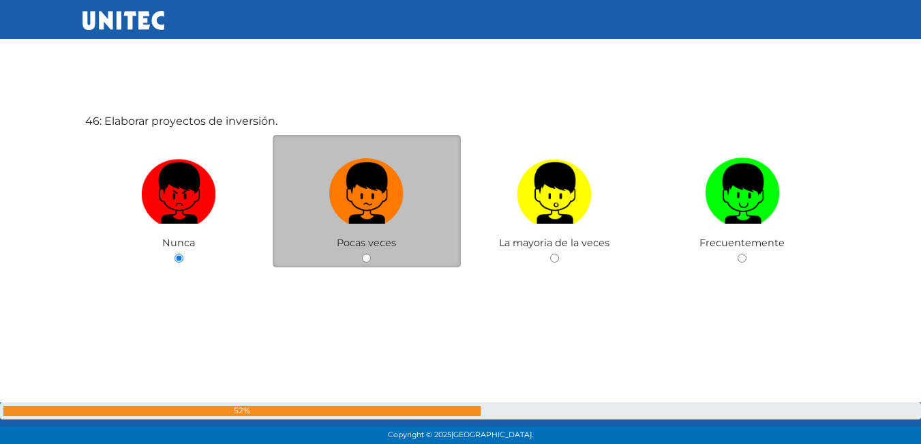
click at [368, 262] on input "radio" at bounding box center [366, 258] width 9 height 9
radio input "true"
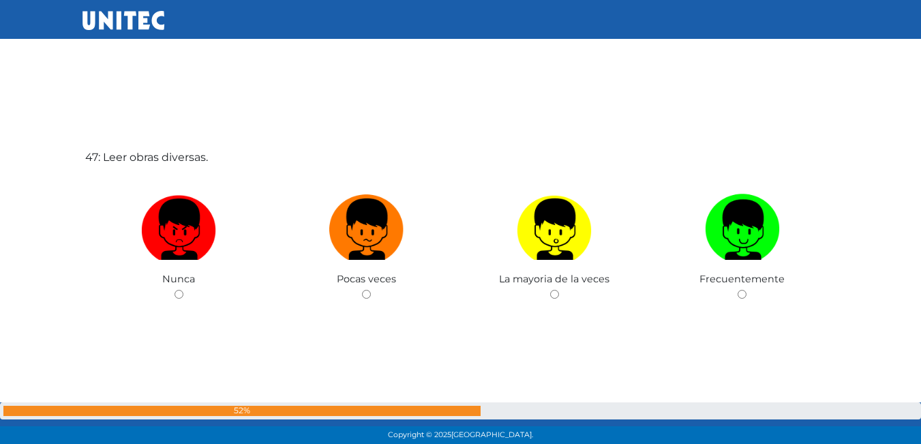
scroll to position [20479, 0]
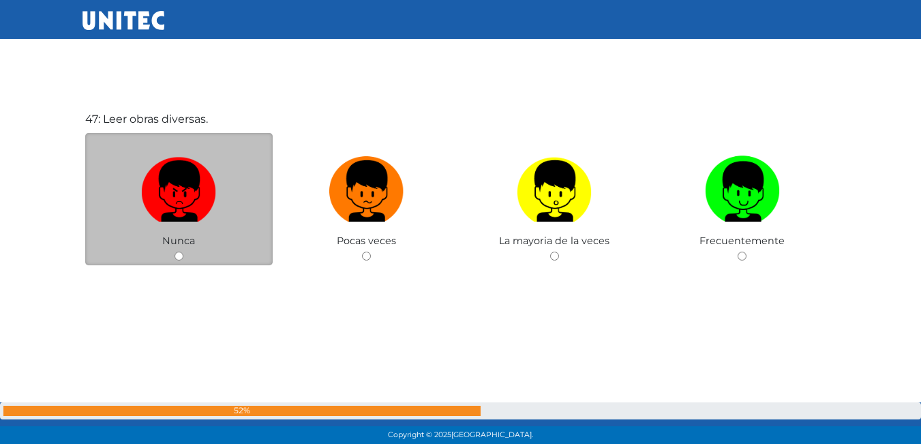
click at [177, 258] on input "radio" at bounding box center [178, 256] width 9 height 9
radio input "true"
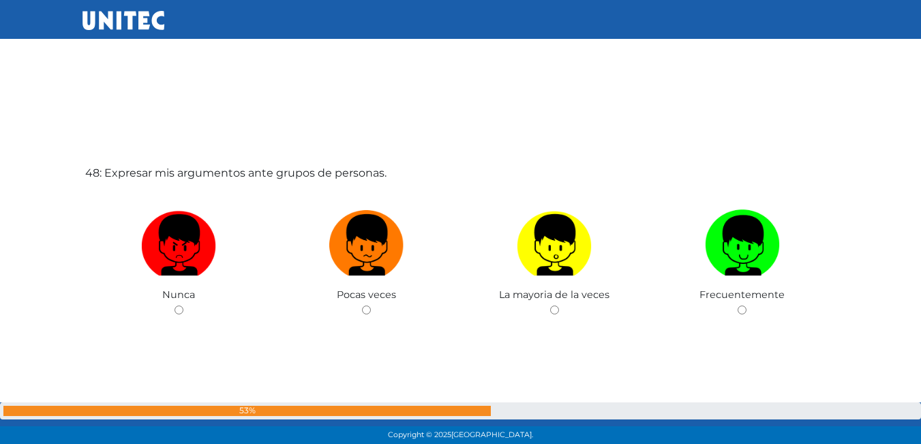
scroll to position [20891, 0]
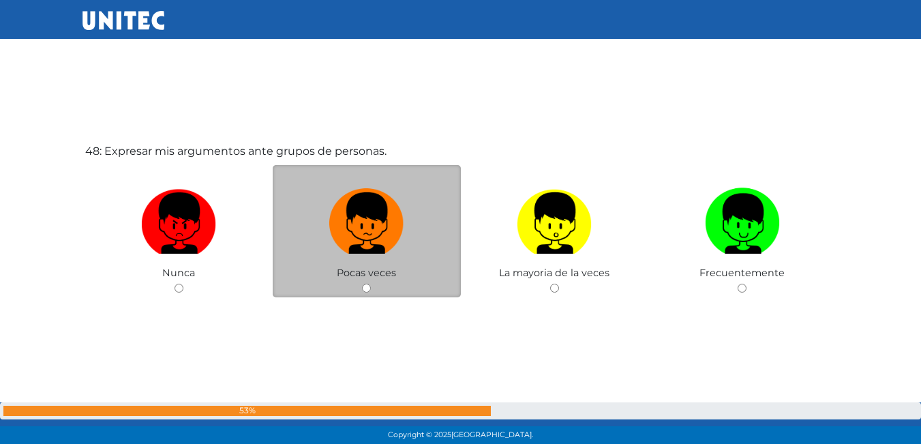
click at [364, 286] on input "radio" at bounding box center [366, 288] width 9 height 9
radio input "true"
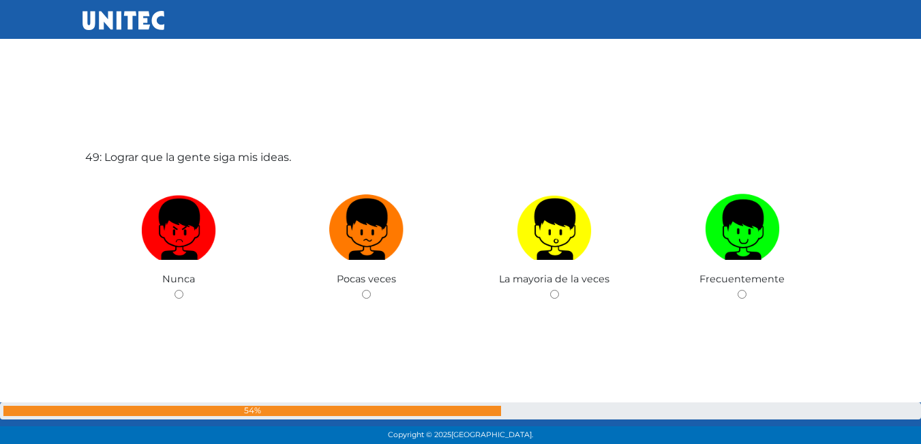
scroll to position [21412, 0]
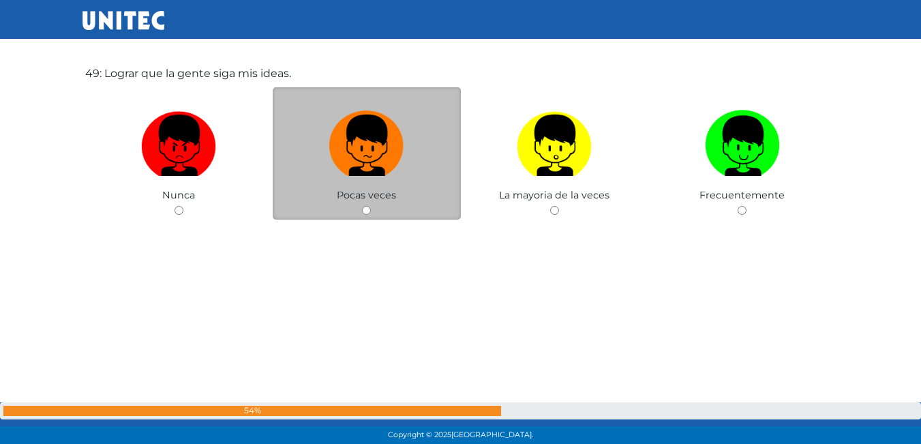
click at [363, 213] on input "radio" at bounding box center [366, 210] width 9 height 9
radio input "true"
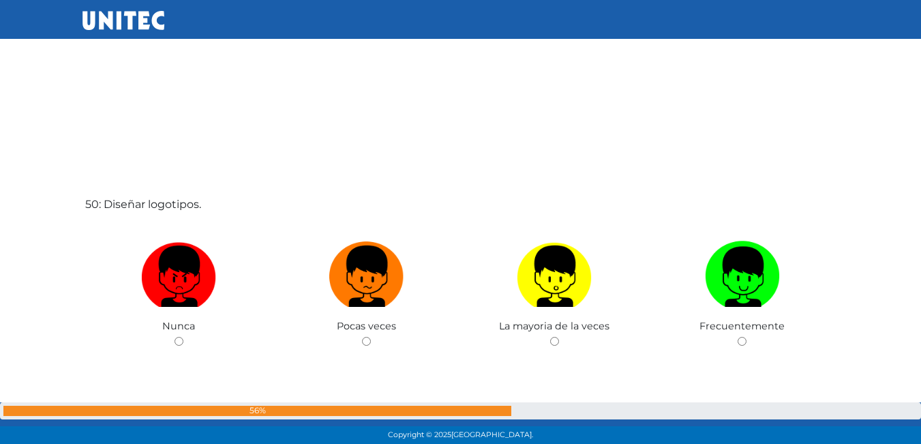
scroll to position [21756, 0]
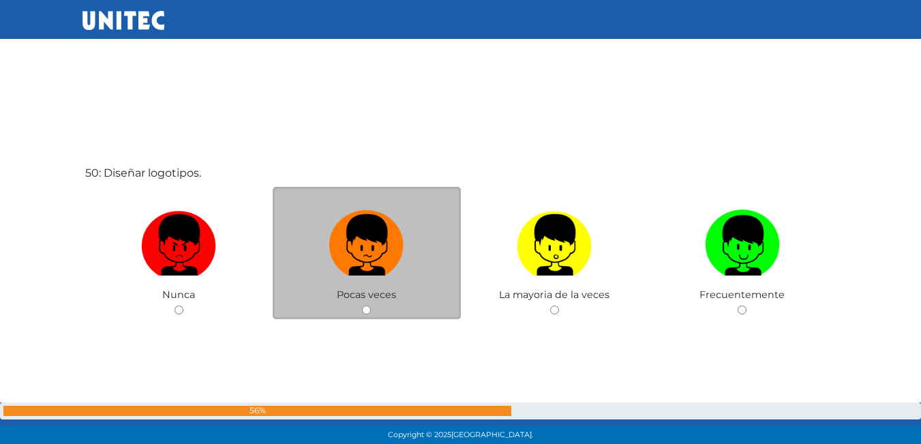
click at [364, 310] on input "radio" at bounding box center [366, 309] width 9 height 9
radio input "true"
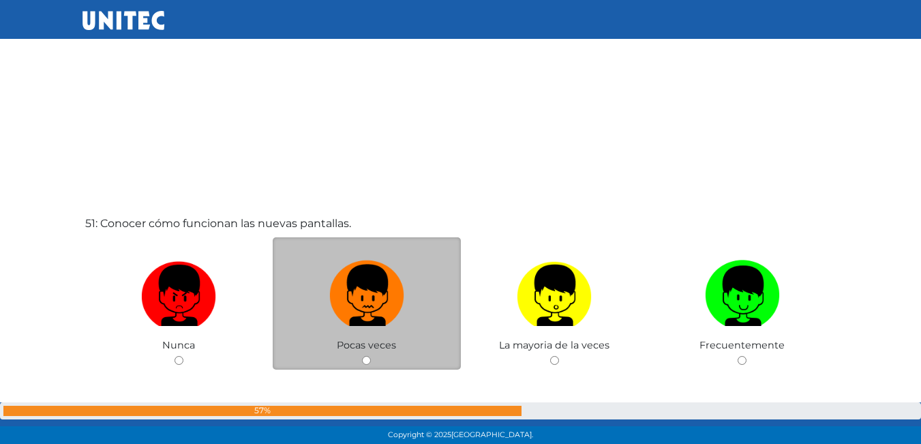
scroll to position [22165, 0]
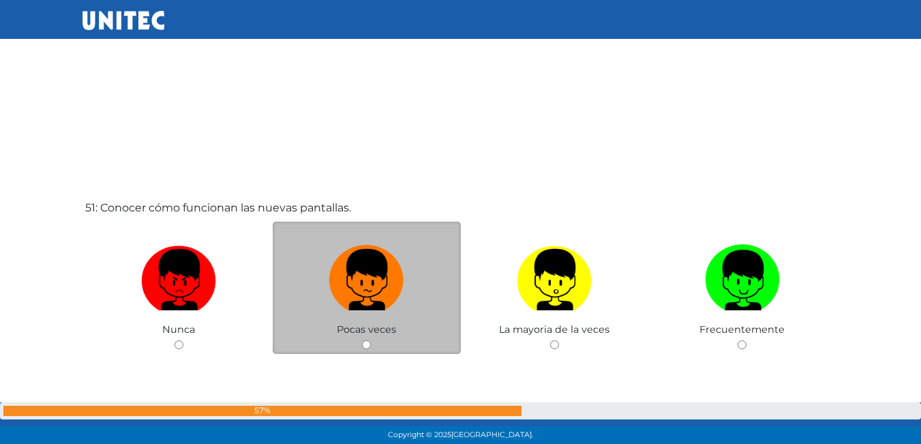
click at [363, 339] on div "Pocas veces" at bounding box center [367, 288] width 188 height 133
click at [363, 341] on input "radio" at bounding box center [366, 344] width 9 height 9
radio input "true"
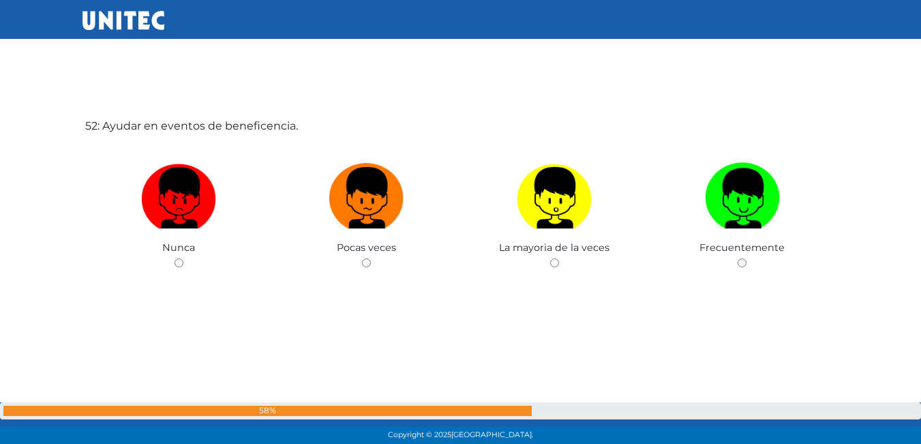
scroll to position [22697, 0]
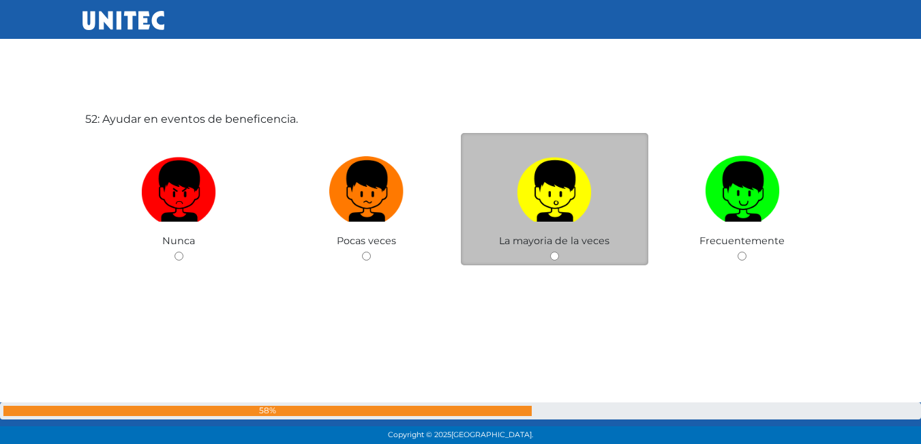
click at [553, 258] on input "radio" at bounding box center [554, 256] width 9 height 9
radio input "true"
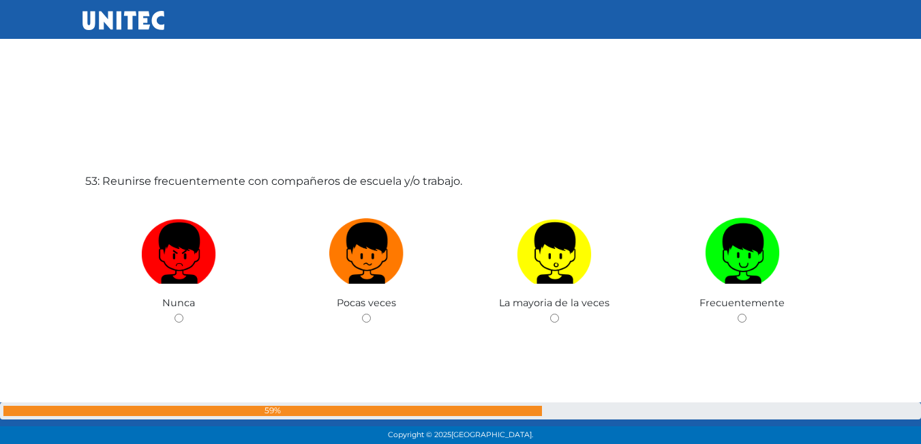
scroll to position [23110, 0]
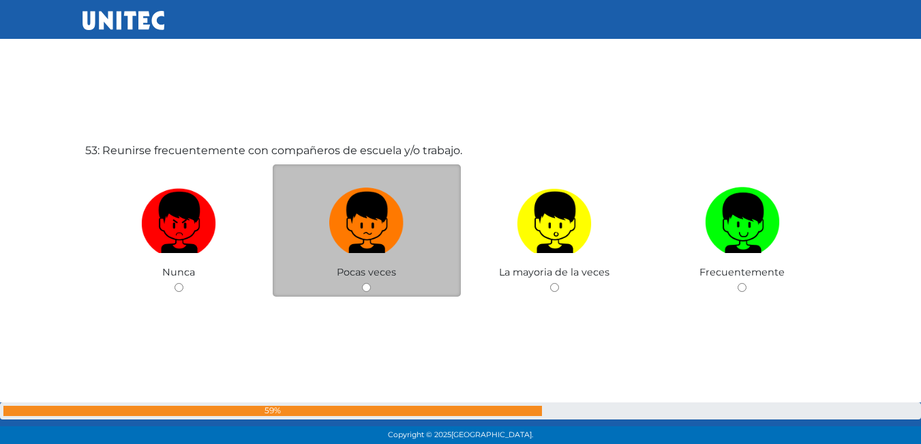
click at [363, 286] on input "radio" at bounding box center [366, 287] width 9 height 9
radio input "true"
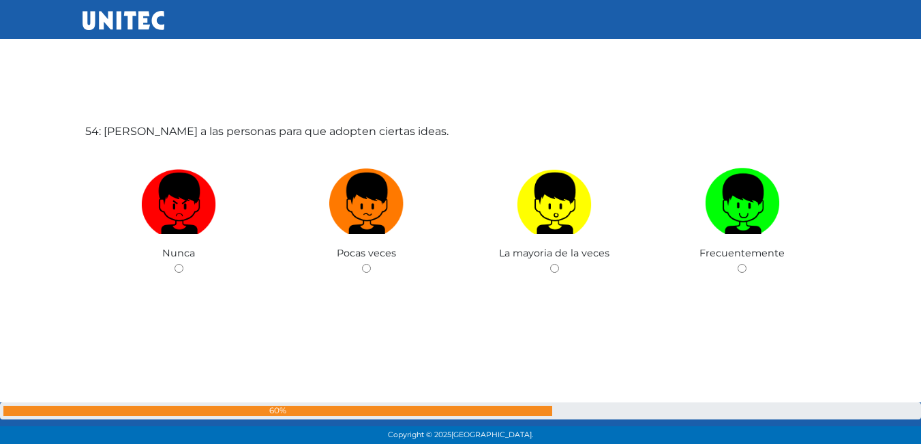
scroll to position [23573, 0]
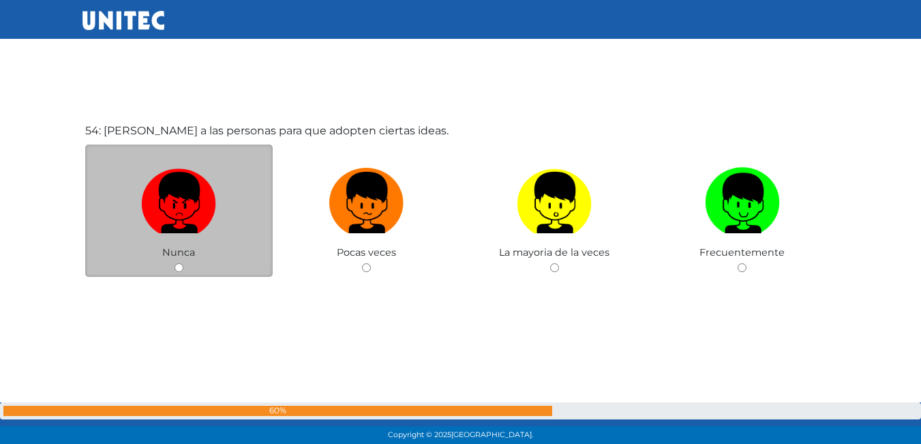
click at [179, 263] on input "radio" at bounding box center [178, 267] width 9 height 9
radio input "true"
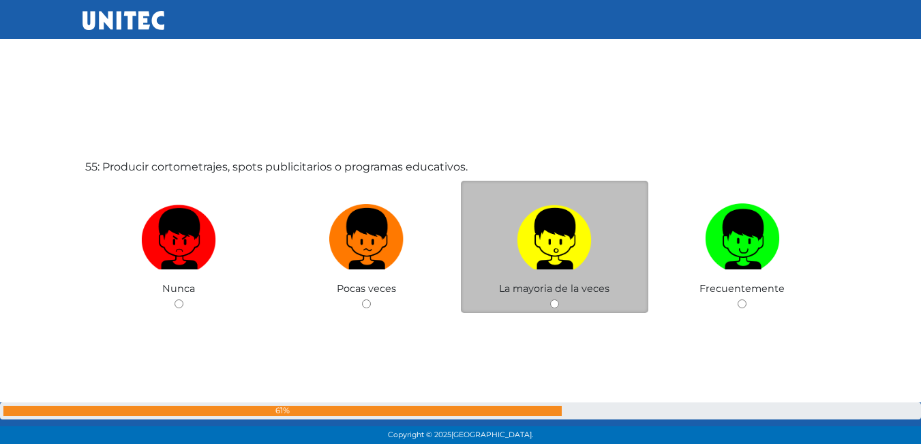
scroll to position [23960, 0]
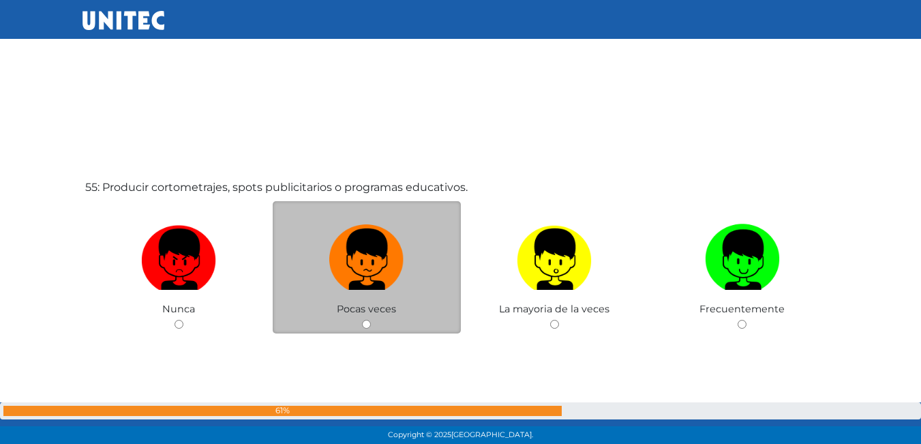
click at [369, 324] on input "radio" at bounding box center [366, 324] width 9 height 9
radio input "true"
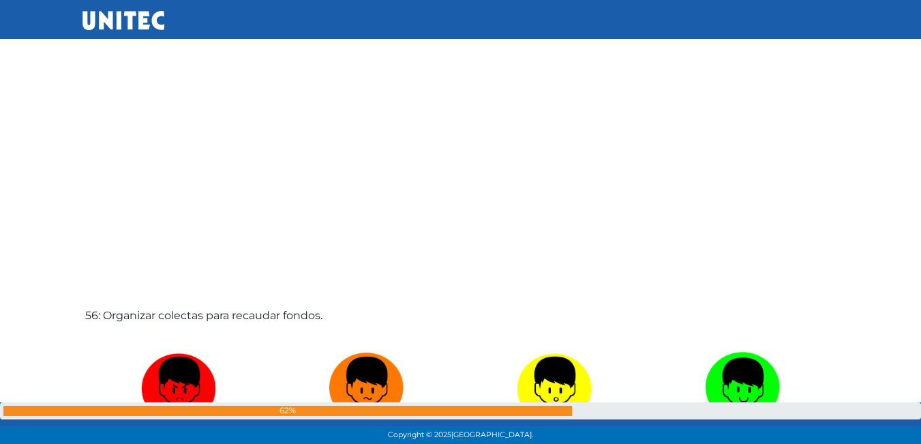
scroll to position [24435, 0]
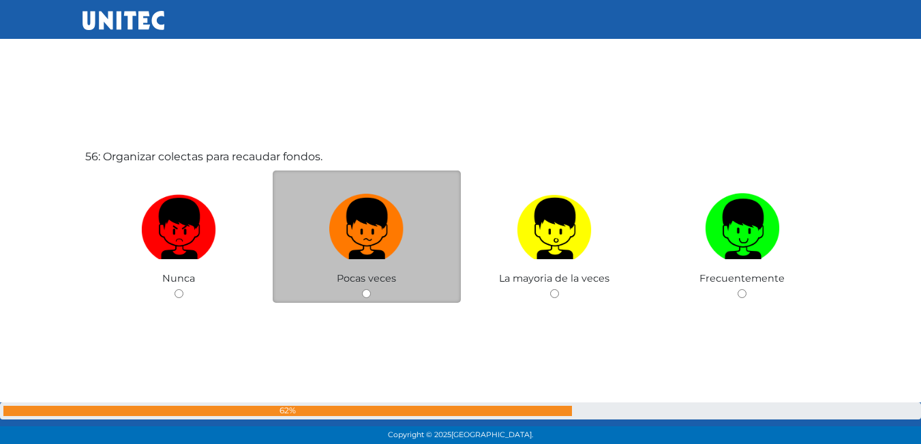
click at [361, 294] on div "Pocas veces" at bounding box center [367, 236] width 188 height 133
click at [374, 286] on div "Pocas veces" at bounding box center [367, 236] width 188 height 133
click at [366, 294] on input "radio" at bounding box center [366, 293] width 9 height 9
radio input "true"
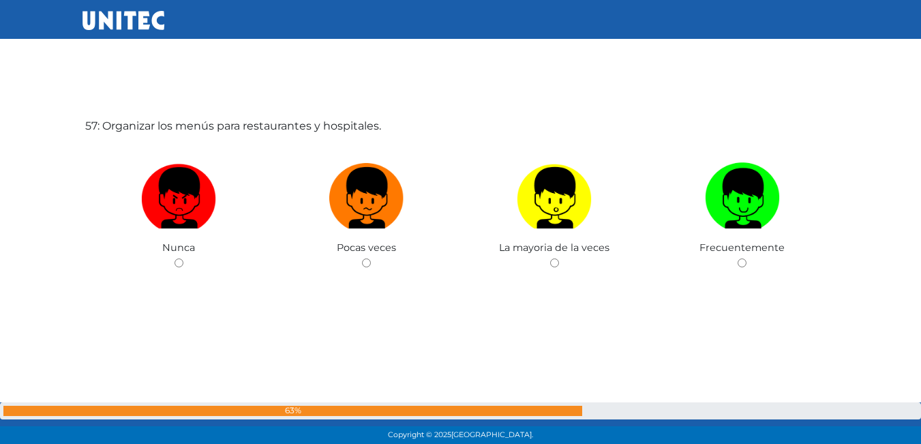
scroll to position [24916, 0]
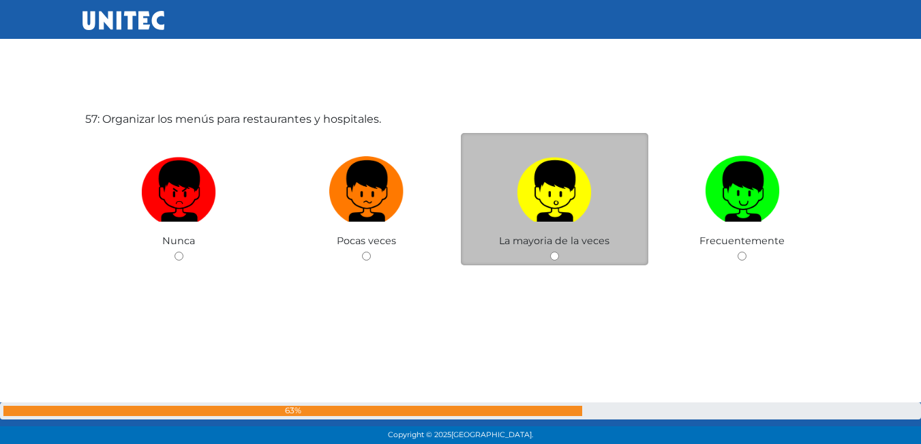
click at [551, 255] on input "radio" at bounding box center [554, 256] width 9 height 9
radio input "true"
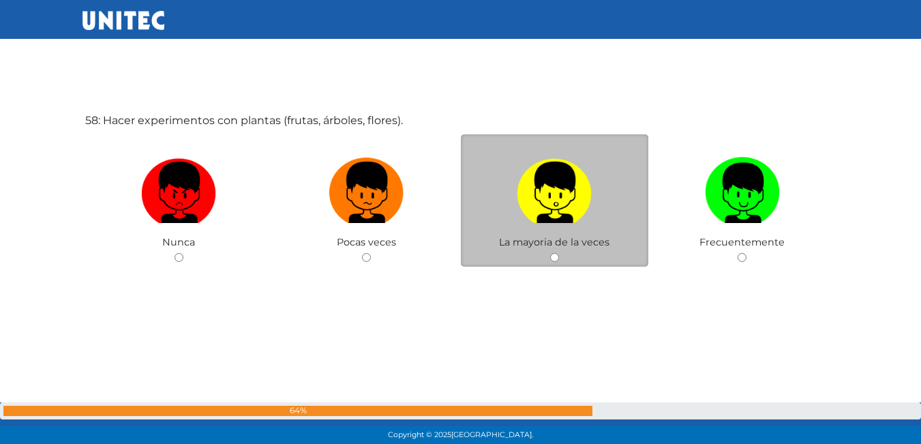
scroll to position [25360, 0]
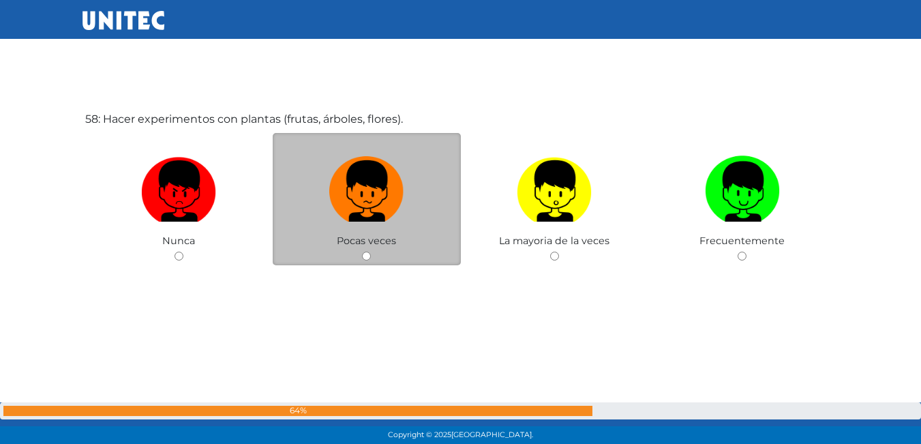
click at [363, 260] on input "radio" at bounding box center [366, 256] width 9 height 9
radio input "true"
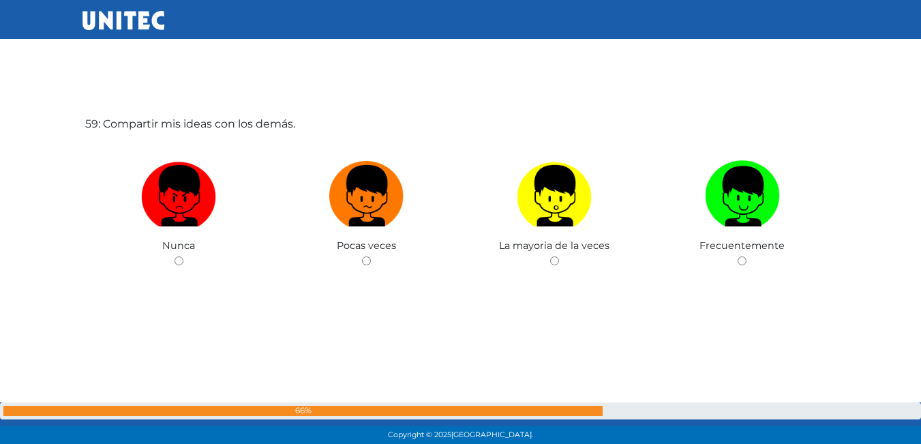
scroll to position [25803, 0]
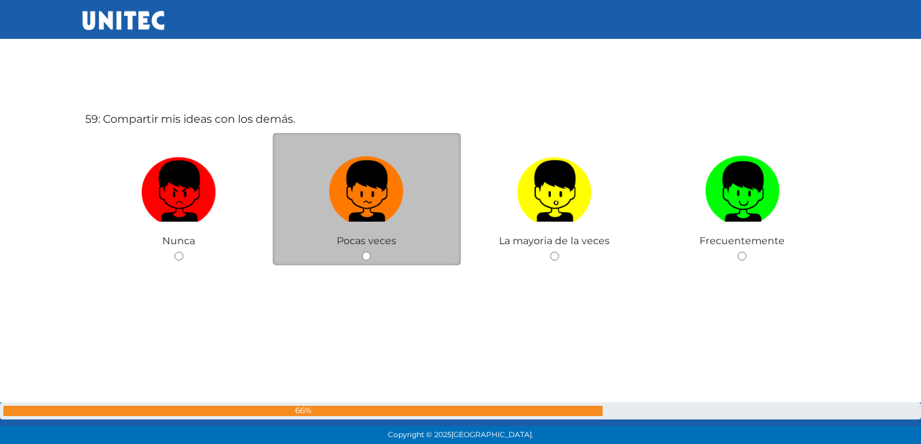
click at [369, 254] on input "radio" at bounding box center [366, 256] width 9 height 9
radio input "true"
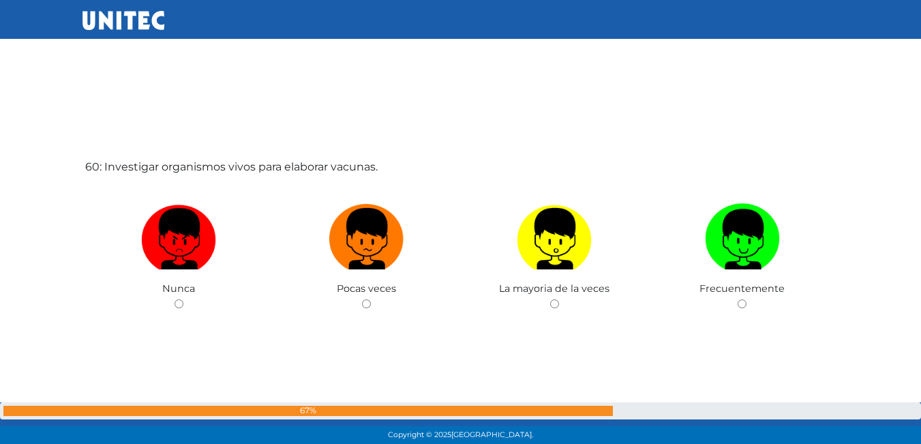
scroll to position [26247, 0]
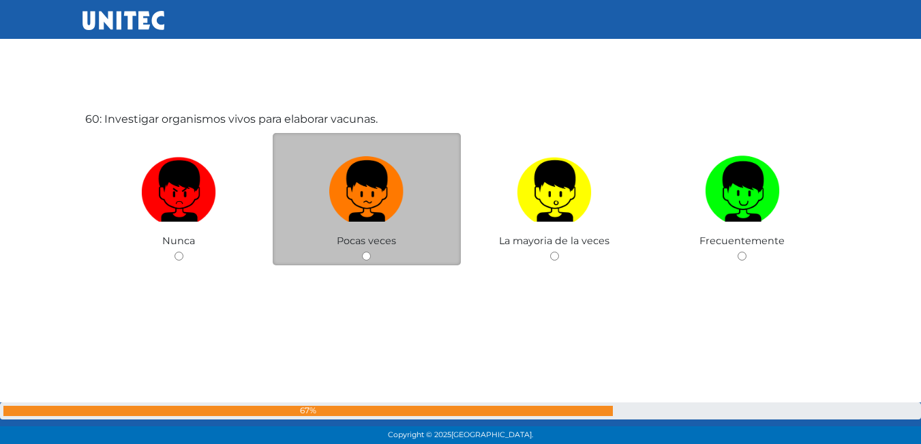
click at [369, 256] on input "radio" at bounding box center [366, 256] width 9 height 9
radio input "true"
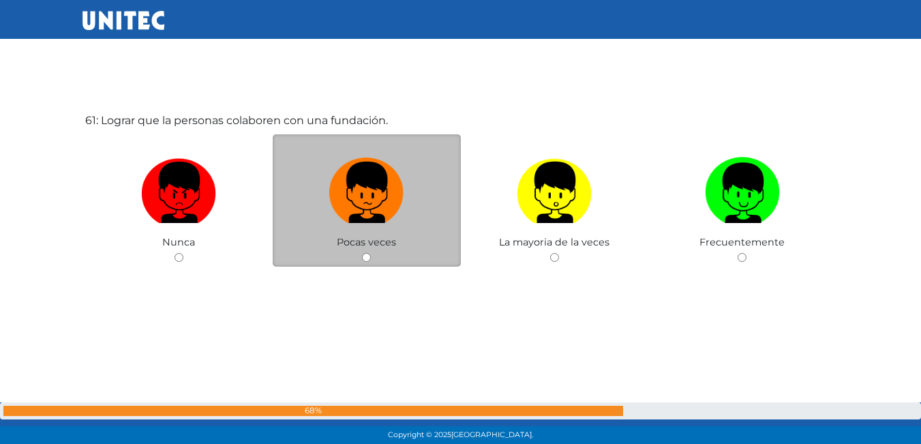
scroll to position [26691, 0]
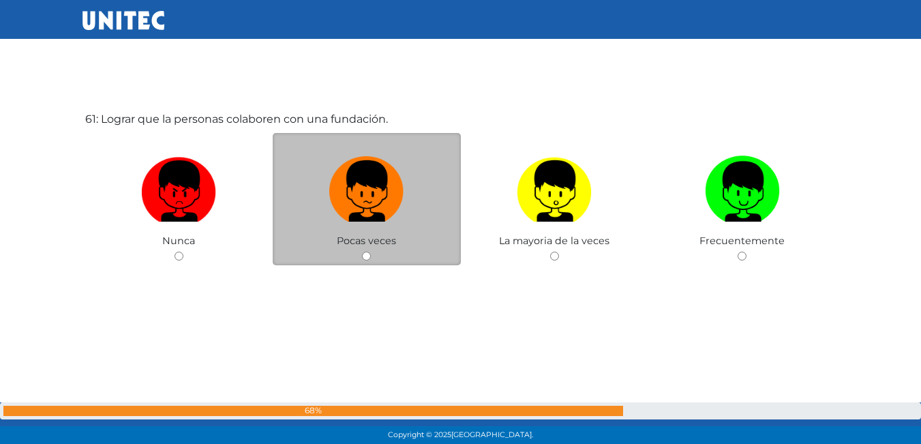
click at [359, 250] on div "Pocas veces" at bounding box center [367, 199] width 188 height 133
click at [370, 259] on input "radio" at bounding box center [366, 256] width 9 height 9
radio input "true"
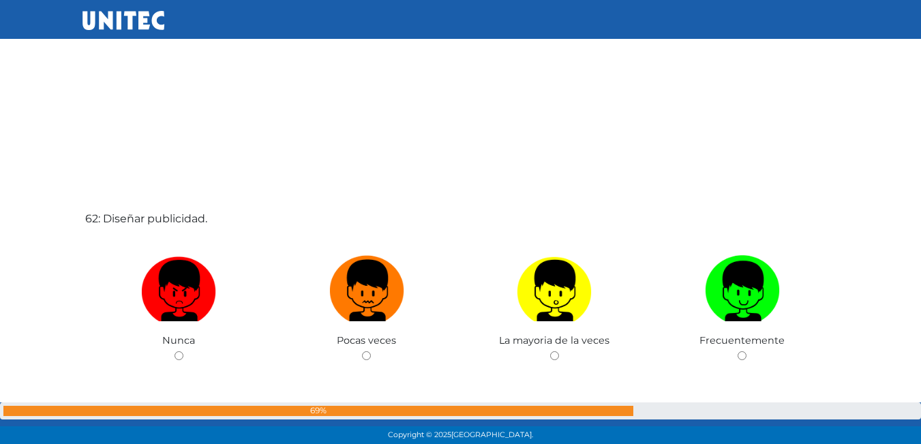
scroll to position [27103, 0]
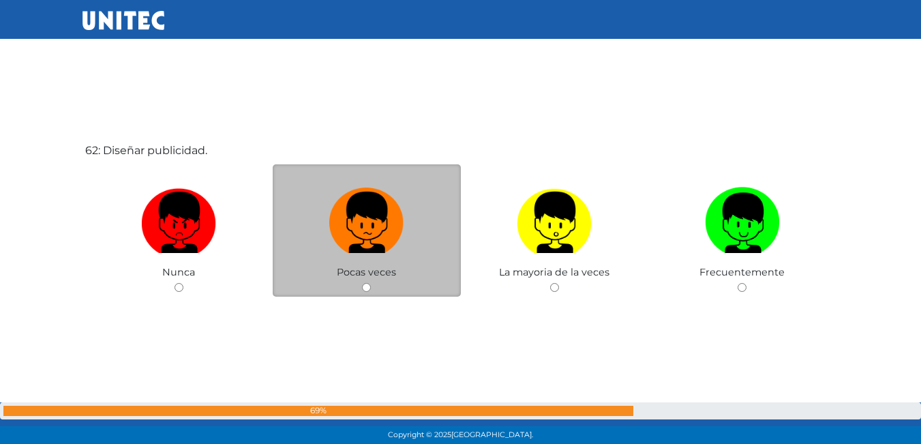
click at [367, 287] on input "radio" at bounding box center [366, 287] width 9 height 9
radio input "true"
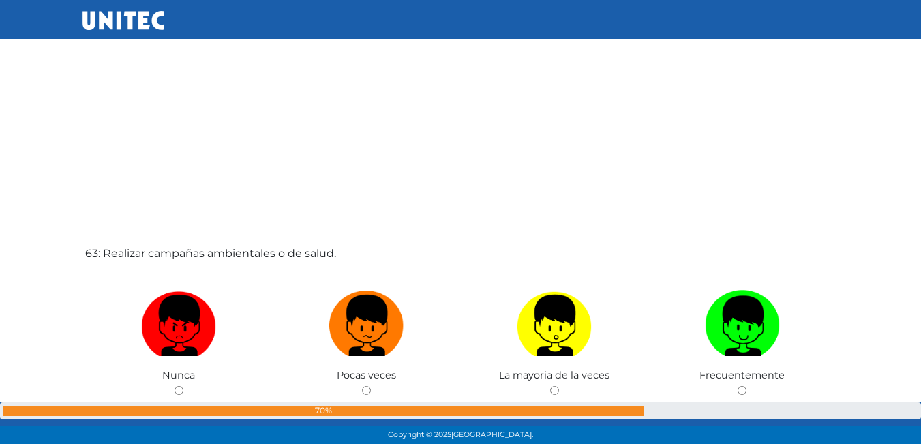
scroll to position [27512, 0]
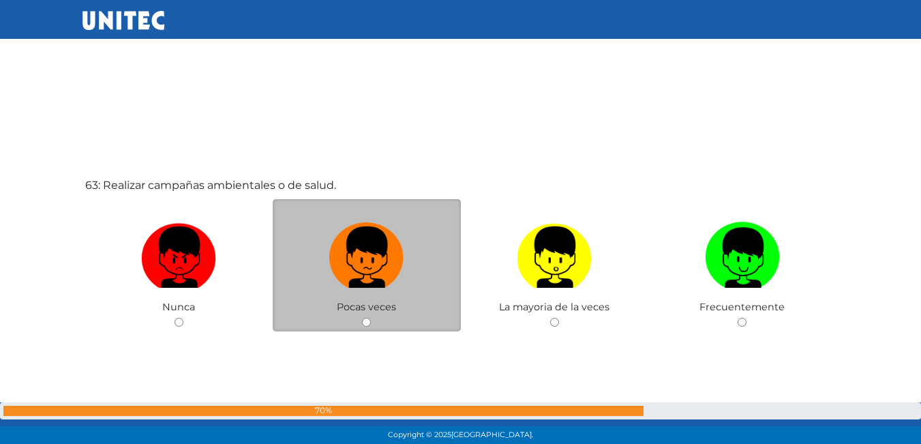
click at [367, 318] on input "radio" at bounding box center [366, 322] width 9 height 9
radio input "true"
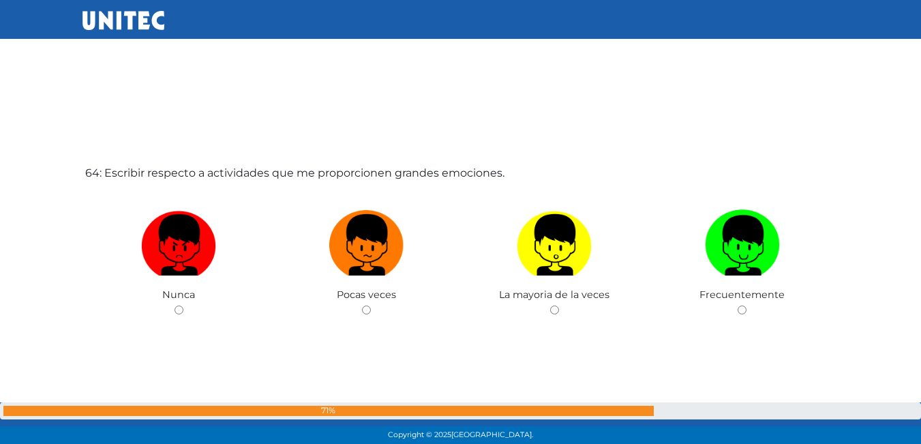
scroll to position [27974, 0]
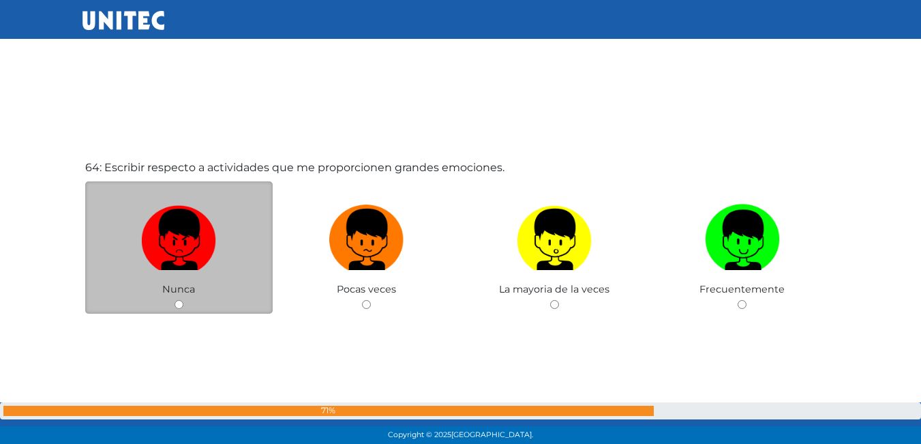
click at [177, 308] on input "radio" at bounding box center [178, 304] width 9 height 9
radio input "true"
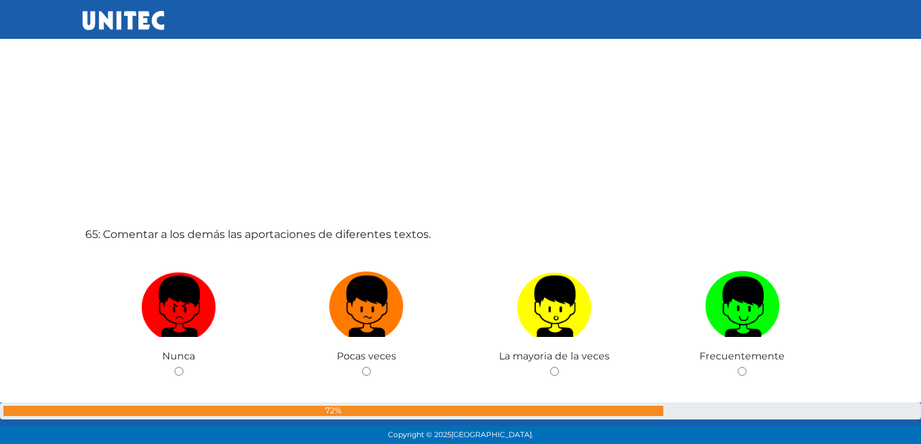
scroll to position [28383, 0]
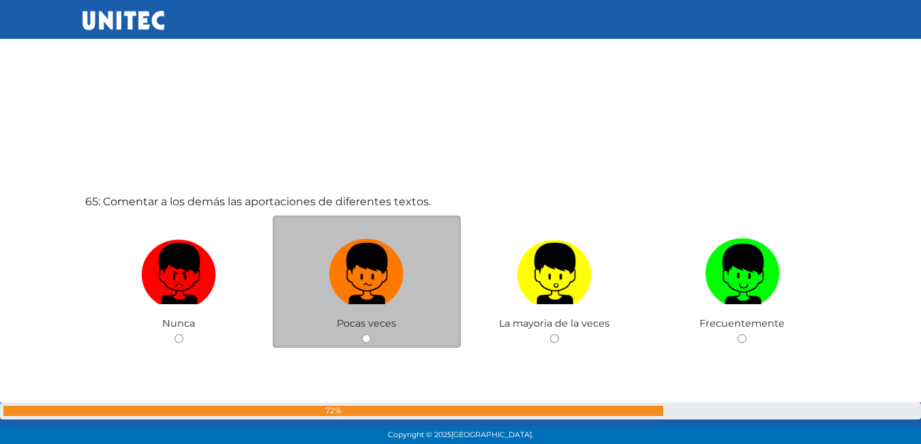
click at [366, 336] on input "radio" at bounding box center [366, 338] width 9 height 9
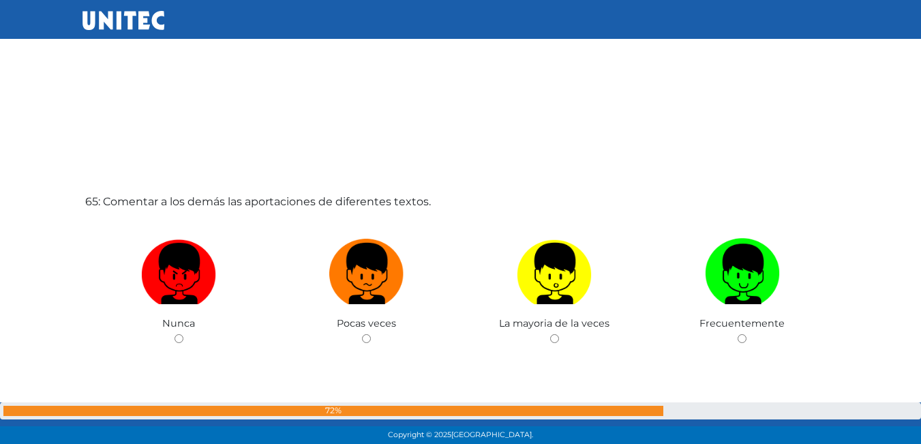
radio input "true"
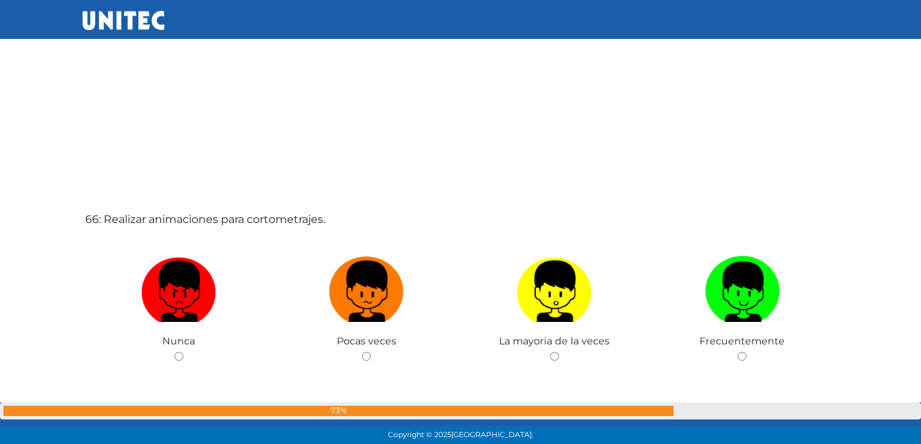
scroll to position [28851, 0]
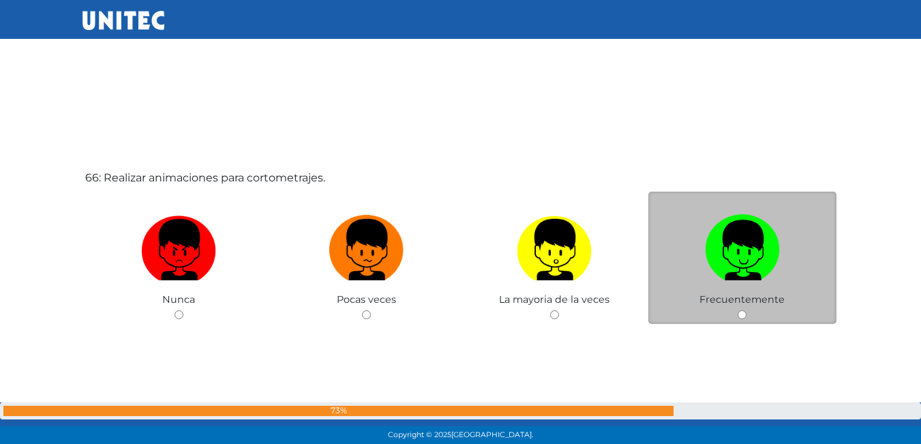
click at [745, 313] on input "radio" at bounding box center [741, 314] width 9 height 9
radio input "true"
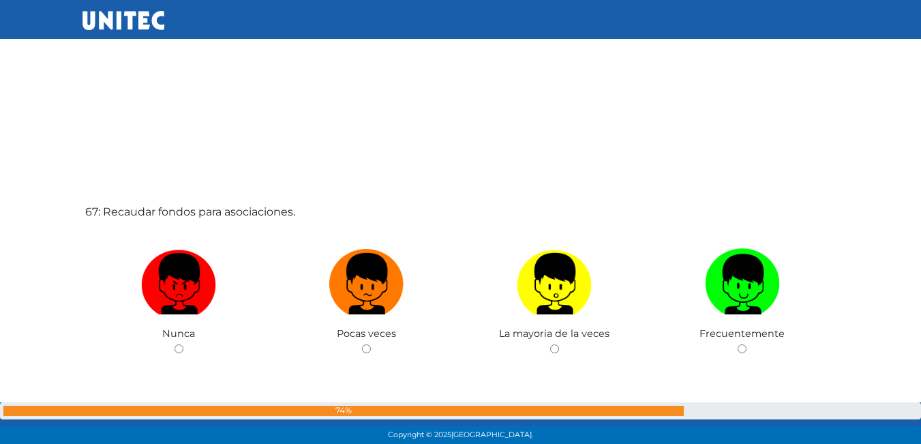
scroll to position [29329, 0]
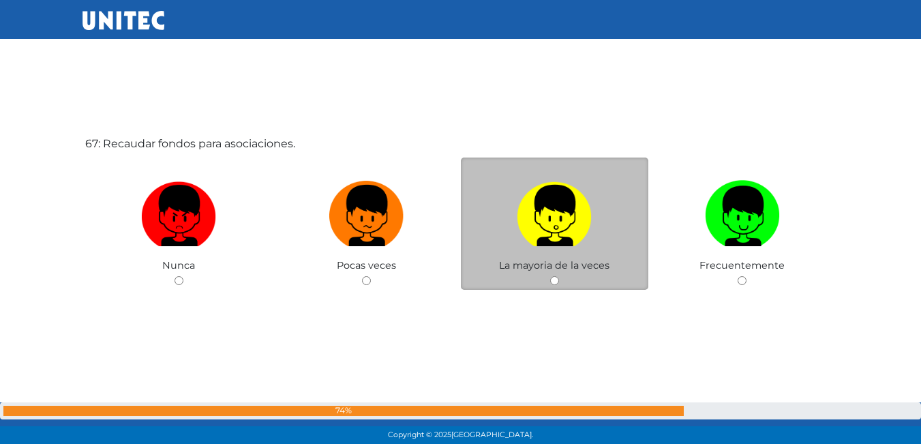
click at [549, 272] on div "La mayoria de la veces" at bounding box center [555, 223] width 188 height 133
click at [553, 277] on input "radio" at bounding box center [554, 280] width 9 height 9
radio input "true"
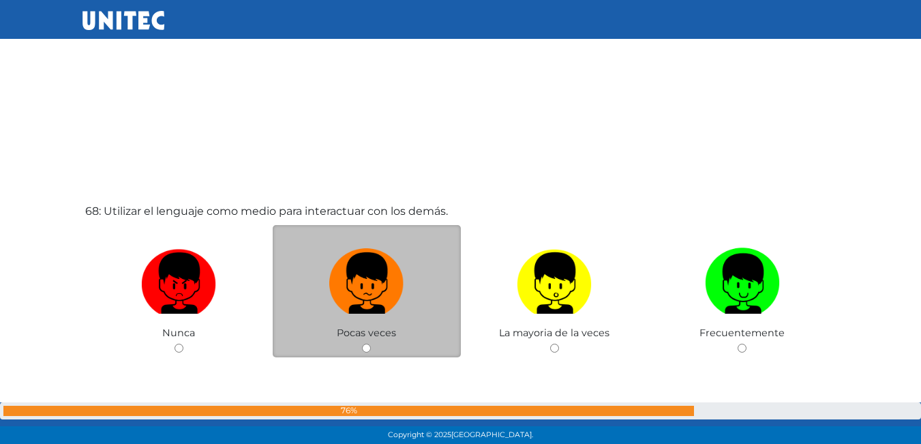
scroll to position [29729, 0]
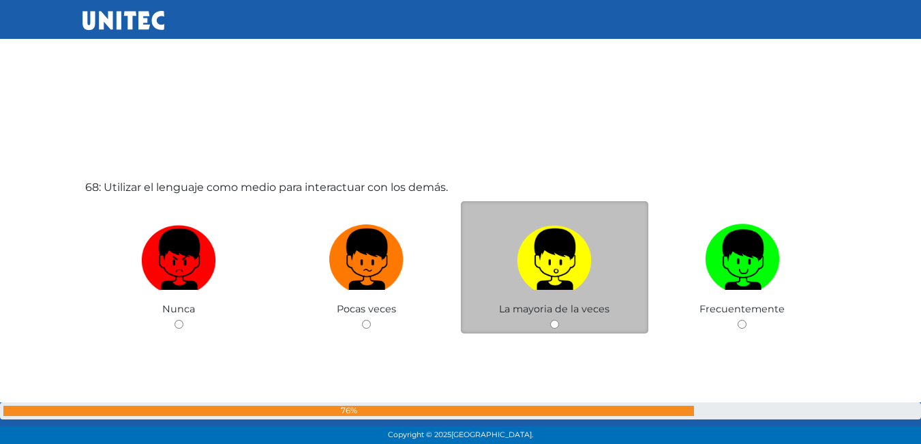
click at [551, 322] on input "radio" at bounding box center [554, 324] width 9 height 9
radio input "true"
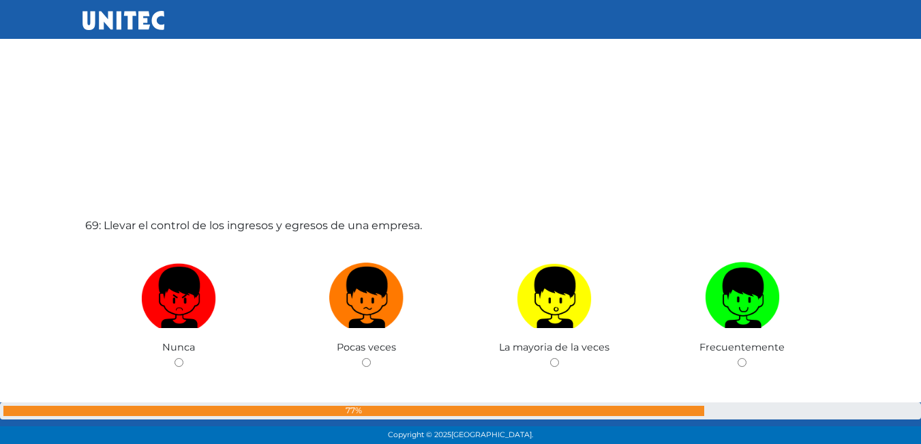
scroll to position [30137, 0]
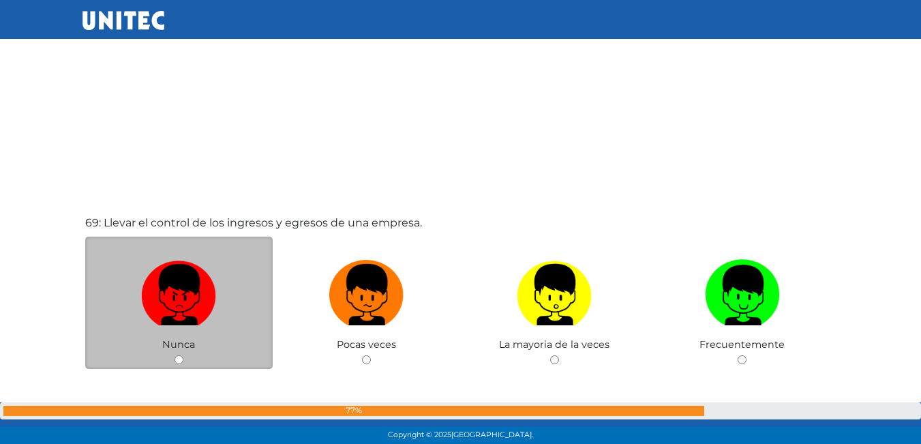
click at [183, 363] on input "radio" at bounding box center [178, 359] width 9 height 9
radio input "true"
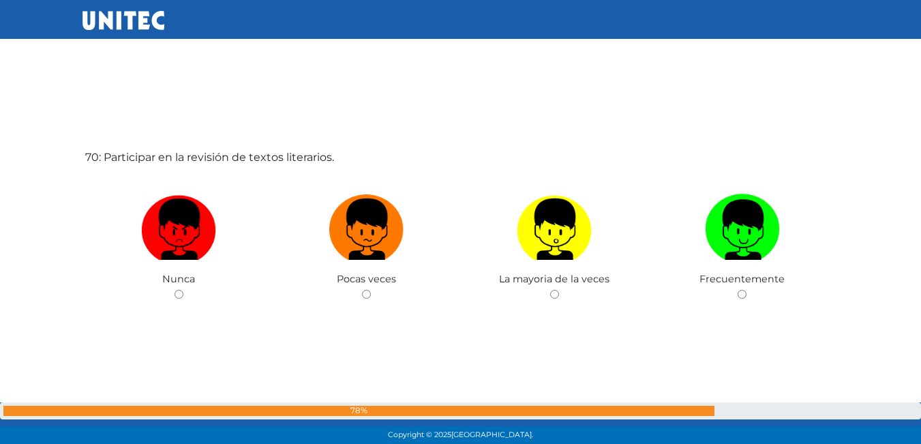
scroll to position [30613, 0]
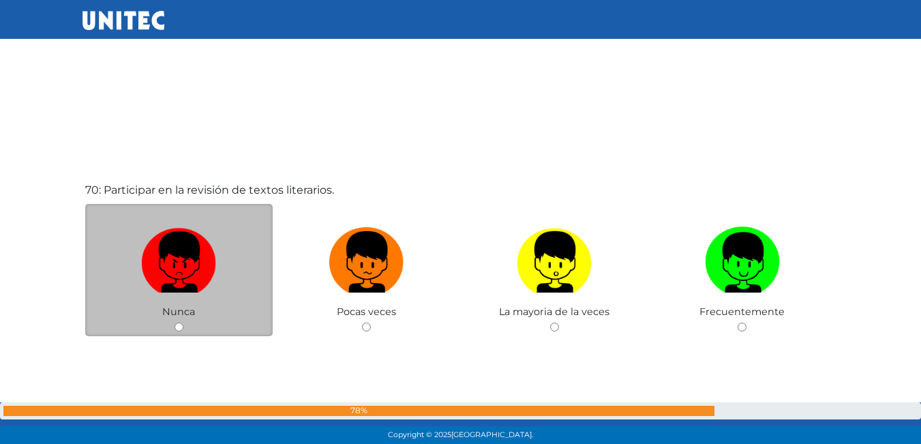
click at [179, 325] on input "radio" at bounding box center [178, 326] width 9 height 9
radio input "true"
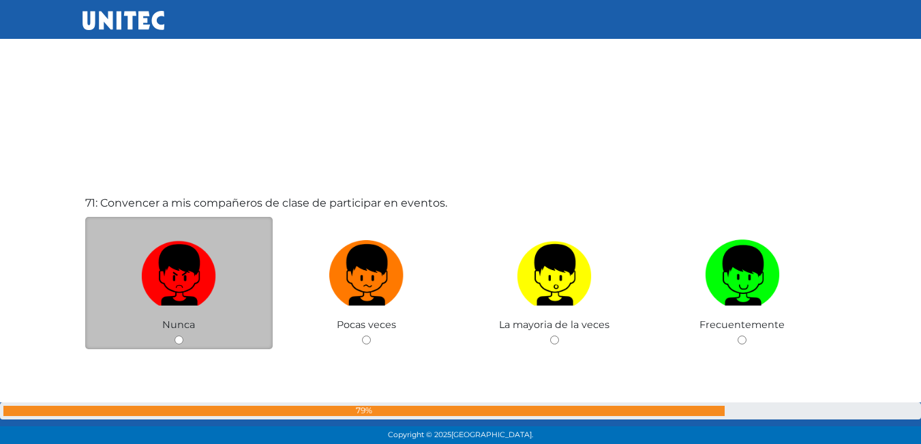
scroll to position [31060, 0]
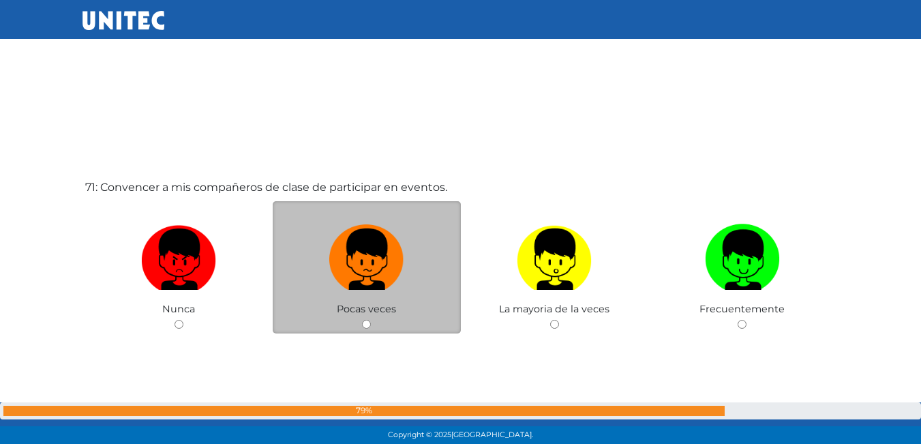
click at [367, 326] on input "radio" at bounding box center [366, 324] width 9 height 9
radio input "true"
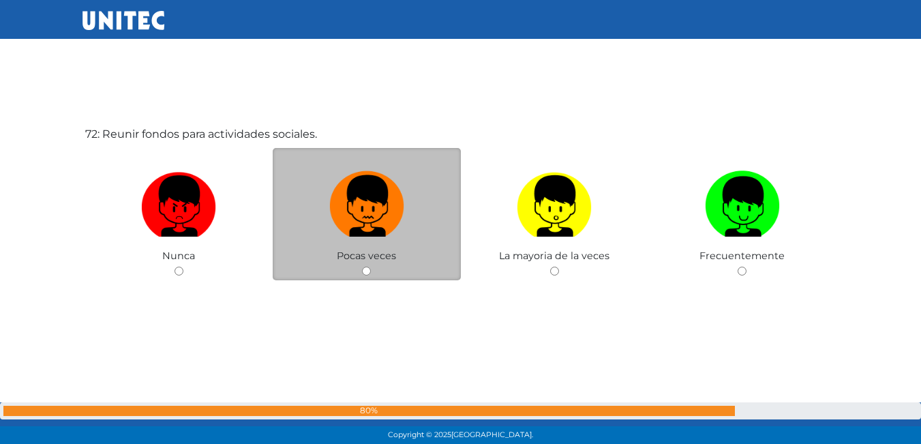
scroll to position [31572, 0]
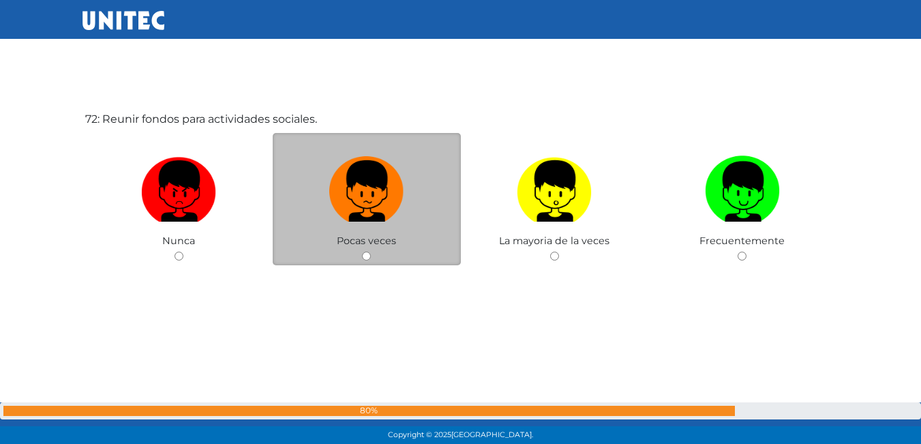
click at [365, 258] on input "radio" at bounding box center [366, 256] width 9 height 9
radio input "true"
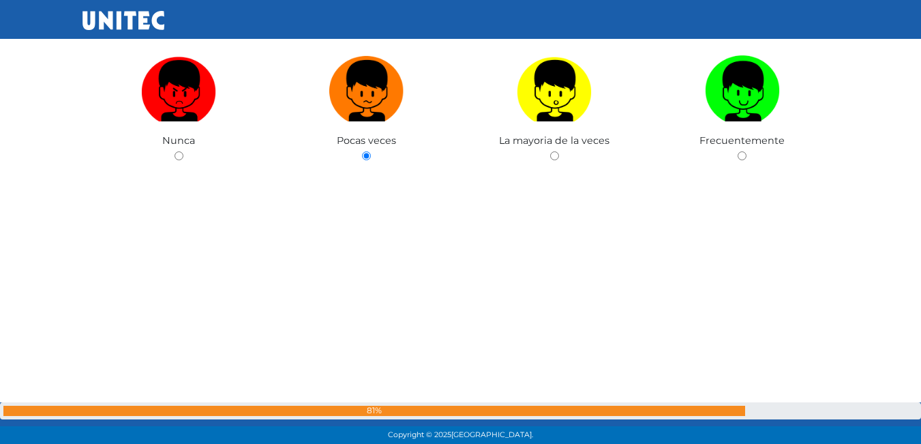
scroll to position [31607, 0]
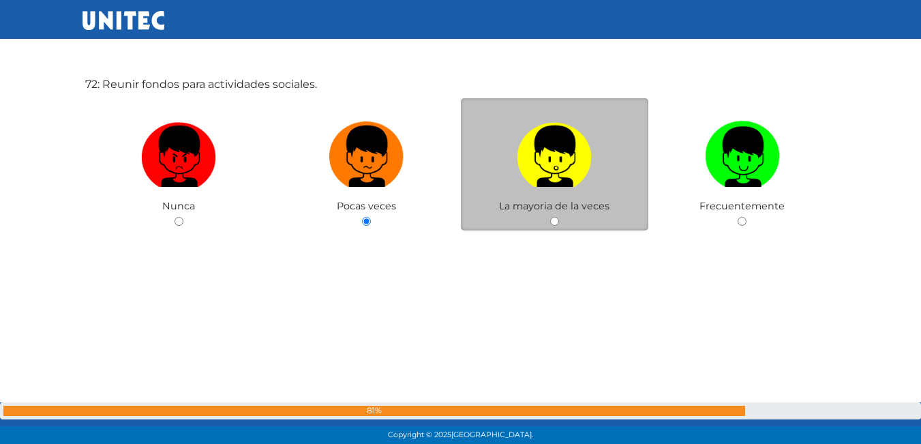
click at [551, 222] on input "radio" at bounding box center [554, 221] width 9 height 9
radio input "true"
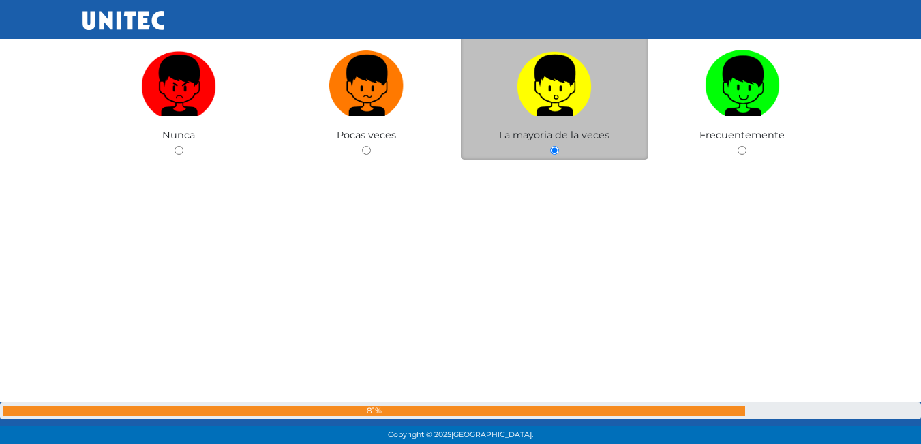
scroll to position [31609, 0]
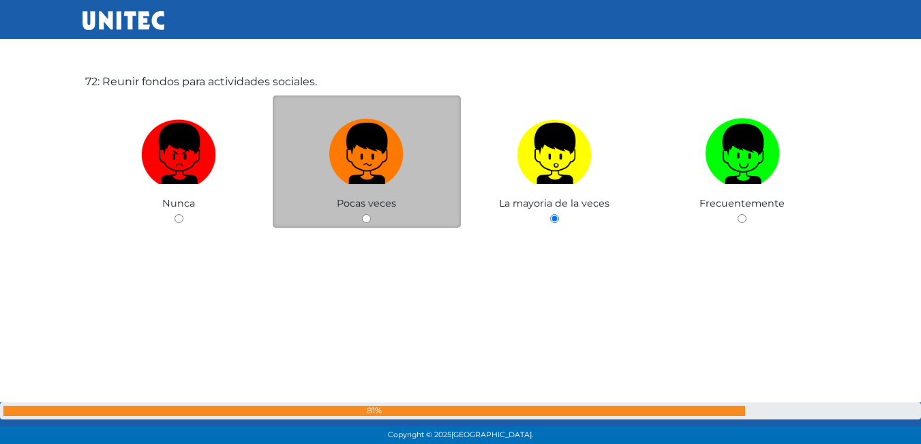
click at [370, 215] on div "Pocas veces" at bounding box center [367, 161] width 188 height 133
click at [371, 215] on input "radio" at bounding box center [366, 218] width 9 height 9
radio input "true"
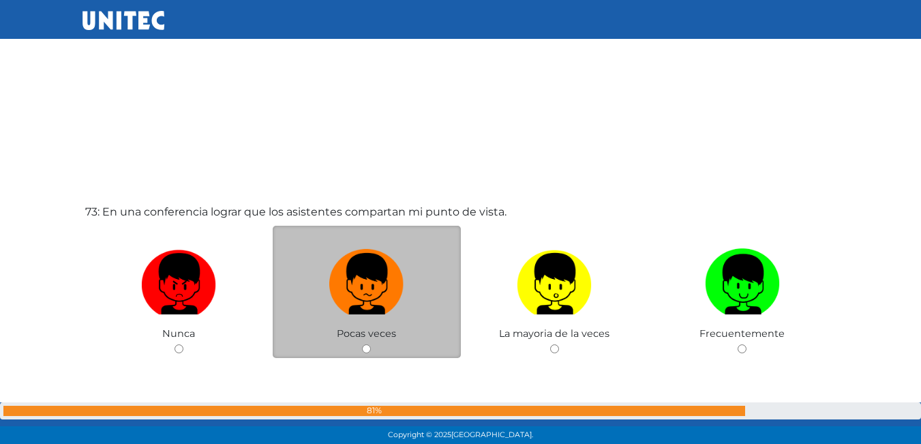
scroll to position [31953, 0]
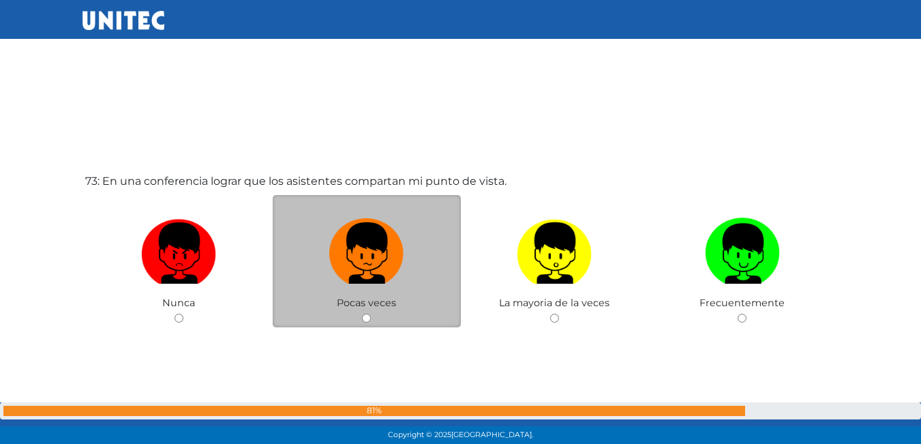
click at [367, 314] on input "radio" at bounding box center [366, 318] width 9 height 9
radio input "true"
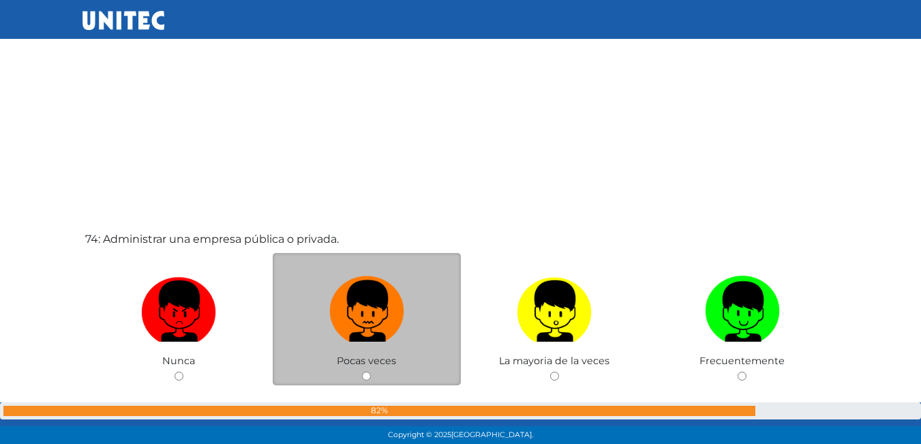
scroll to position [32363, 0]
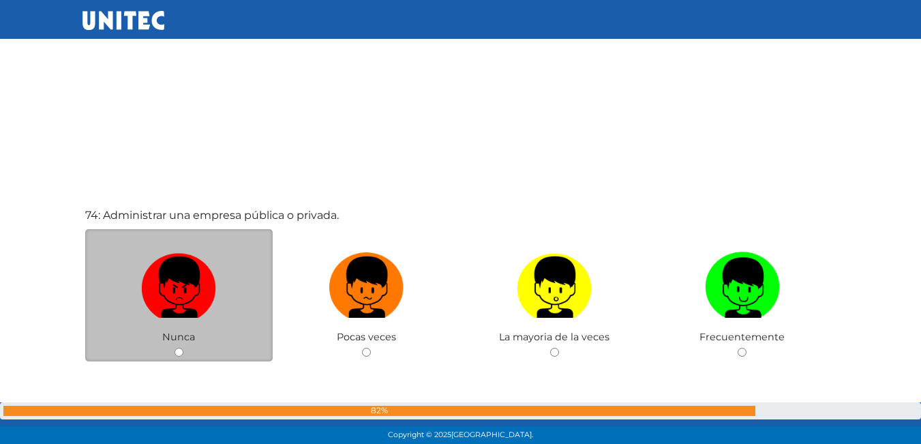
click at [181, 350] on input "radio" at bounding box center [178, 352] width 9 height 9
radio input "true"
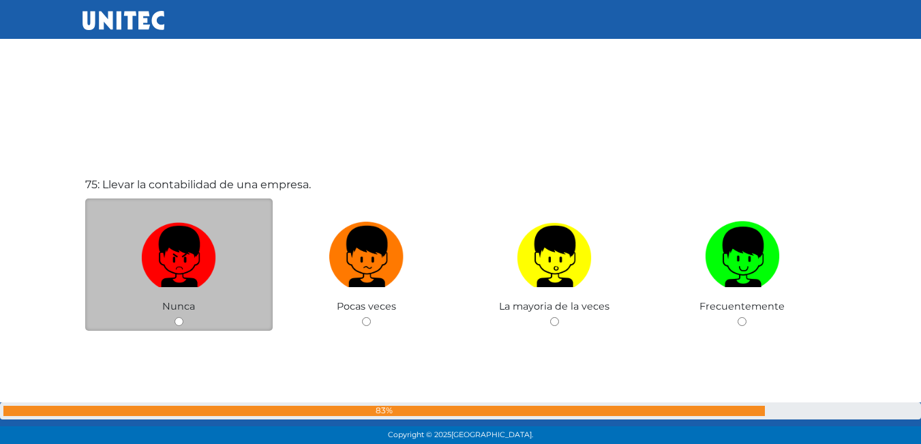
scroll to position [32839, 0]
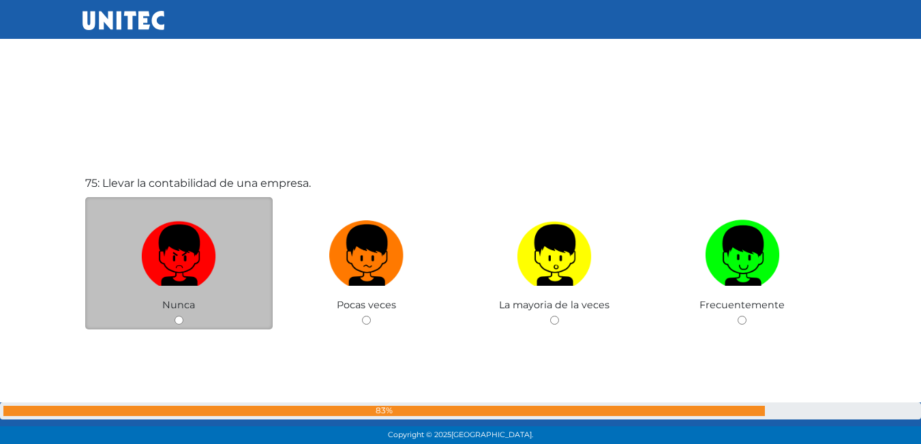
click at [174, 316] on input "radio" at bounding box center [178, 320] width 9 height 9
radio input "true"
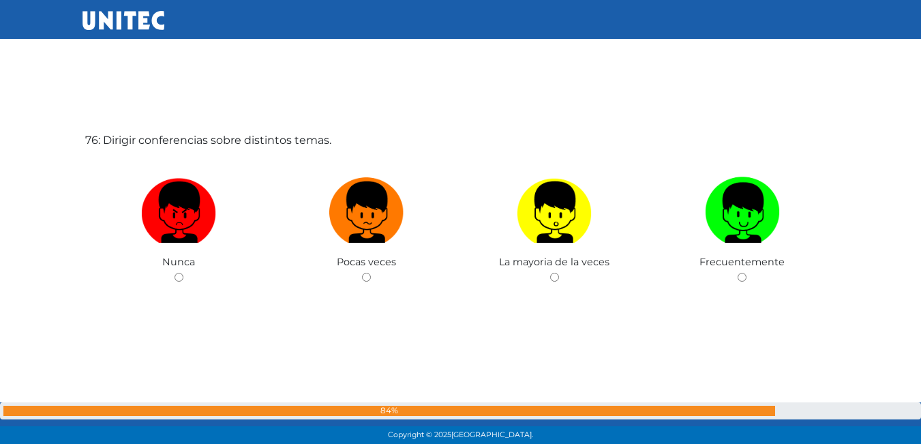
scroll to position [33325, 0]
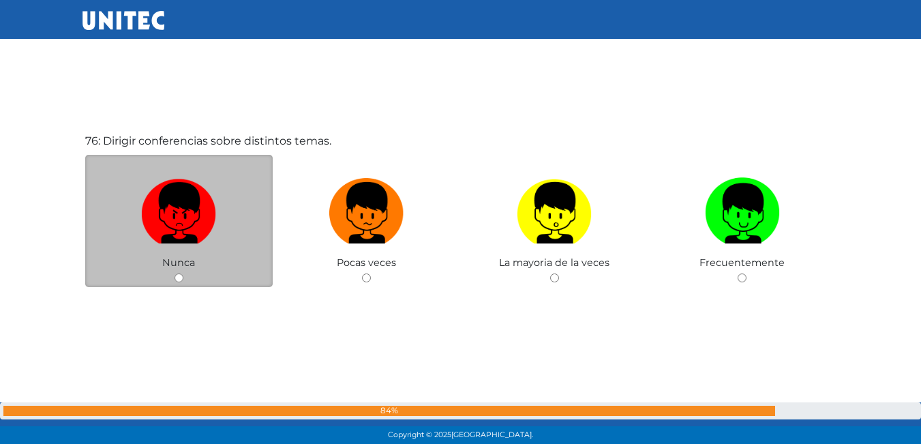
click at [183, 273] on input "radio" at bounding box center [178, 277] width 9 height 9
radio input "true"
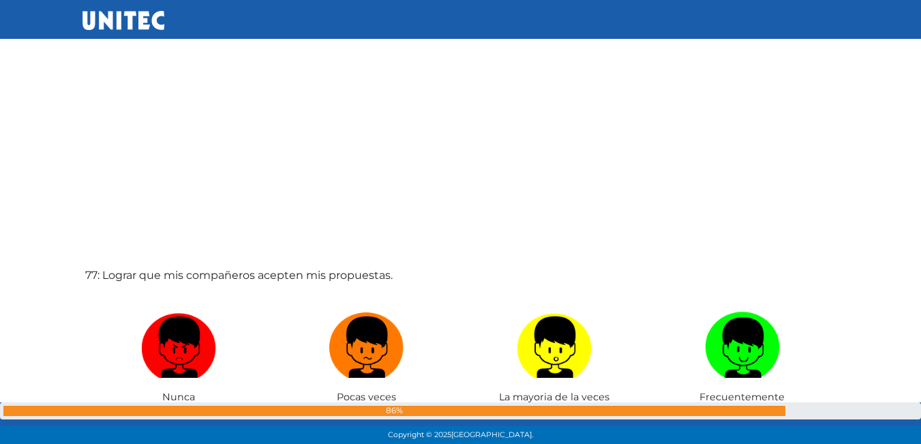
scroll to position [33666, 0]
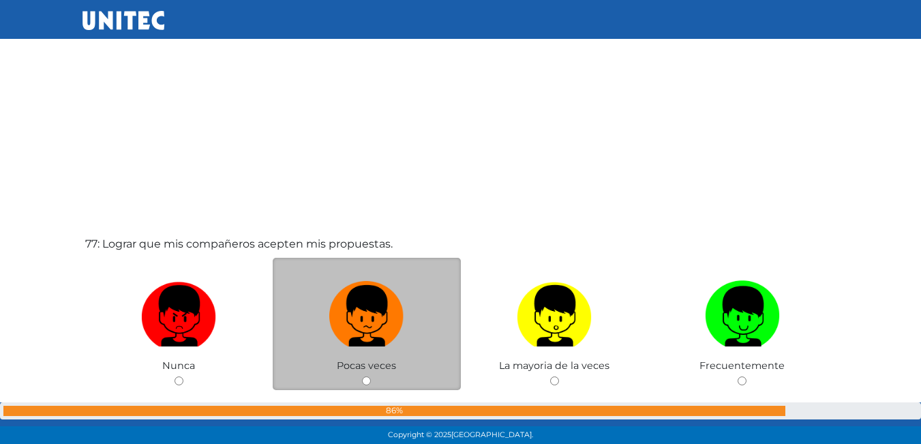
click at [363, 380] on input "radio" at bounding box center [366, 380] width 9 height 9
radio input "true"
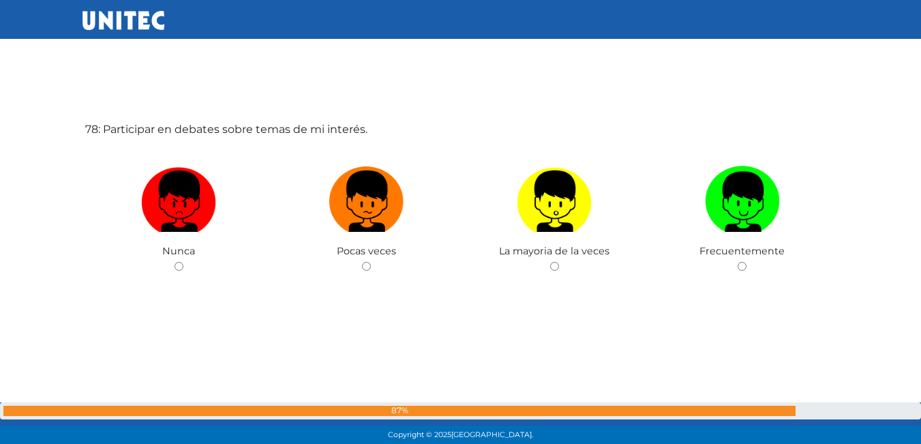
scroll to position [34234, 0]
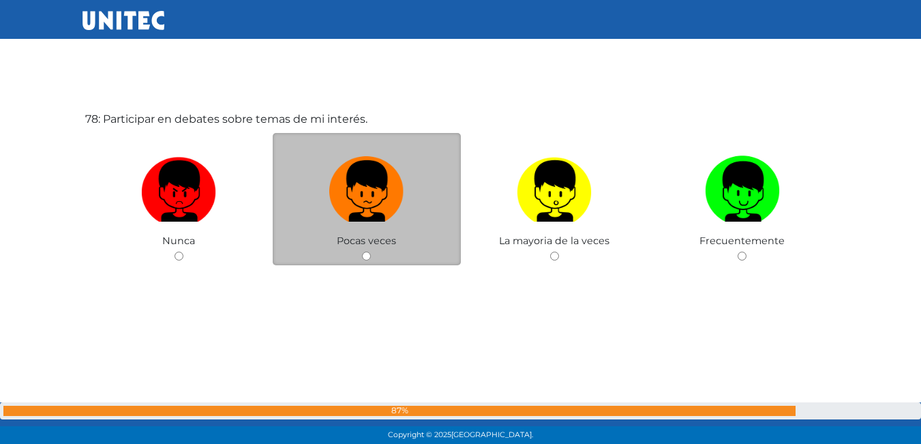
click at [372, 256] on div "Pocas veces" at bounding box center [367, 199] width 188 height 133
click at [370, 257] on input "radio" at bounding box center [366, 256] width 9 height 9
radio input "true"
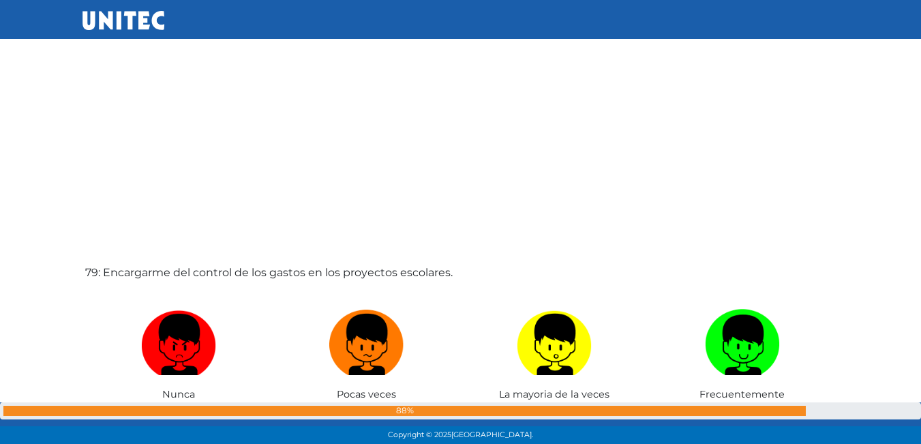
scroll to position [34575, 0]
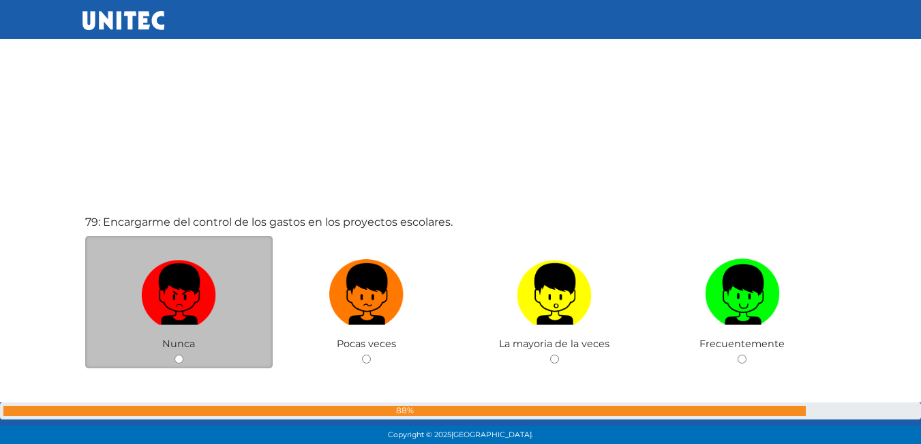
click at [177, 363] on input "radio" at bounding box center [178, 358] width 9 height 9
radio input "true"
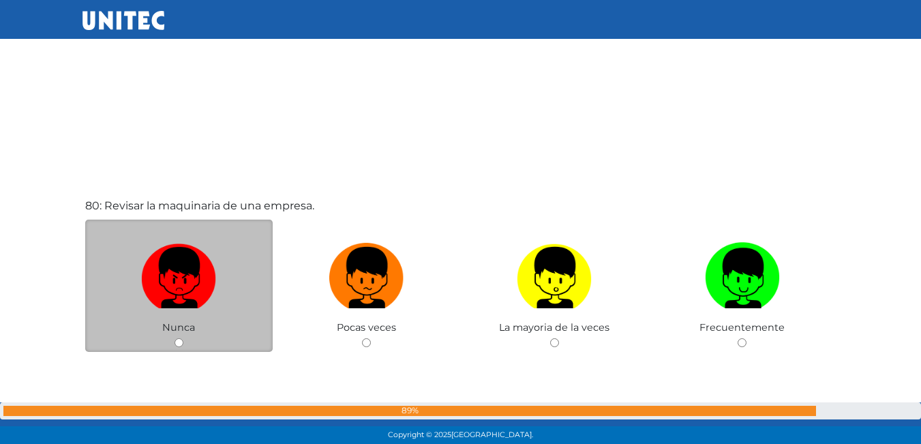
scroll to position [35052, 0]
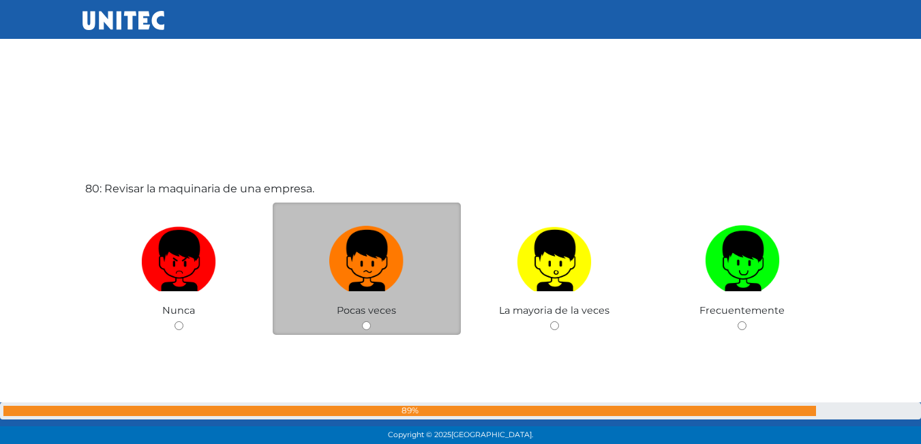
click at [361, 324] on div "Pocas veces" at bounding box center [367, 268] width 188 height 133
click at [364, 324] on input "radio" at bounding box center [366, 325] width 9 height 9
radio input "true"
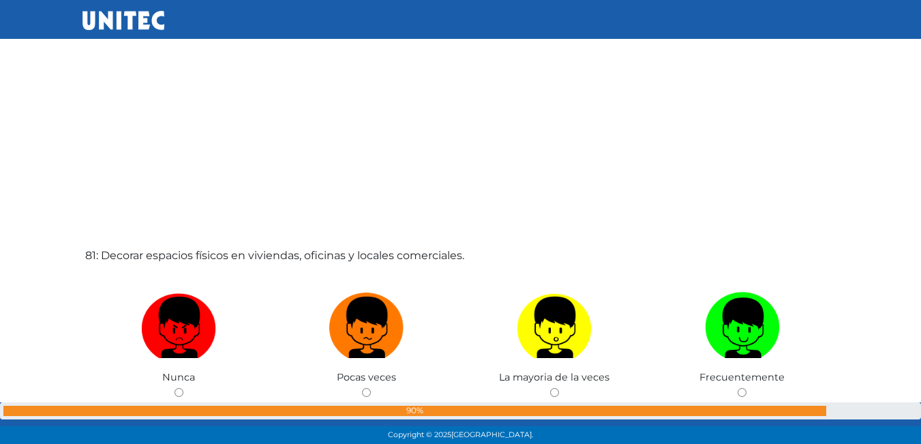
scroll to position [35453, 0]
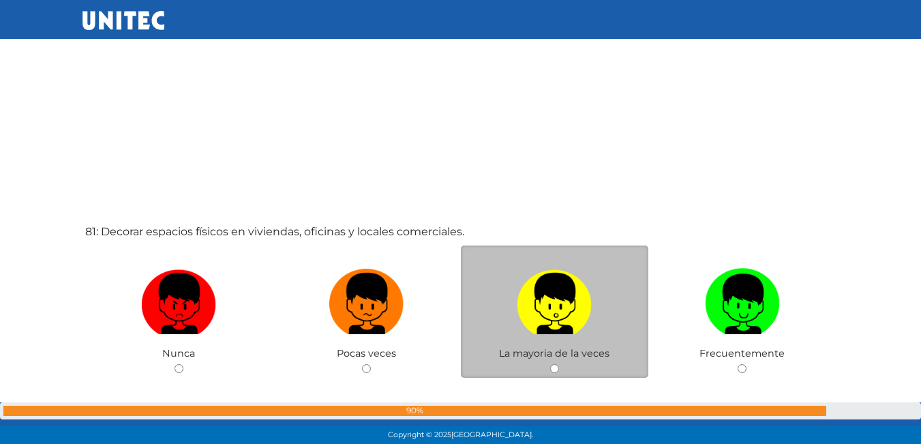
click at [554, 368] on input "radio" at bounding box center [554, 368] width 9 height 9
radio input "true"
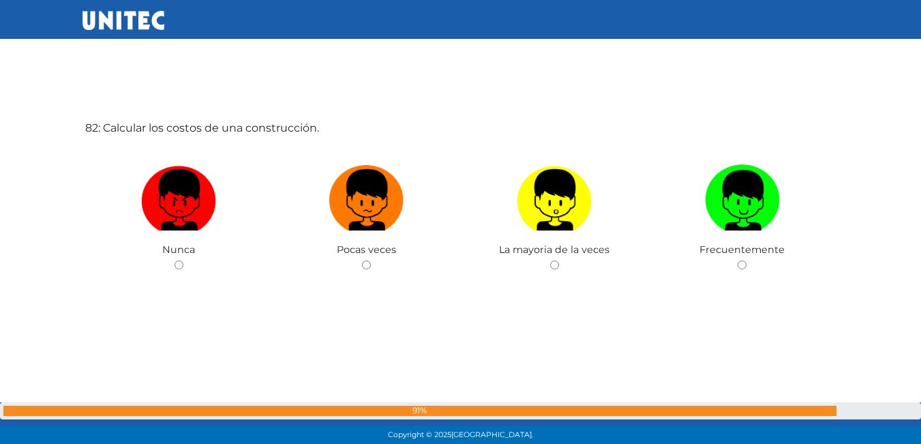
scroll to position [36009, 0]
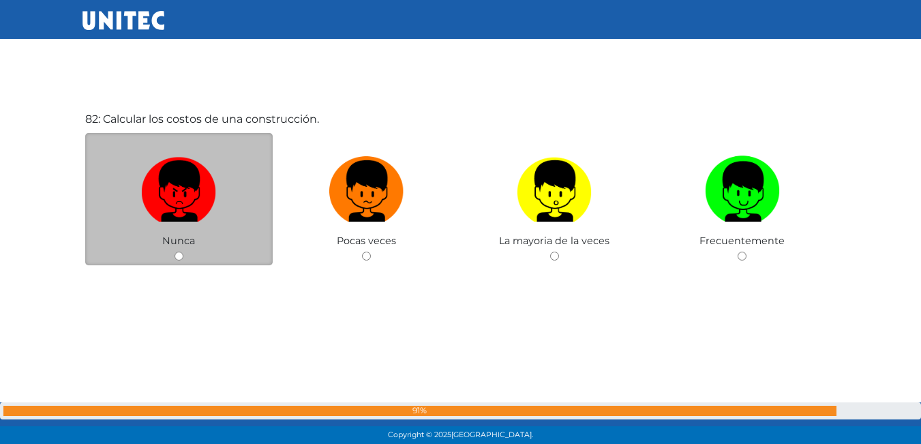
click at [179, 250] on div "Nunca" at bounding box center [179, 199] width 188 height 133
click at [179, 252] on input "radio" at bounding box center [178, 256] width 9 height 9
radio input "true"
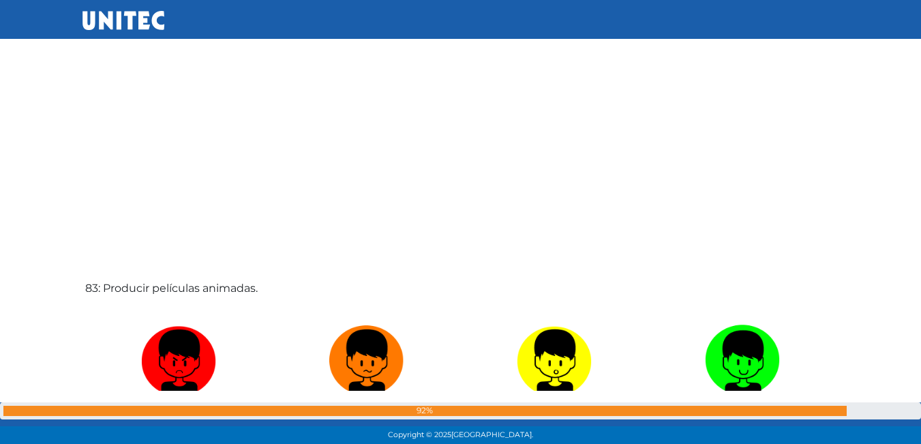
scroll to position [36352, 0]
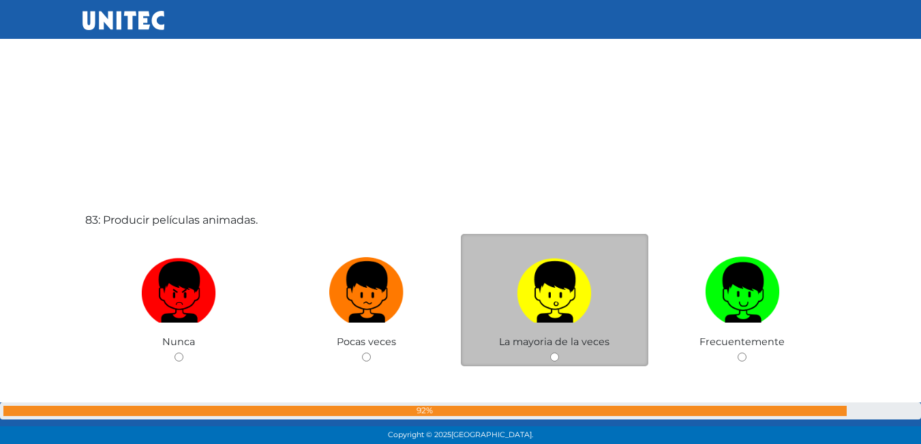
click at [558, 359] on input "radio" at bounding box center [554, 356] width 9 height 9
radio input "true"
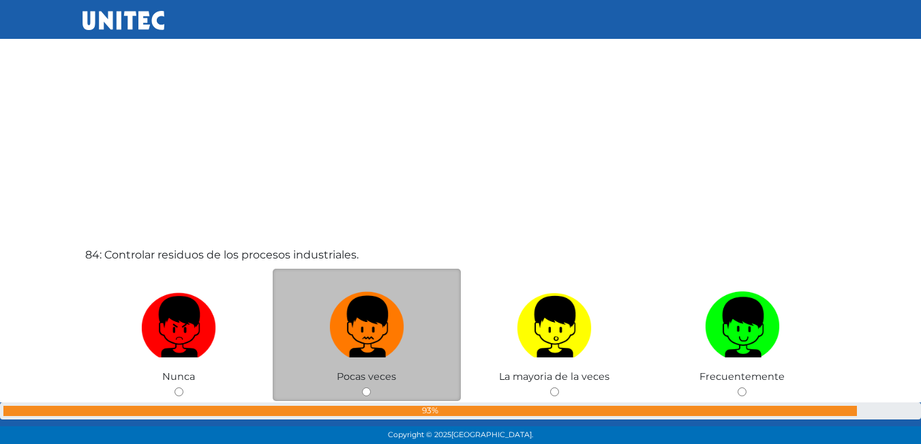
scroll to position [36829, 0]
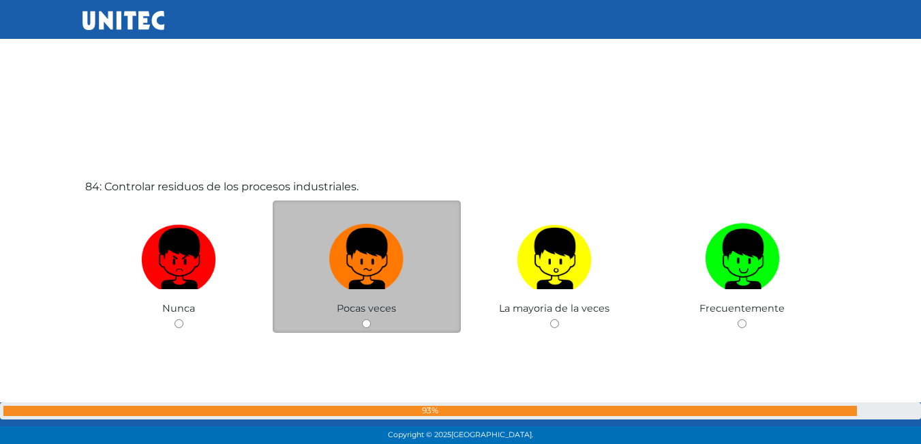
click at [365, 323] on input "radio" at bounding box center [366, 323] width 9 height 9
radio input "true"
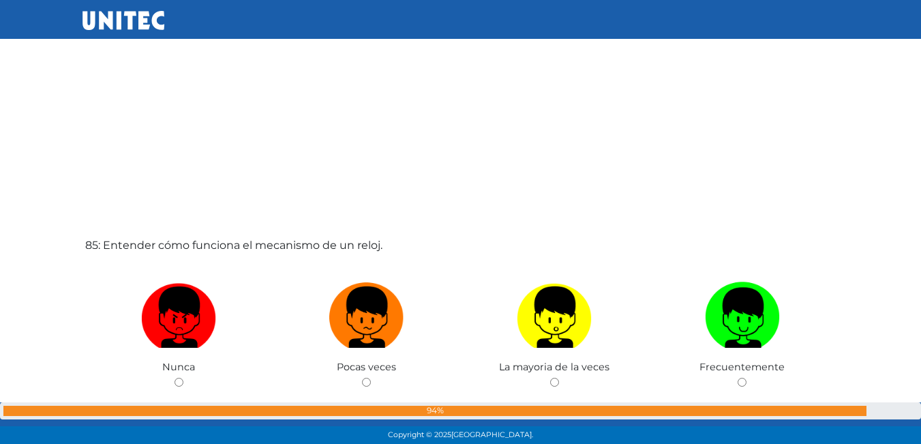
scroll to position [37238, 0]
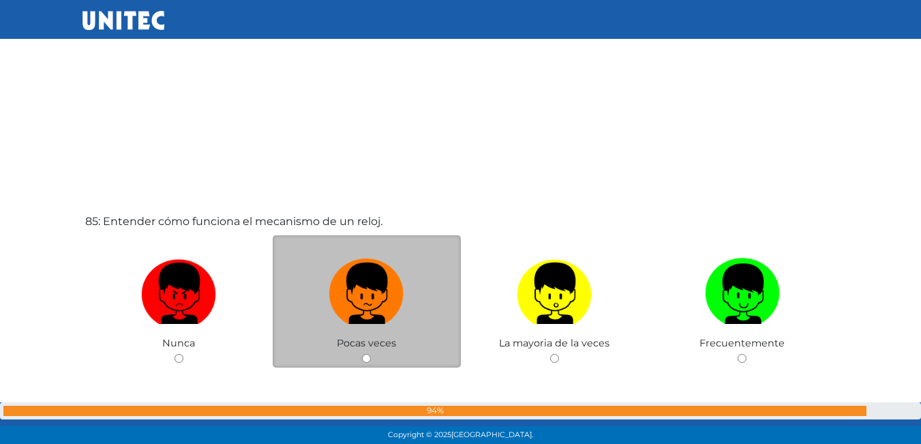
click at [372, 357] on div "Pocas veces" at bounding box center [367, 301] width 188 height 133
click at [357, 360] on div "Pocas veces" at bounding box center [367, 301] width 188 height 133
click at [361, 360] on div "Pocas veces" at bounding box center [367, 301] width 188 height 133
click at [363, 360] on input "radio" at bounding box center [366, 358] width 9 height 9
radio input "true"
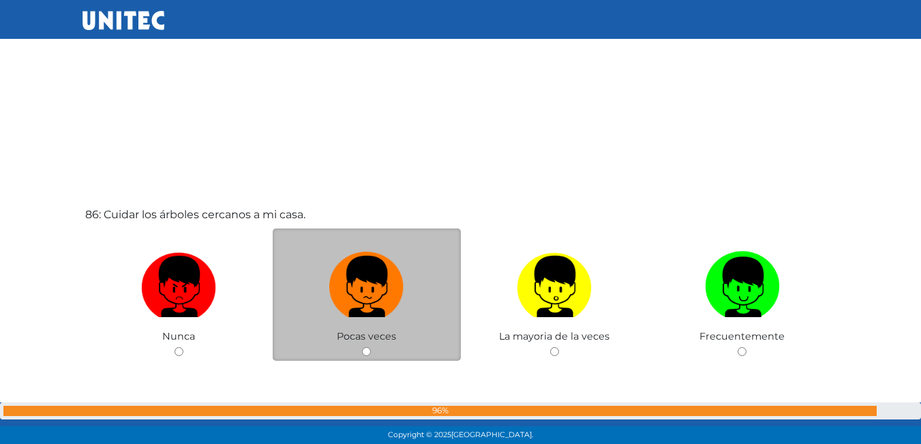
scroll to position [37712, 0]
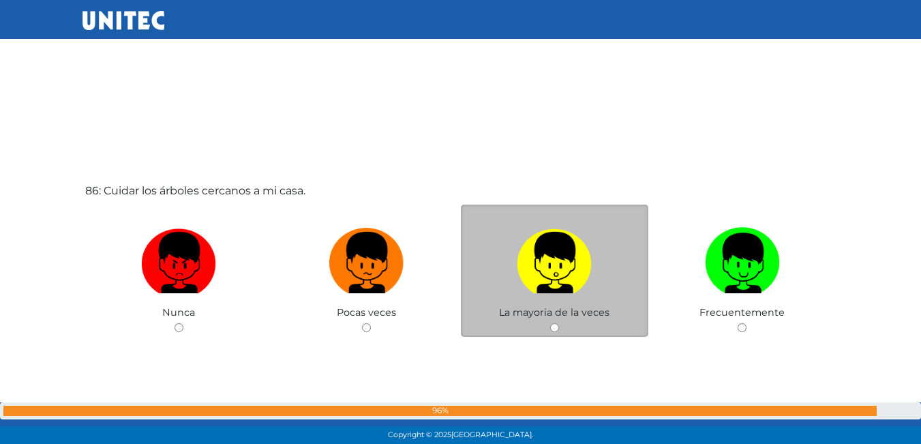
click at [552, 326] on input "radio" at bounding box center [554, 327] width 9 height 9
radio input "true"
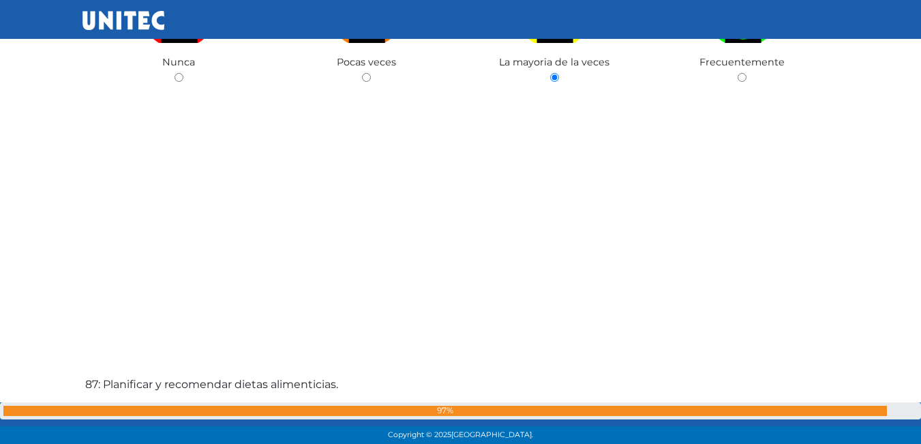
scroll to position [37781, 0]
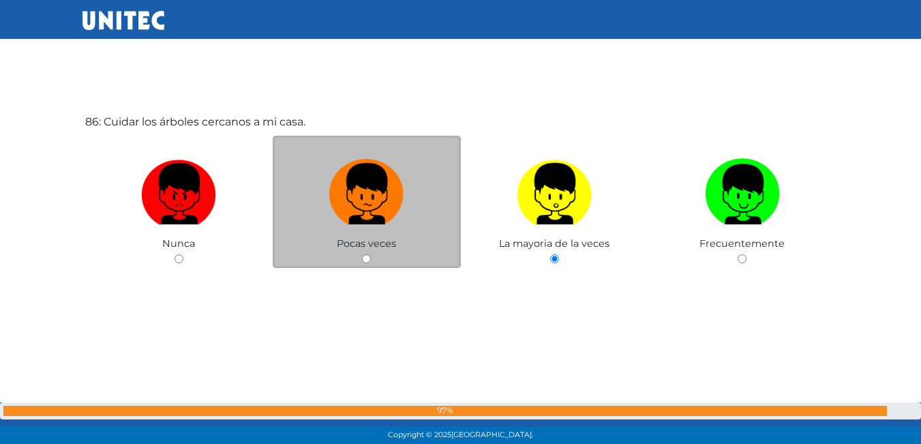
click at [361, 260] on div "Pocas veces" at bounding box center [367, 202] width 188 height 133
click at [363, 258] on input "radio" at bounding box center [366, 258] width 9 height 9
radio input "true"
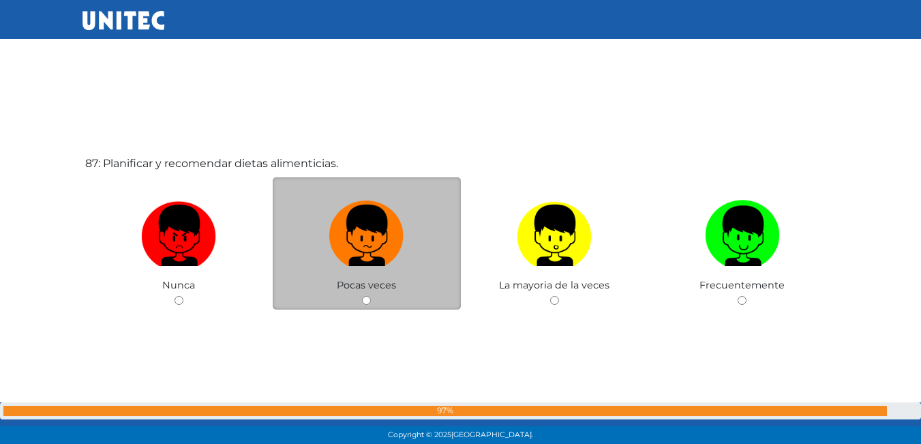
scroll to position [38159, 0]
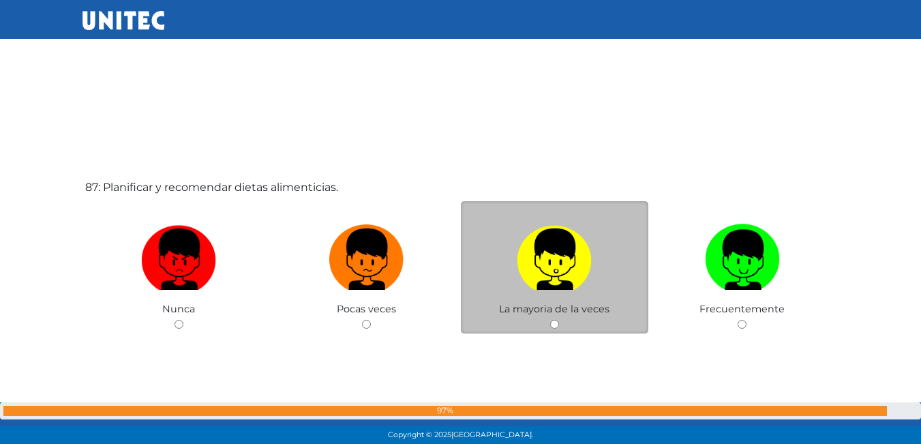
click at [554, 325] on input "radio" at bounding box center [554, 324] width 9 height 9
radio input "true"
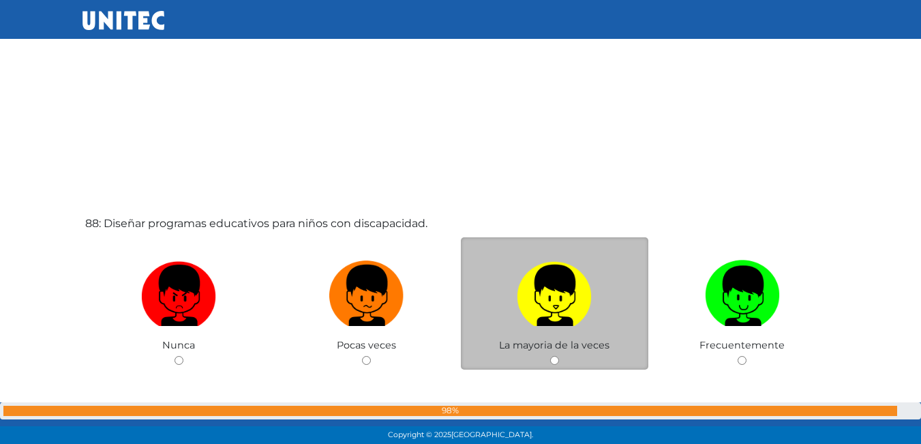
scroll to position [38570, 0]
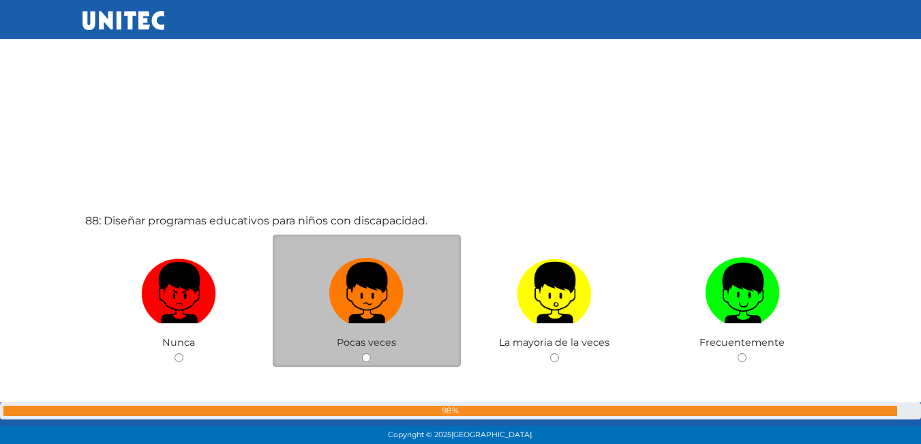
click at [364, 359] on input "radio" at bounding box center [366, 357] width 9 height 9
radio input "true"
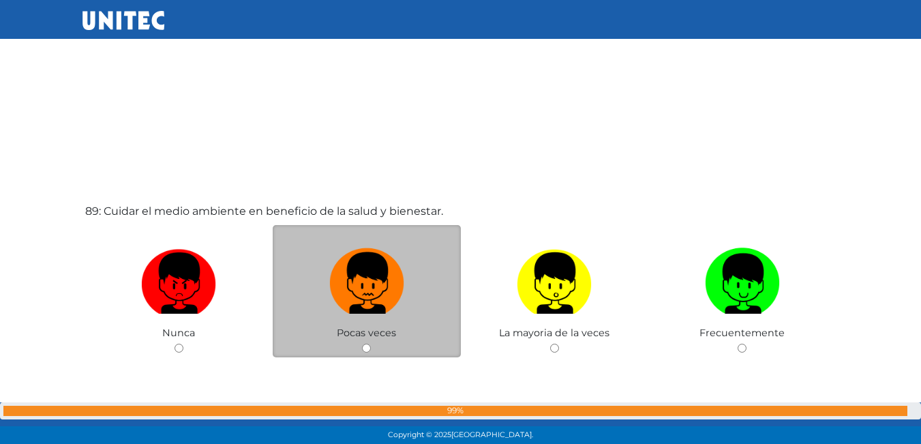
scroll to position [39047, 0]
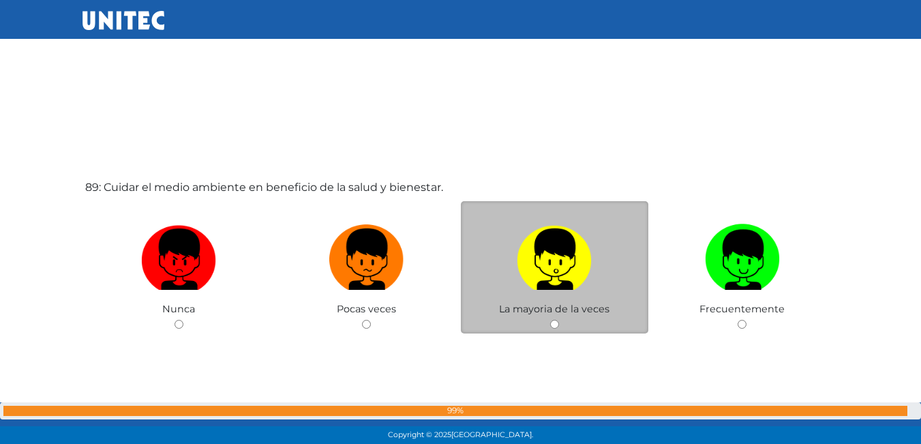
click at [555, 324] on input "radio" at bounding box center [554, 324] width 9 height 9
radio input "true"
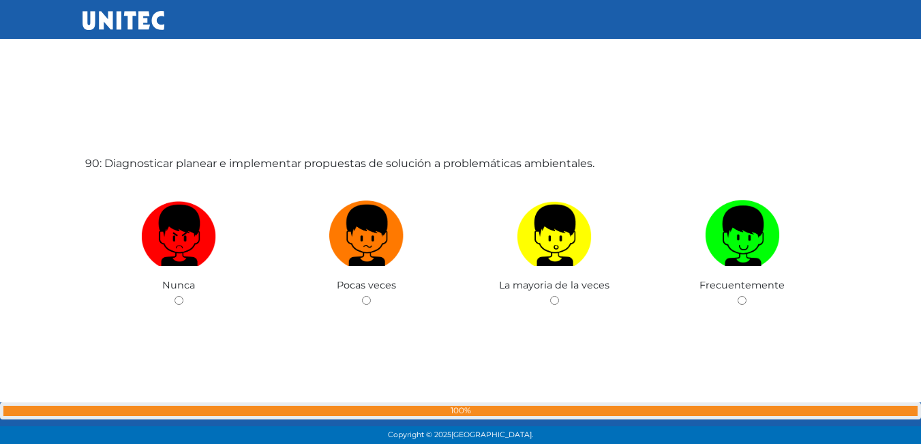
scroll to position [39490, 0]
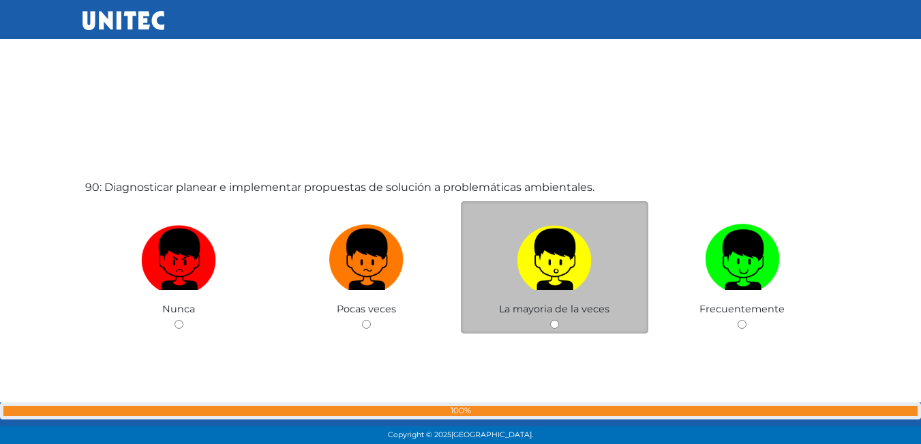
click at [558, 324] on input "radio" at bounding box center [554, 324] width 9 height 9
radio input "true"
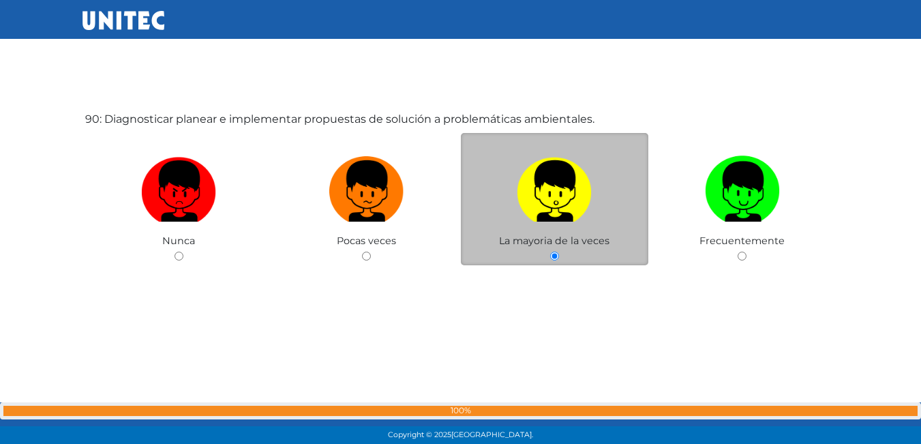
scroll to position [39950, 0]
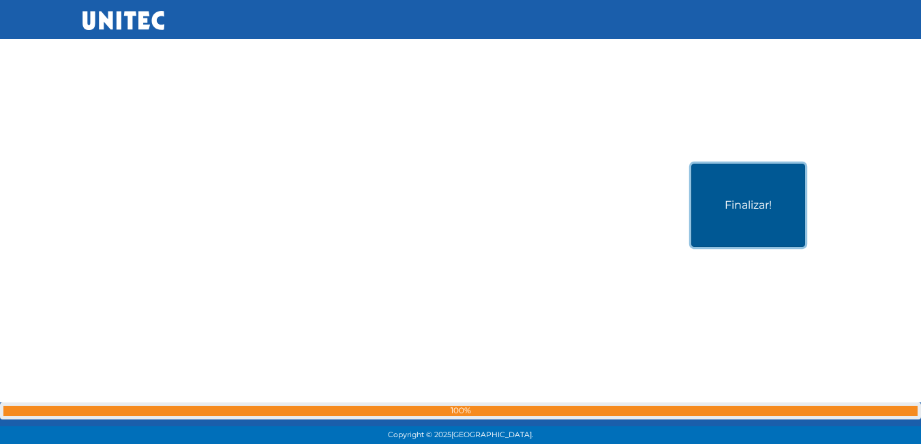
click at [753, 192] on button "Finalizar!" at bounding box center [748, 205] width 114 height 83
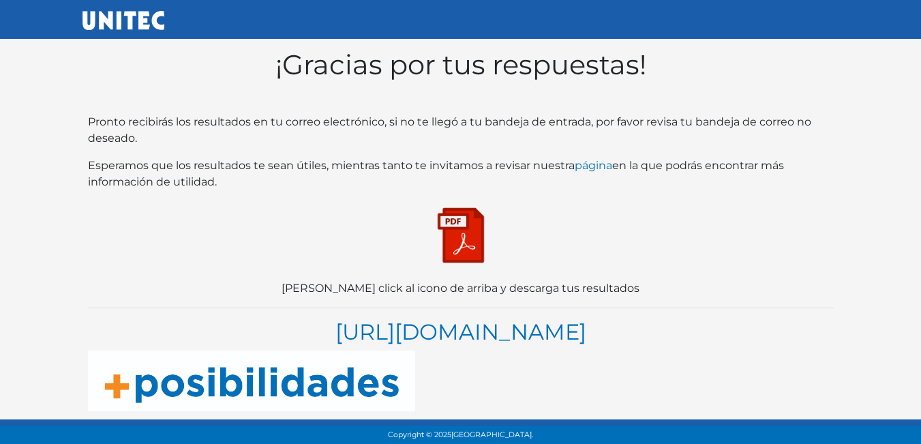
scroll to position [27, 0]
click at [459, 241] on img at bounding box center [461, 235] width 68 height 68
